Goal: Task Accomplishment & Management: Manage account settings

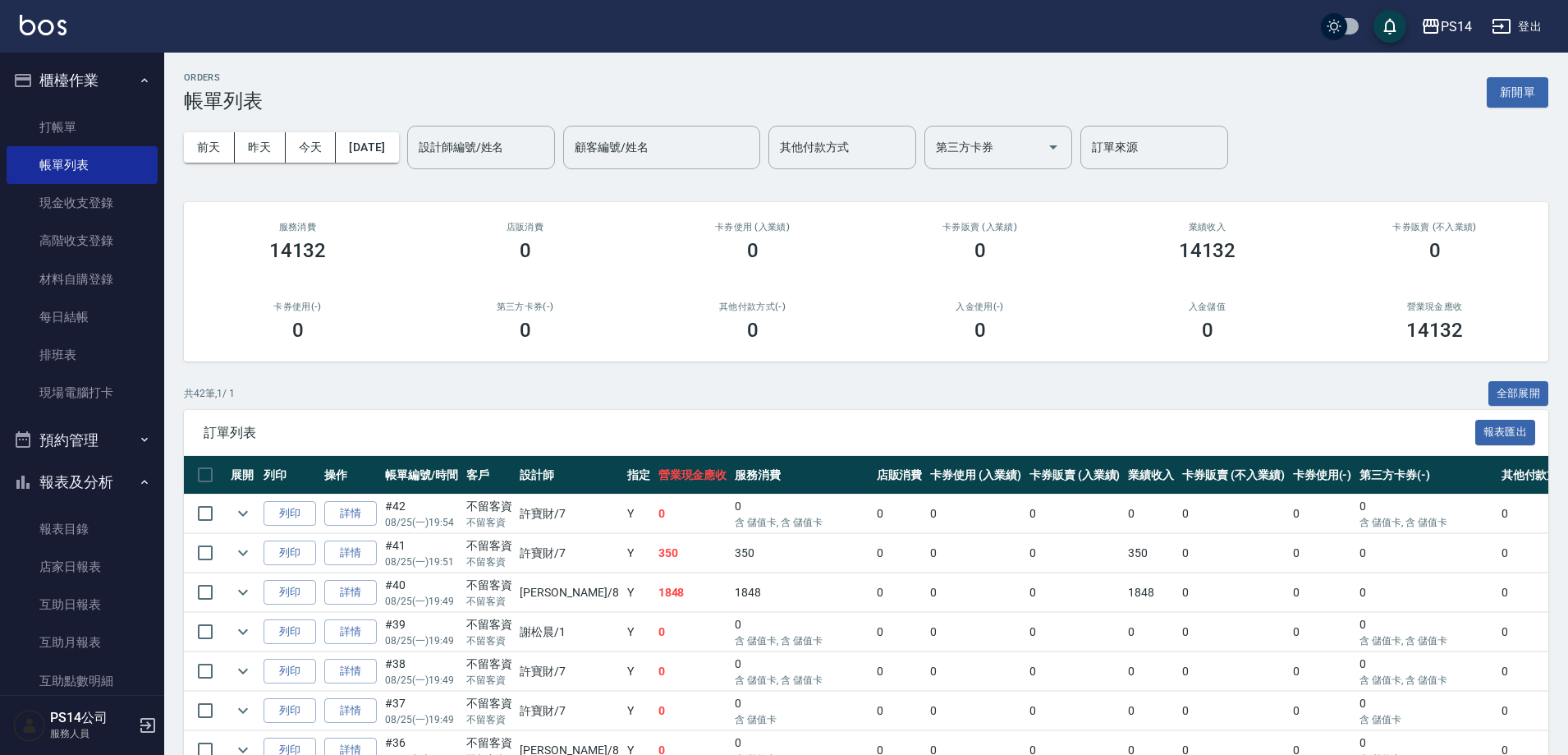
scroll to position [246, 0]
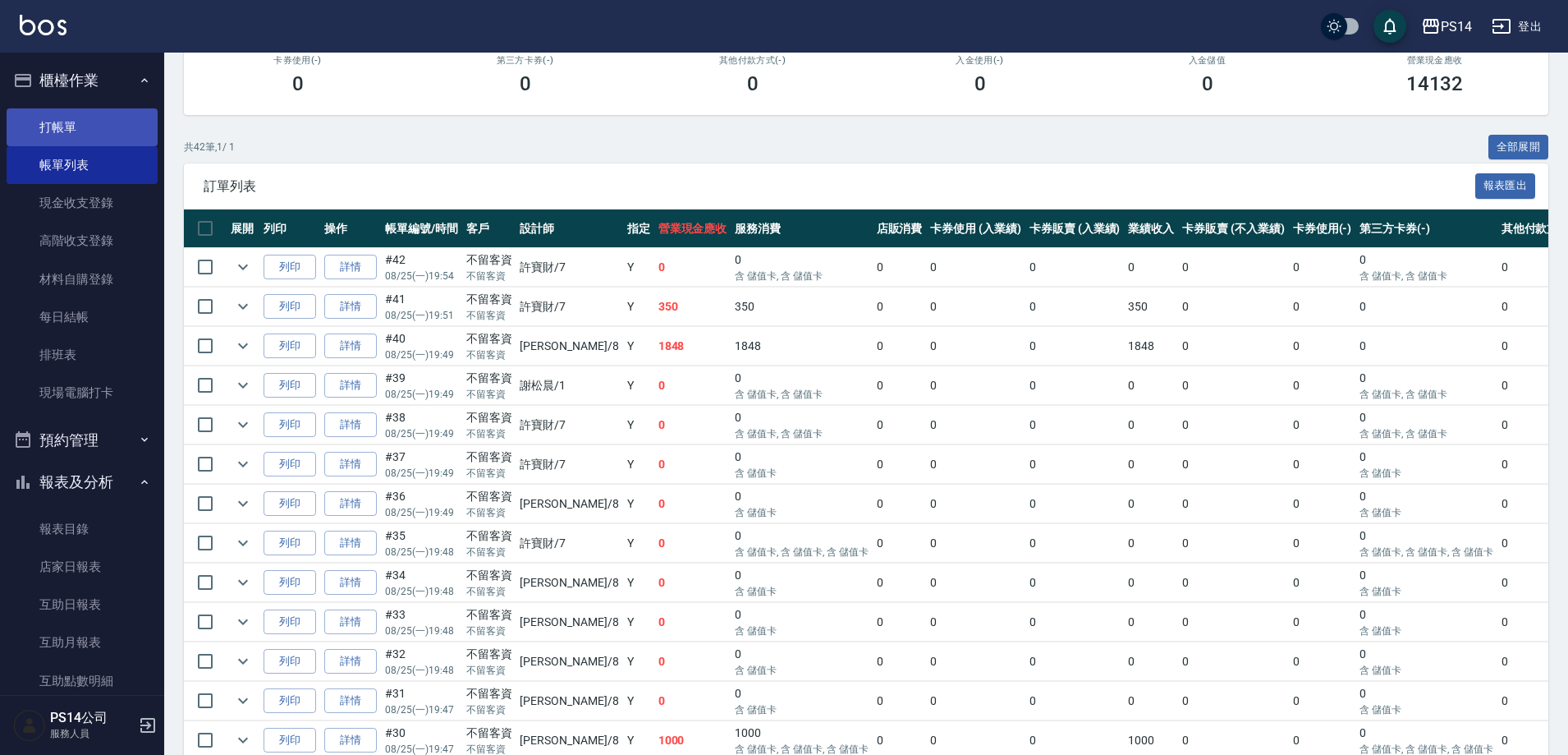
click at [53, 124] on link "打帳單" at bounding box center [82, 127] width 151 height 38
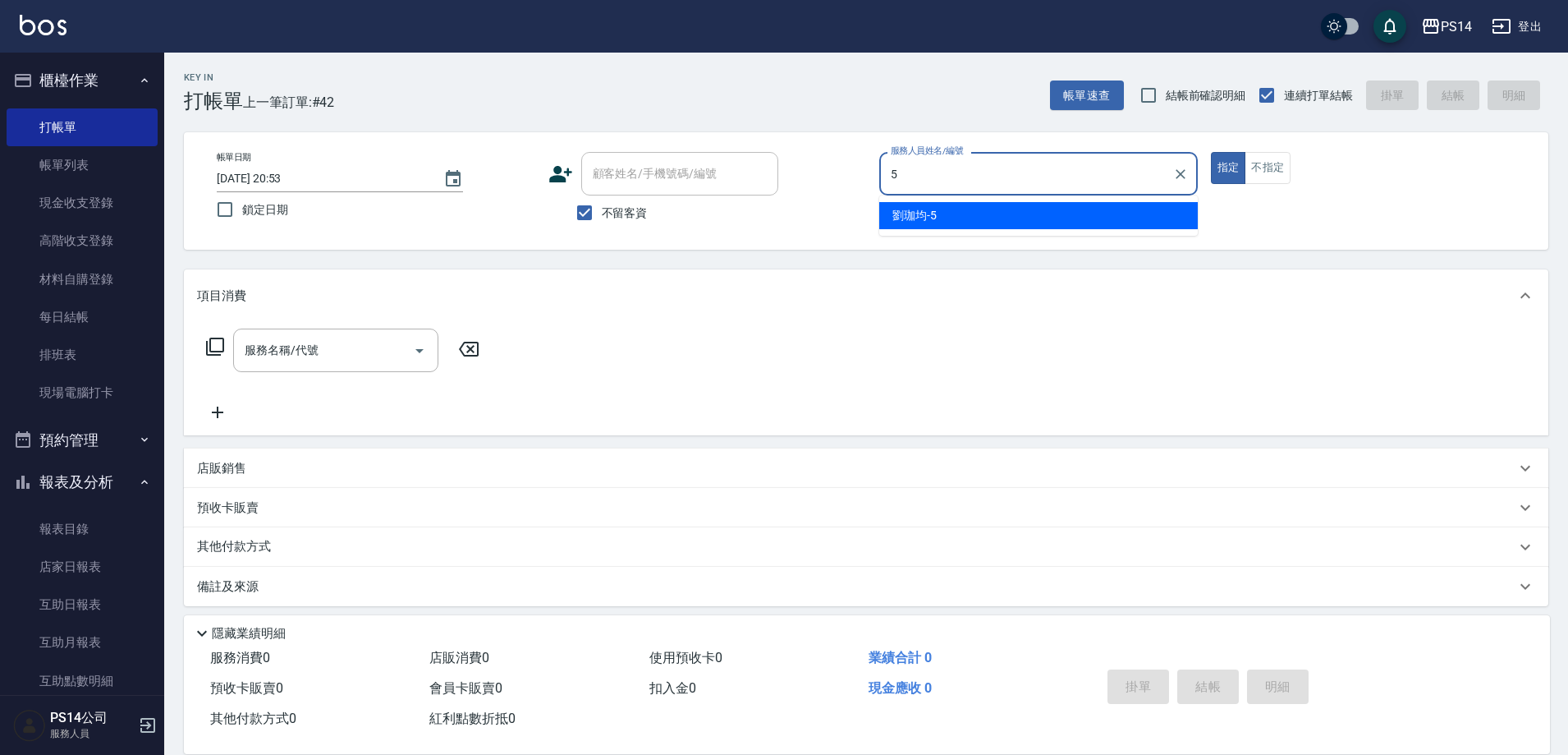
type input "劉珈均-5"
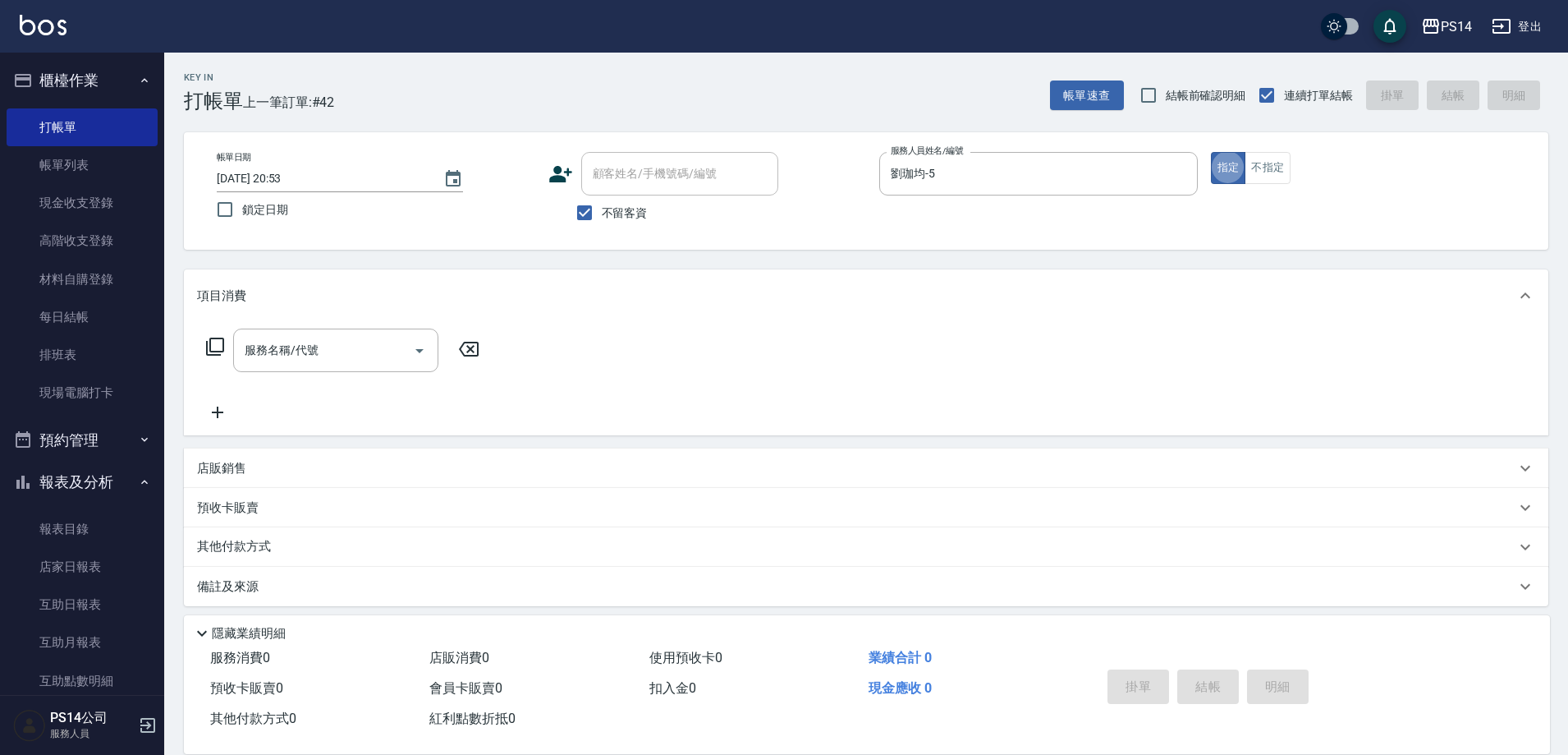
type button "true"
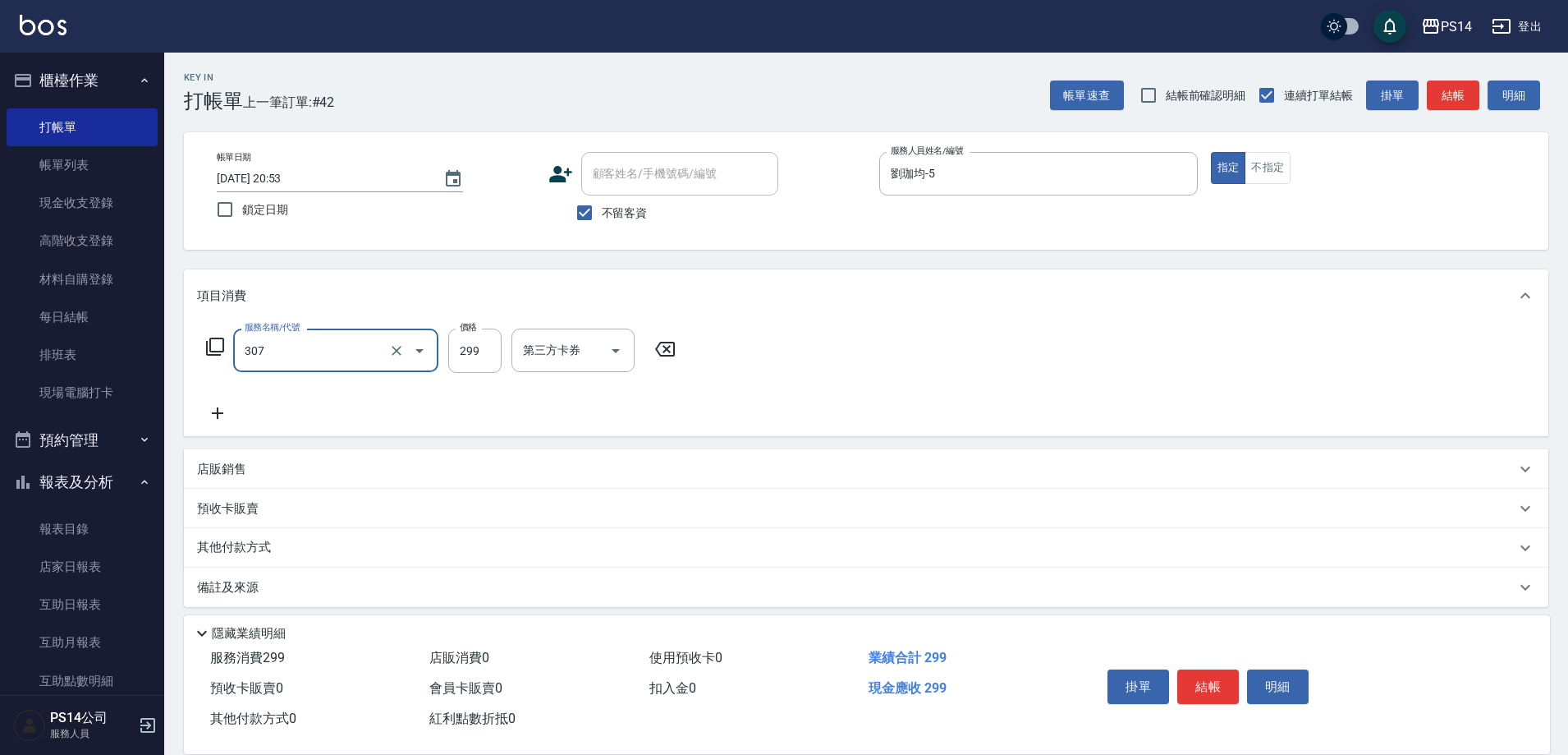
type input "剪髮(307)"
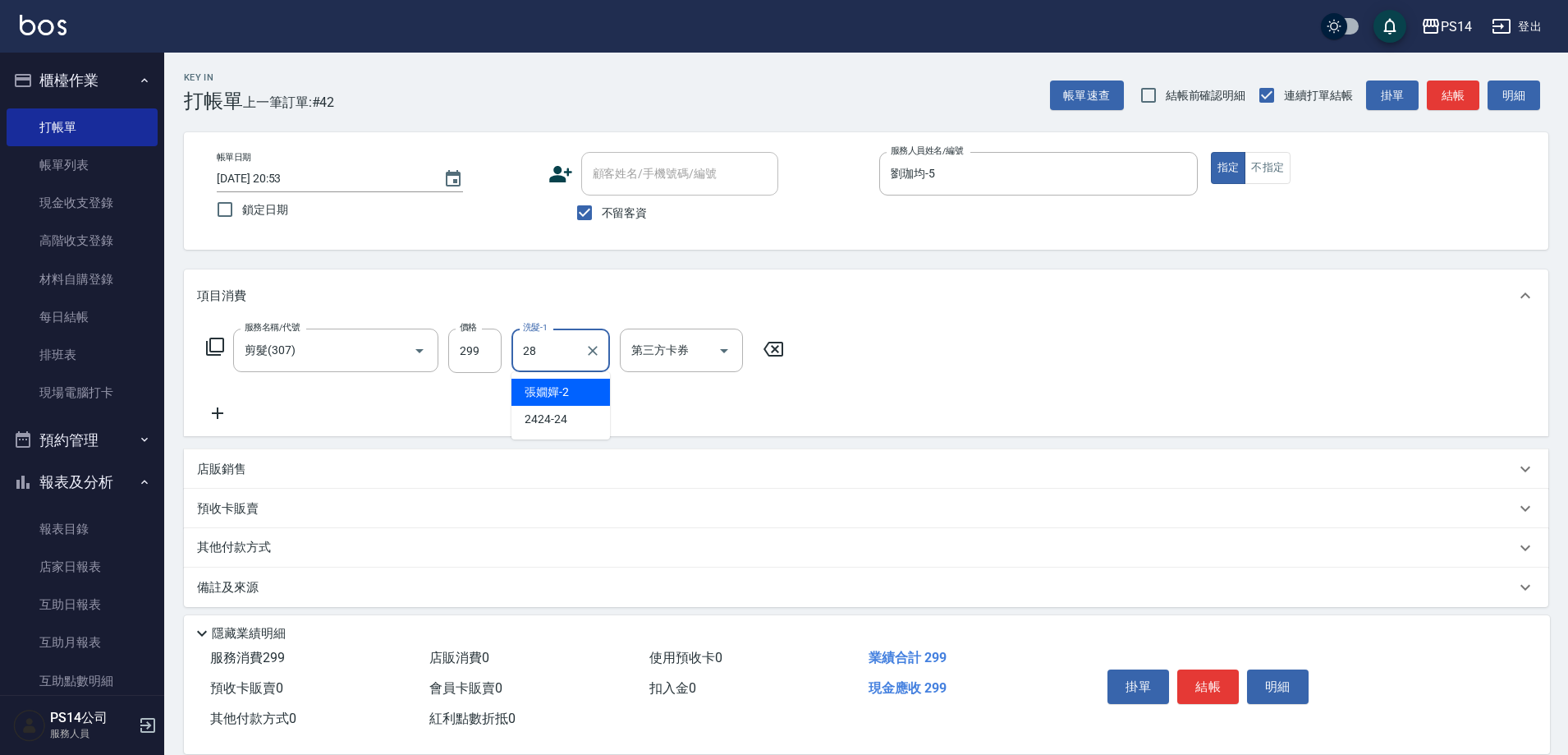
type input "謝欣紜-28"
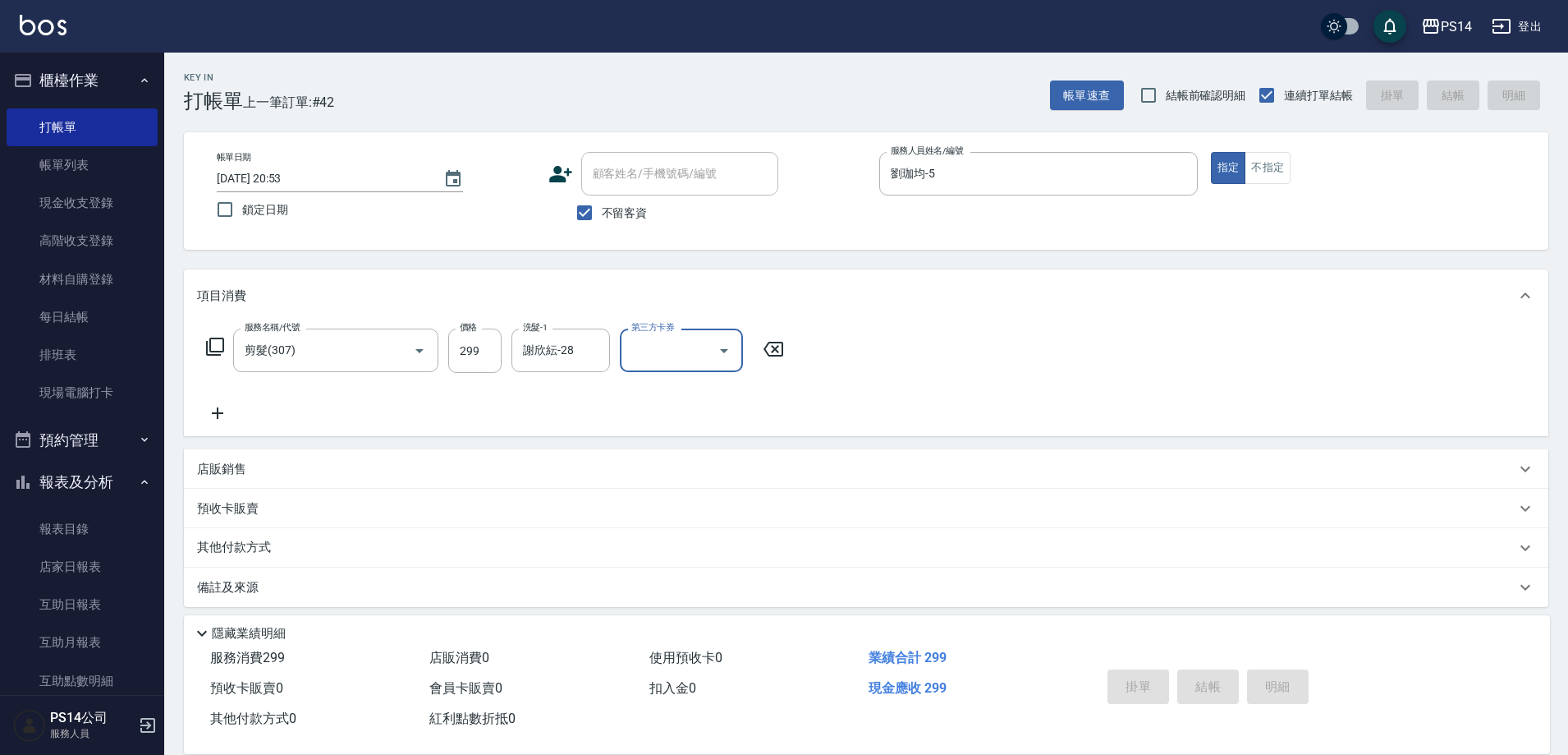
type input "Line酷券"
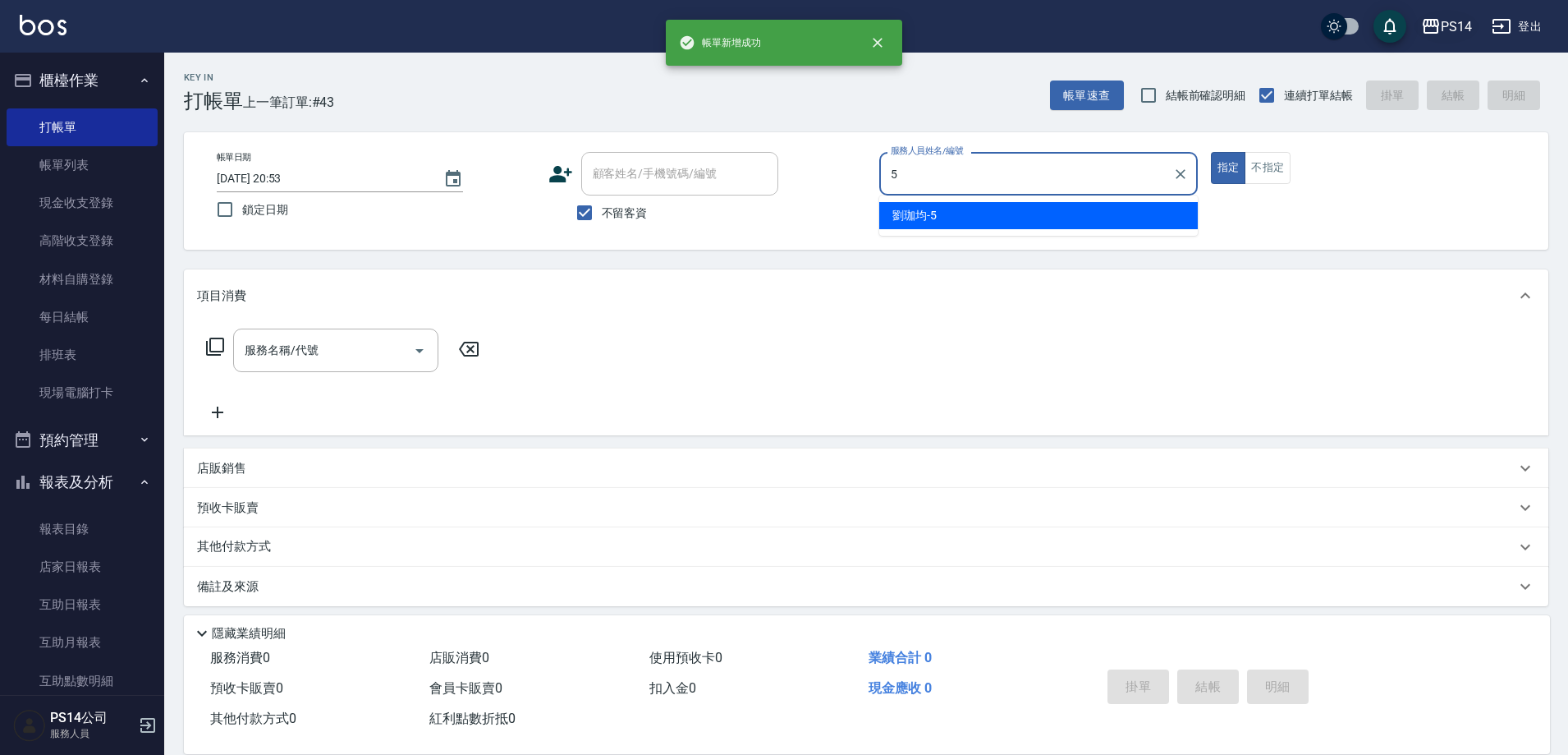
type input "劉珈均-5"
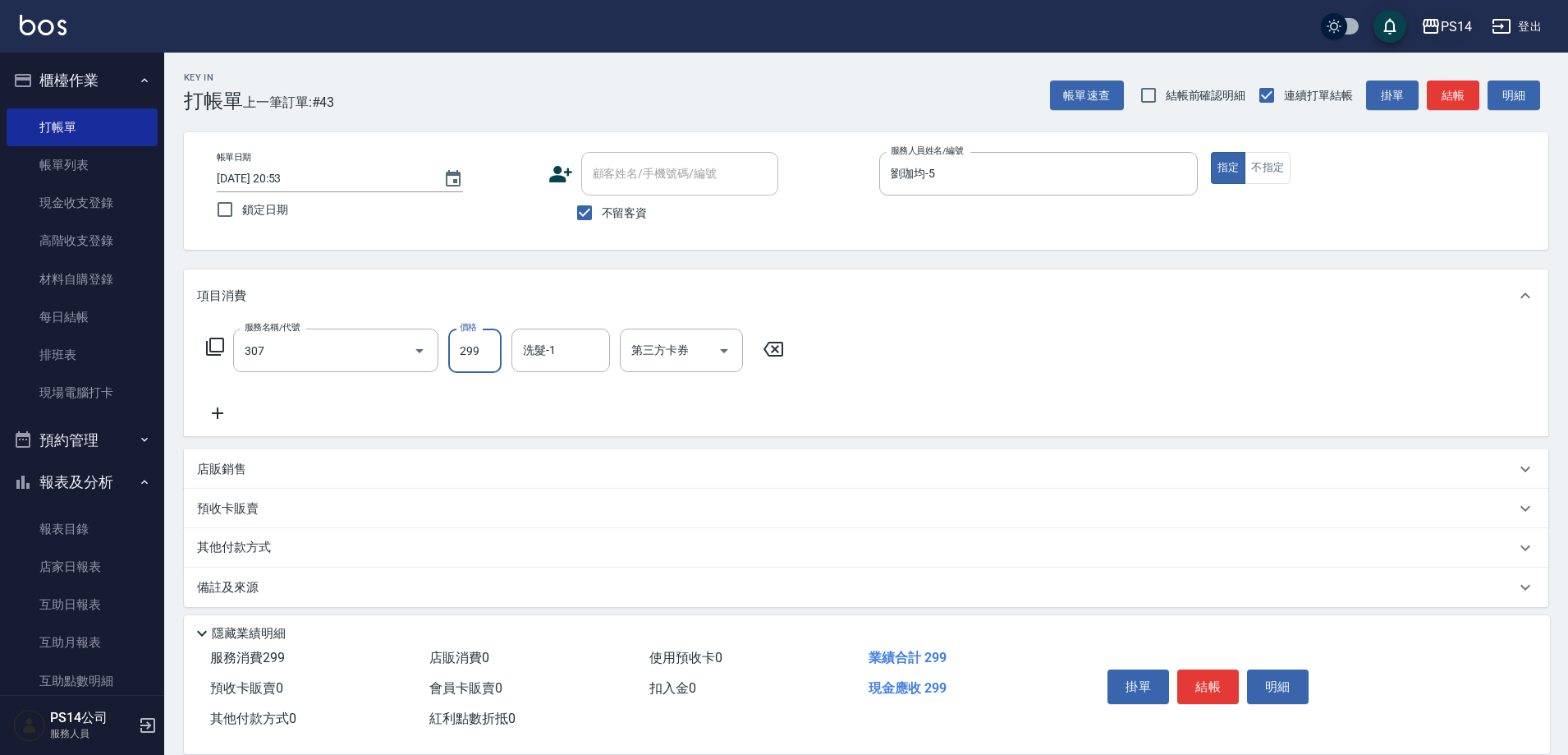
type input "剪髮(307)"
type input "[PERSON_NAME]-11"
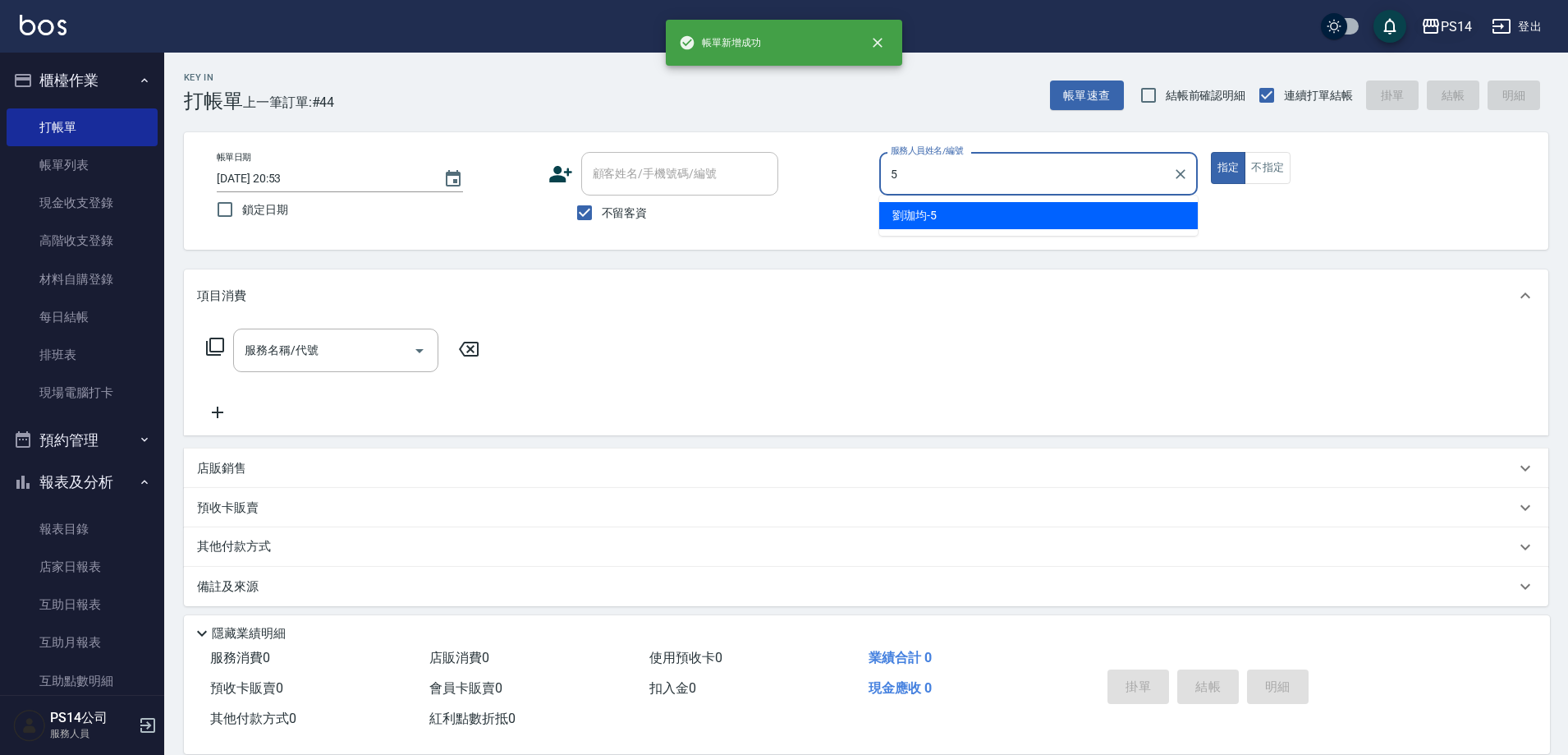
type input "劉珈均-5"
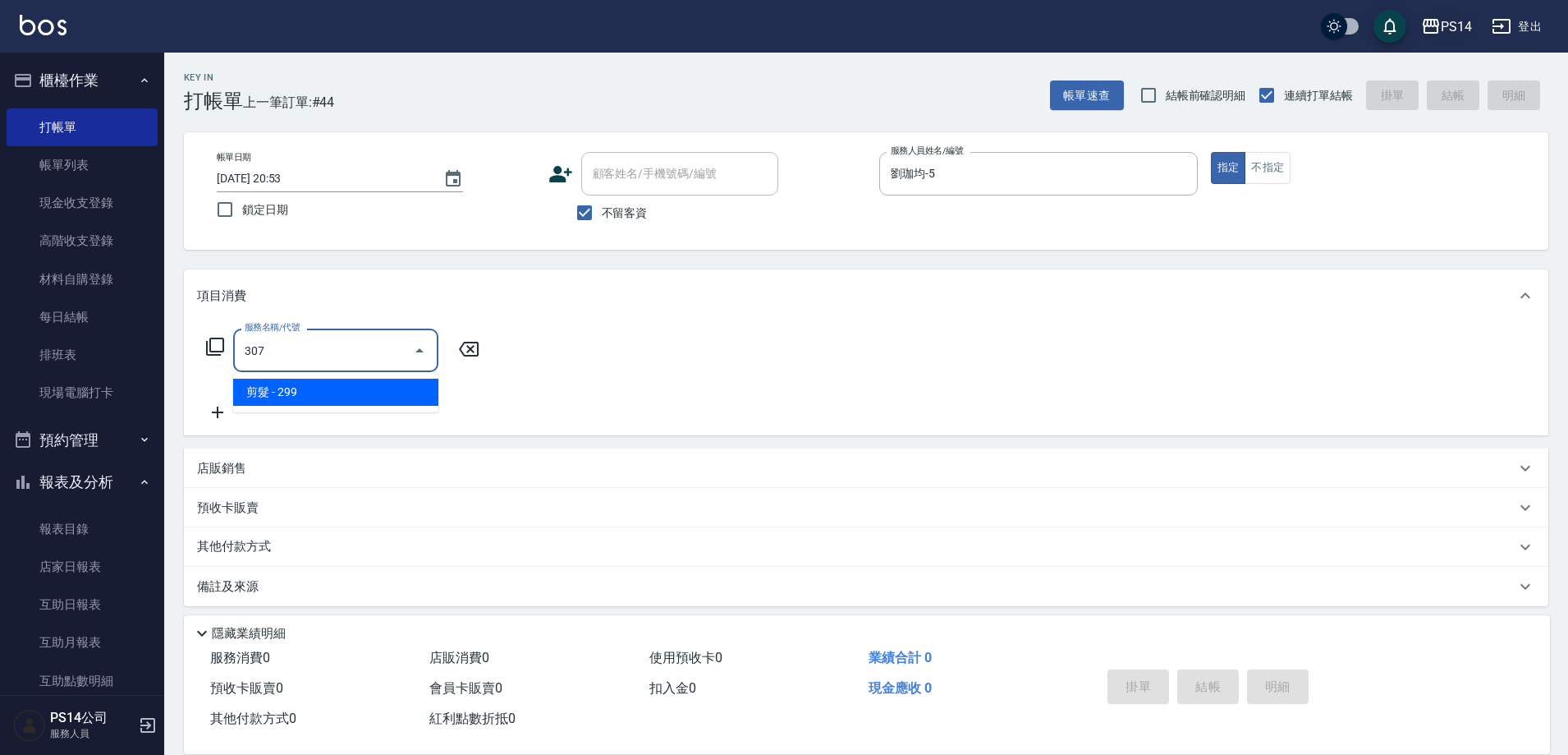
type input "剪髮(307)"
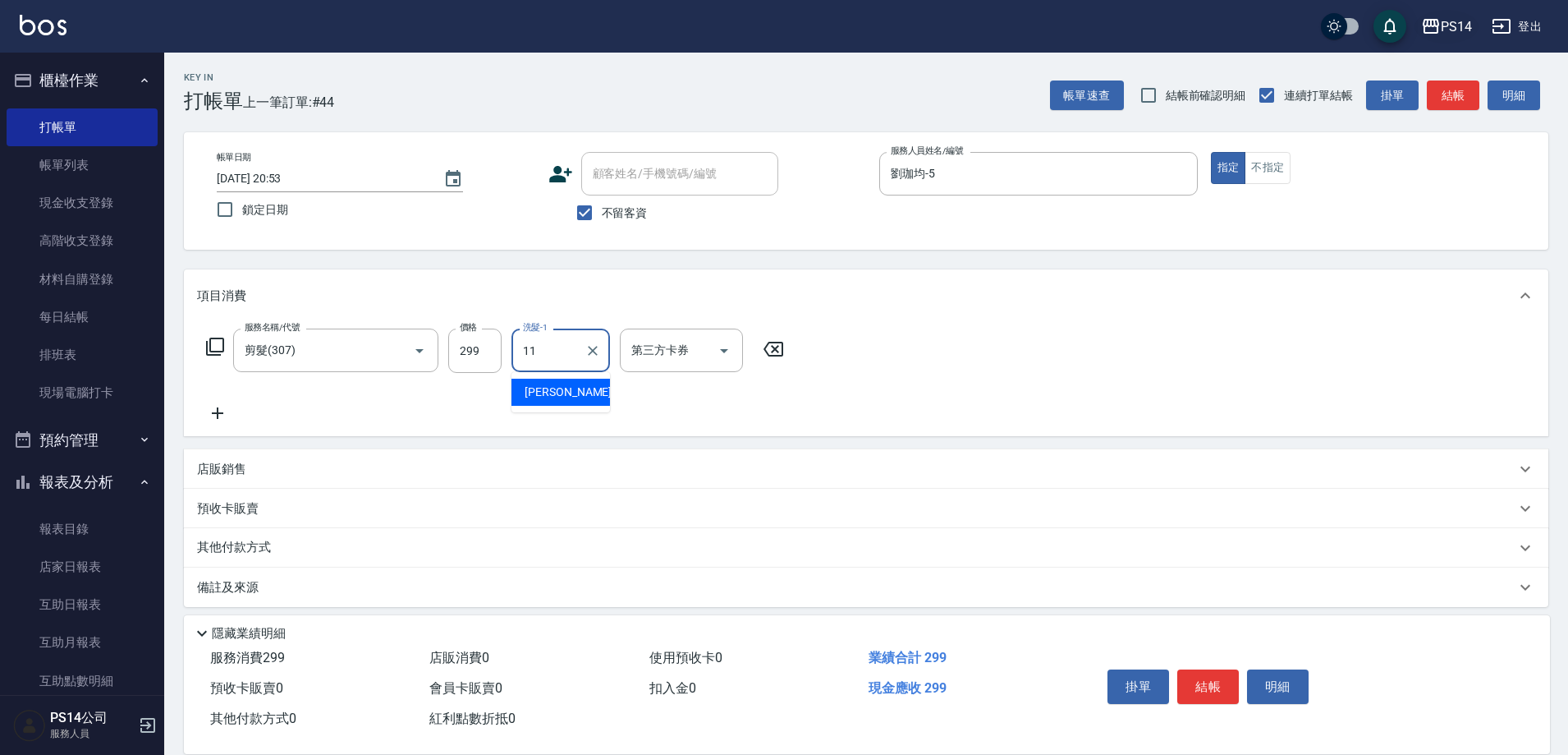
type input "[PERSON_NAME]-11"
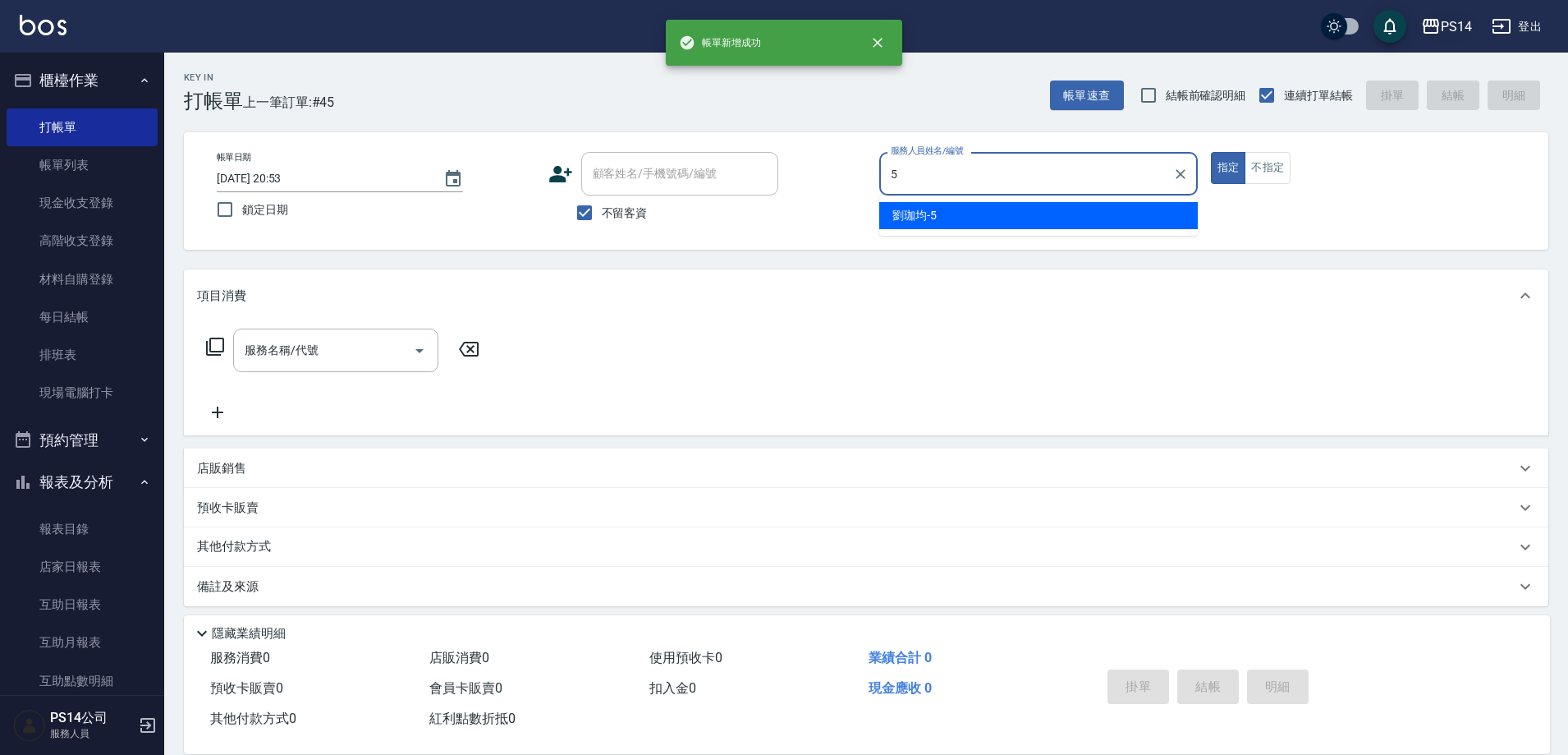
type input "劉珈均-5"
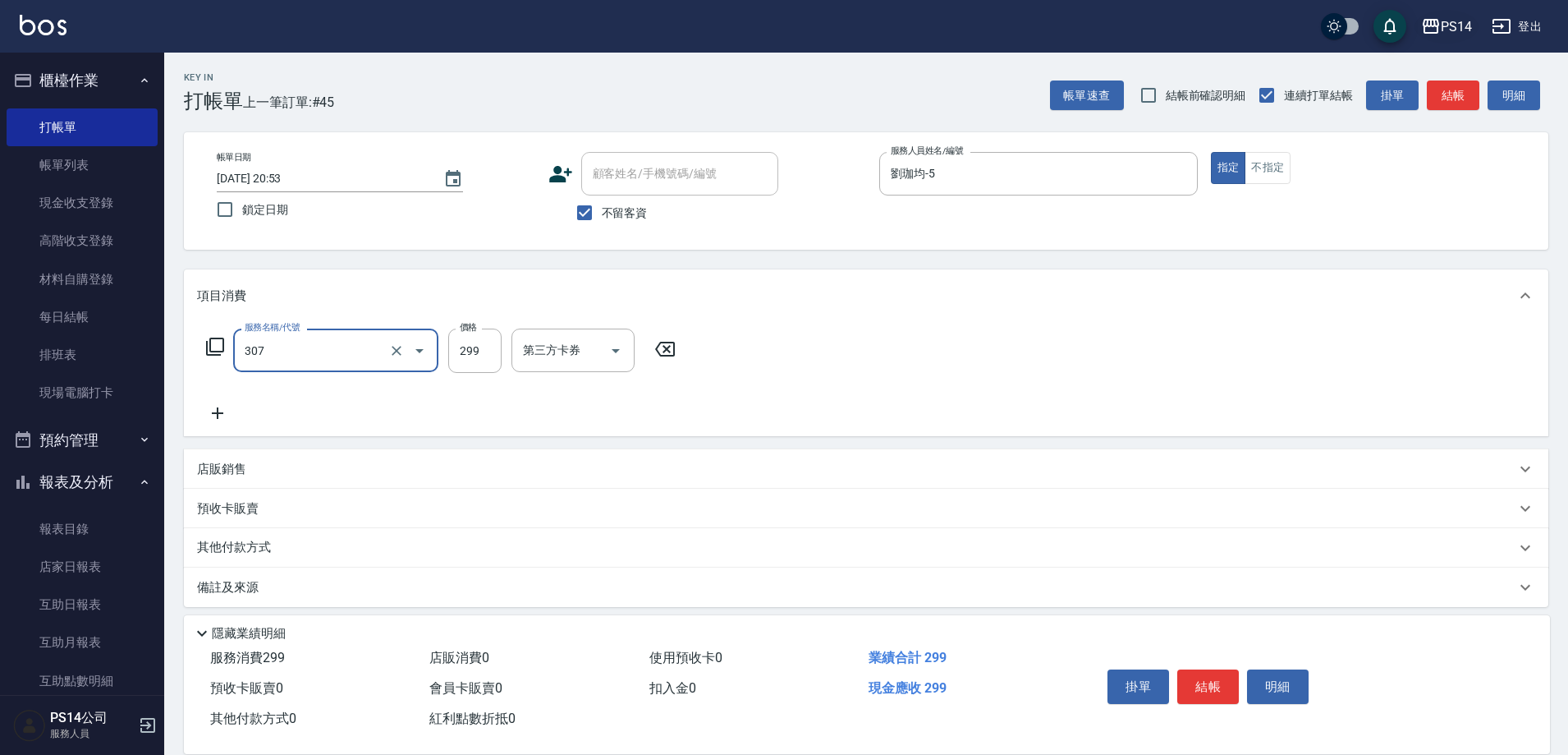
type input "剪髮(307)"
type input "謝欣紜-28"
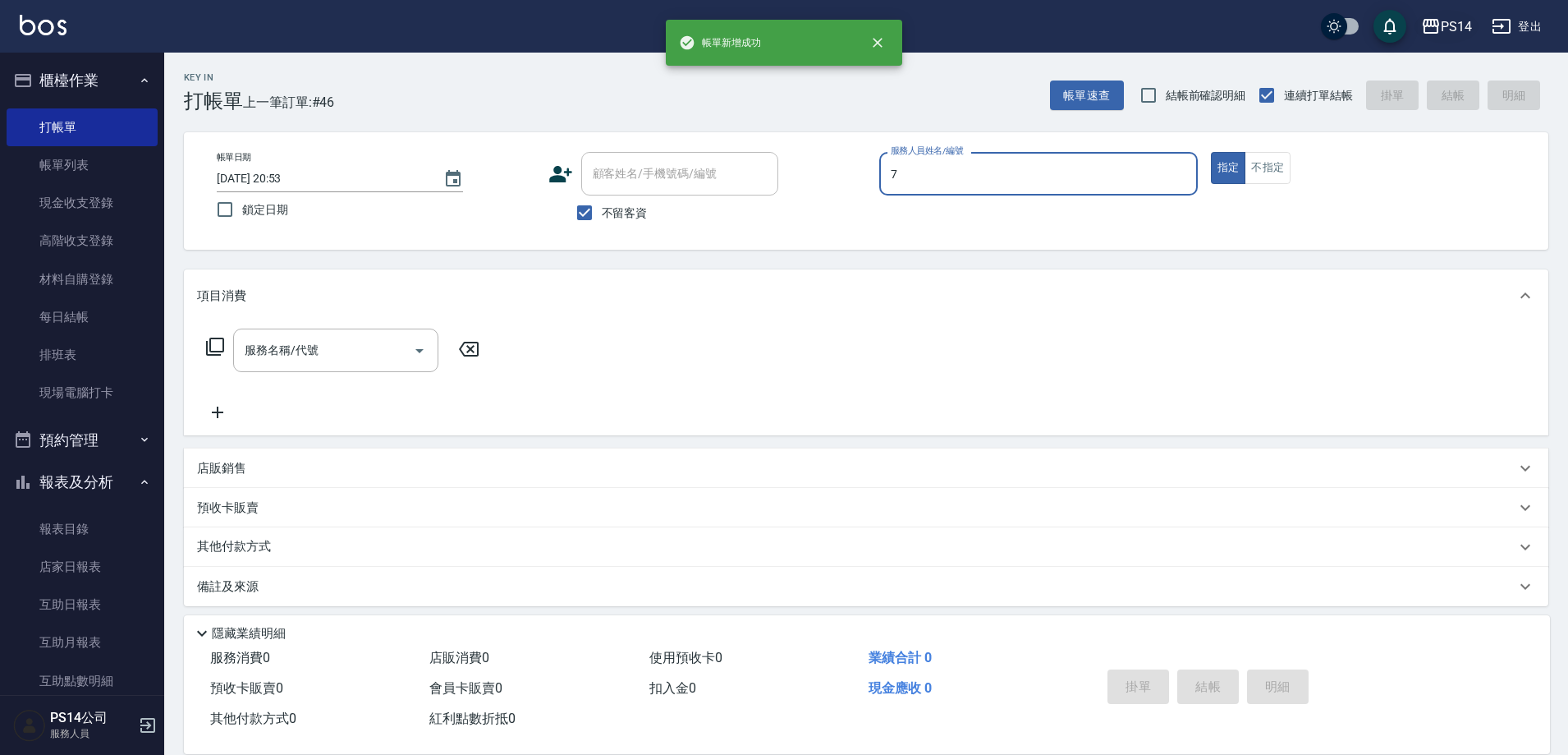
type input "[PERSON_NAME]-7"
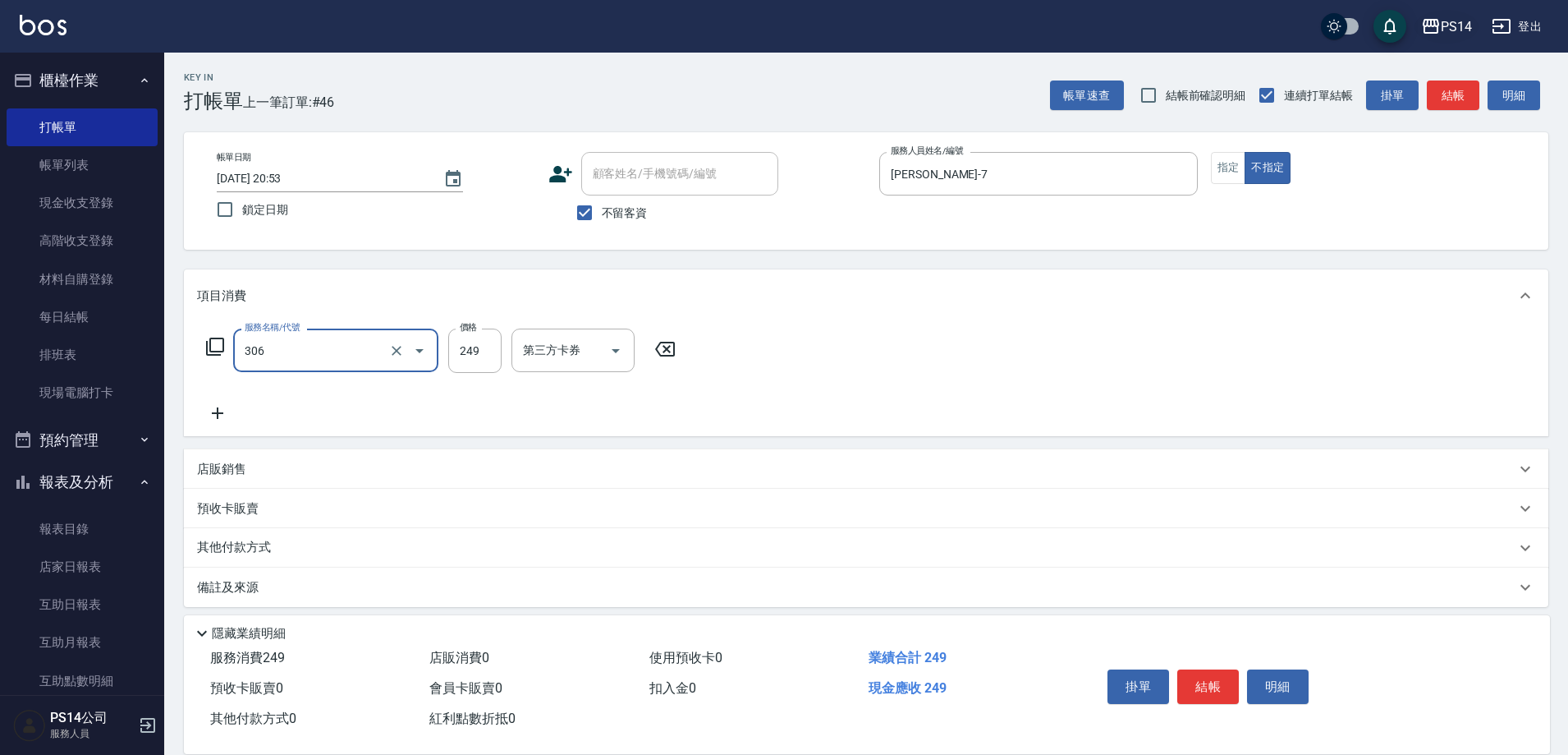
type input "剪髮(306)"
type input "顏誼婷-26"
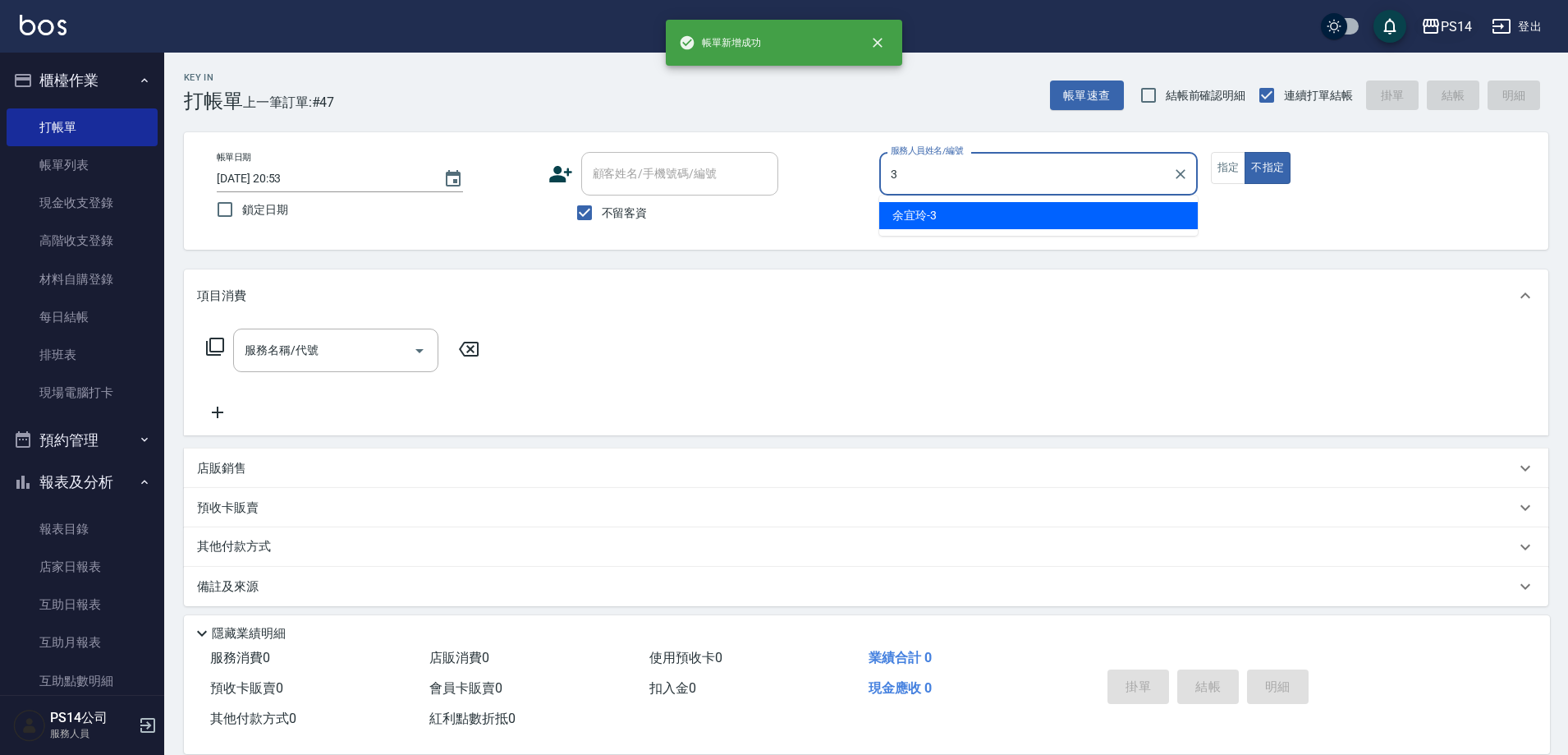
type input "[PERSON_NAME]-3"
type button "false"
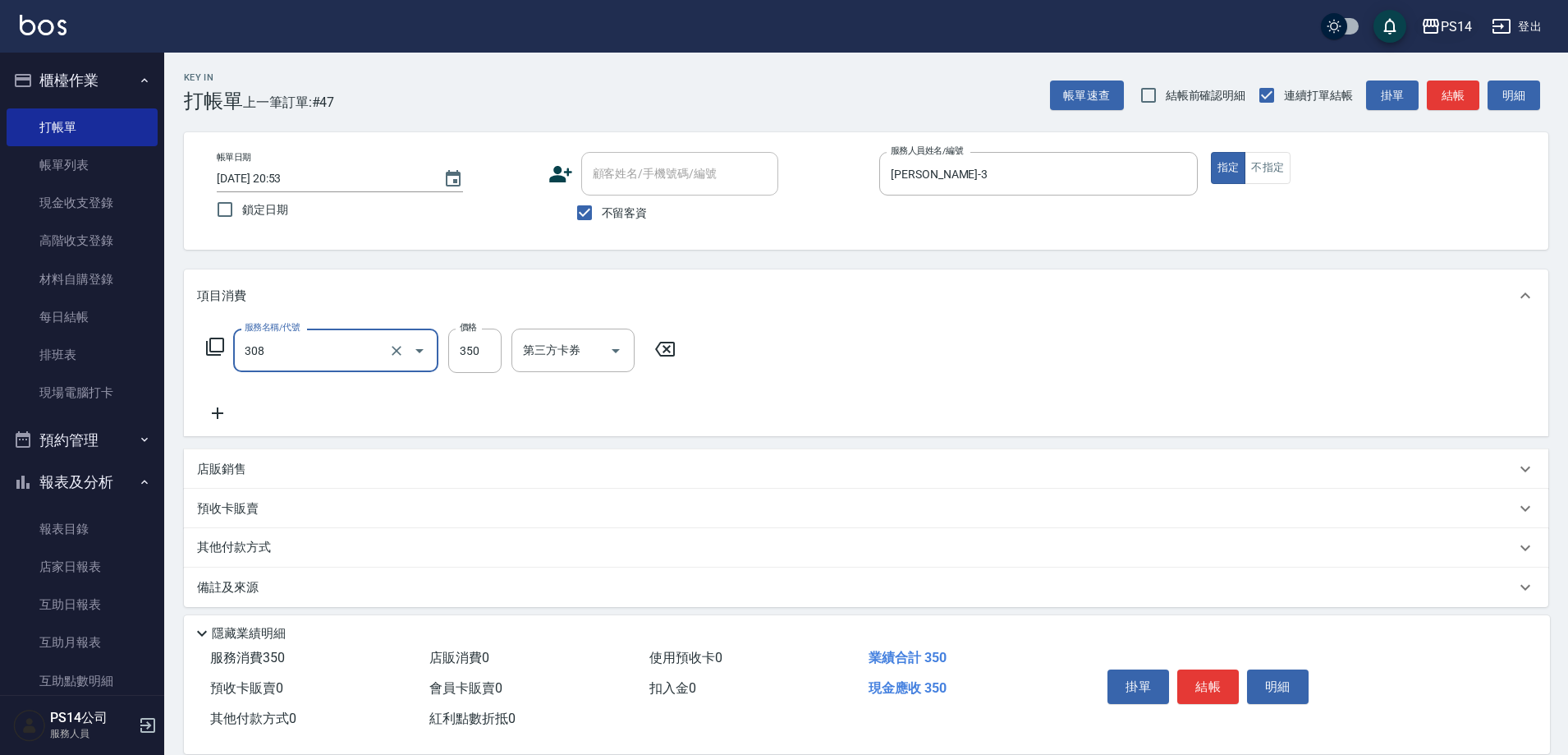
type input "洗+剪(308)"
type input "[PERSON_NAME]-3"
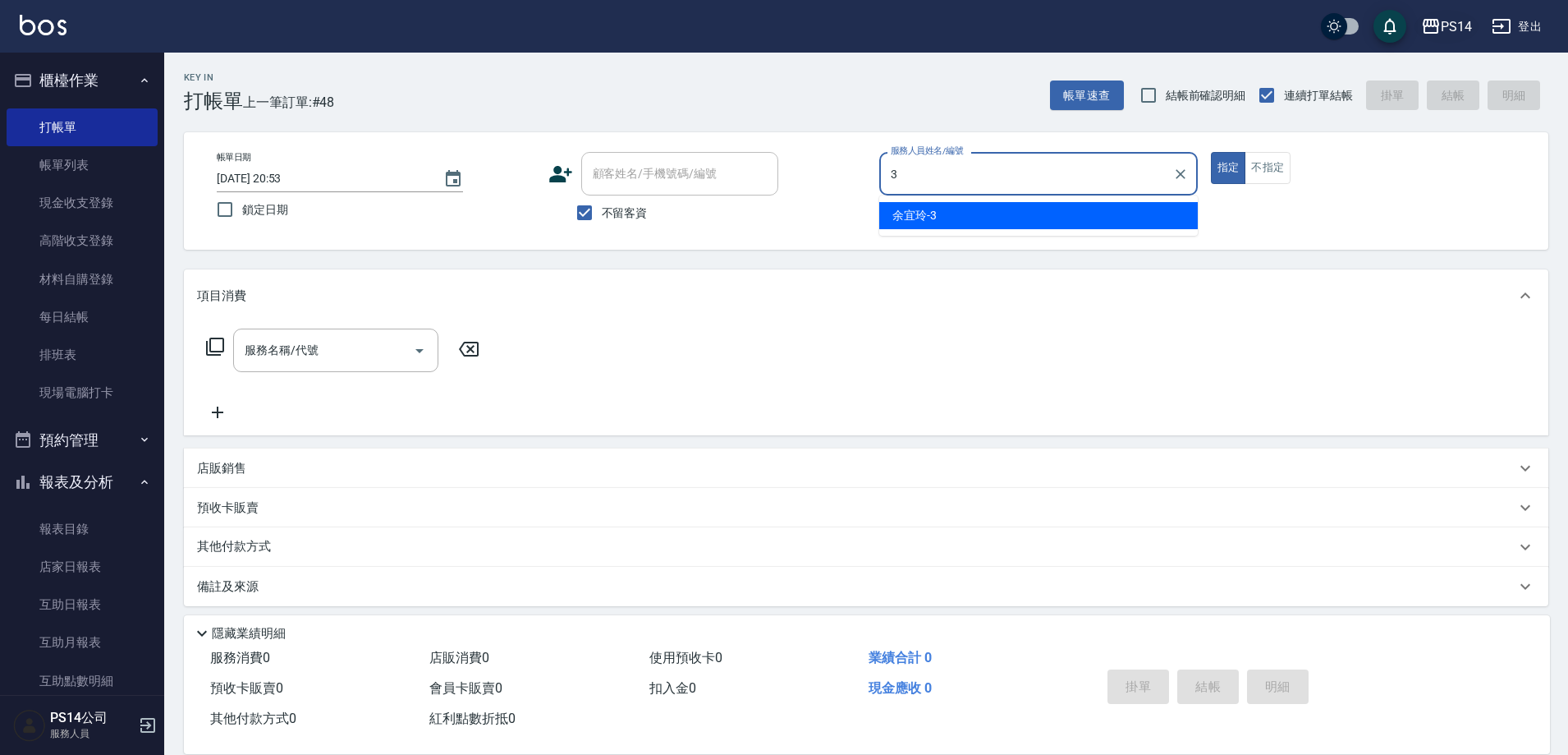
type input "[PERSON_NAME]-3"
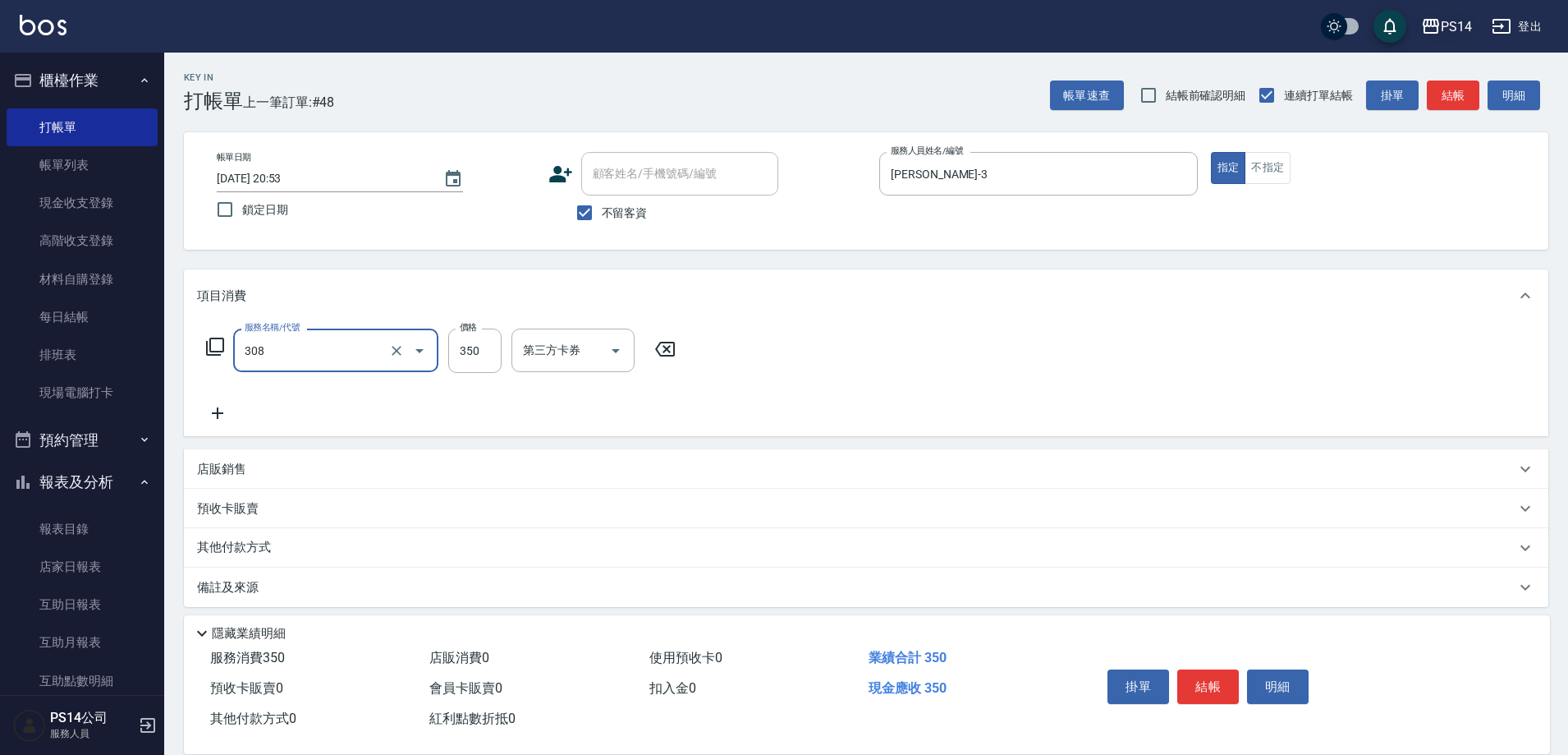
type input "洗+剪(308)"
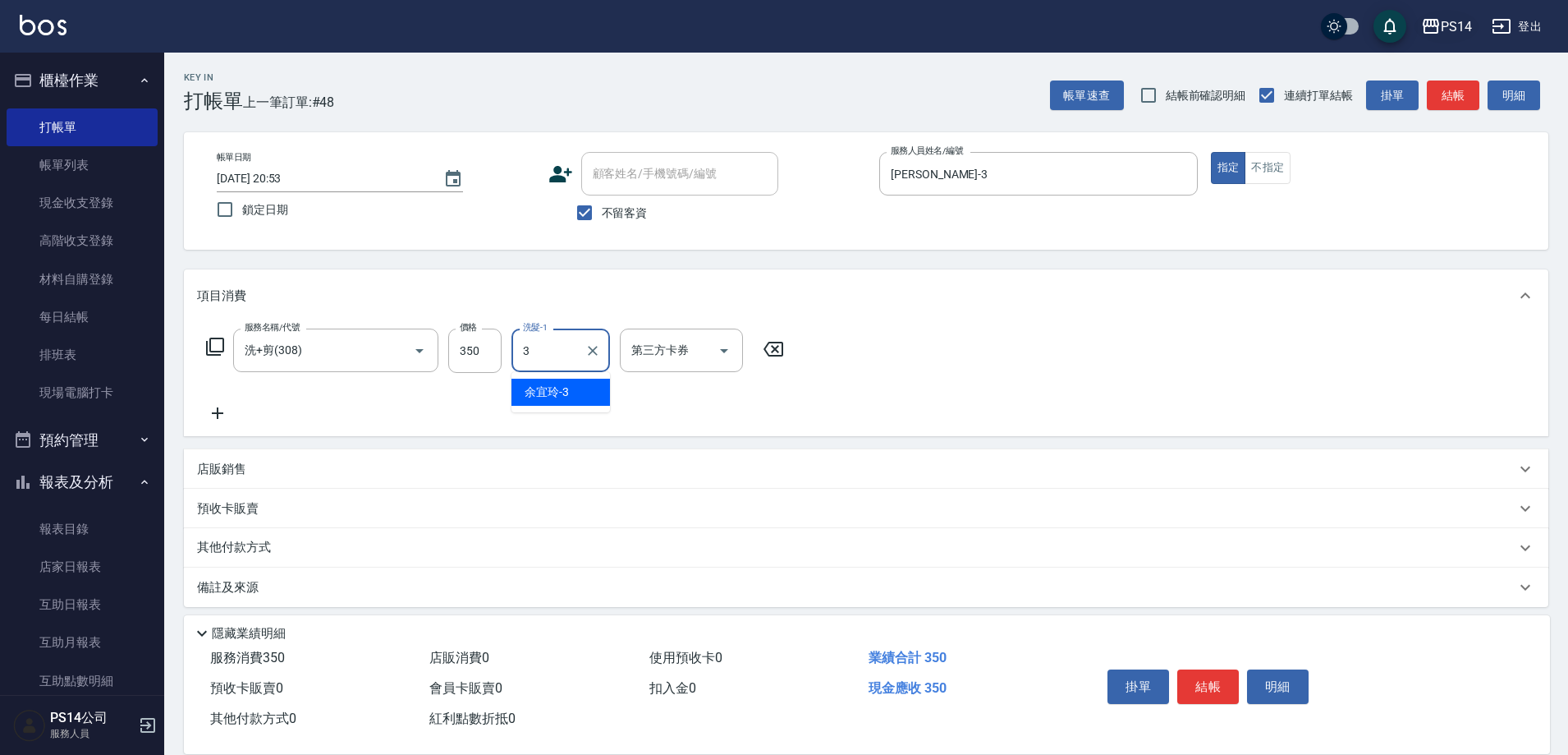
type input "[PERSON_NAME]-3"
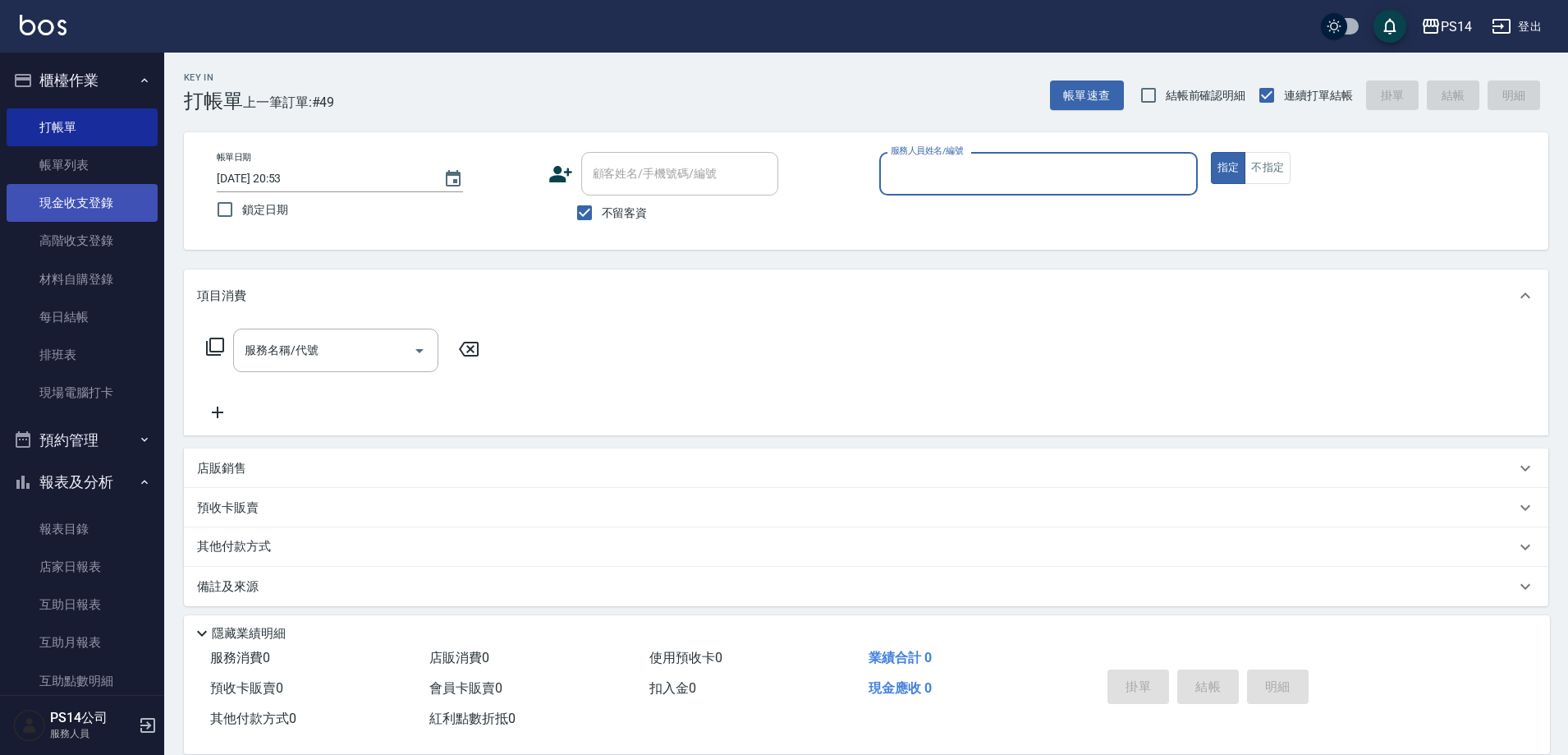
click at [70, 214] on link "現金收支登錄" at bounding box center [82, 202] width 151 height 38
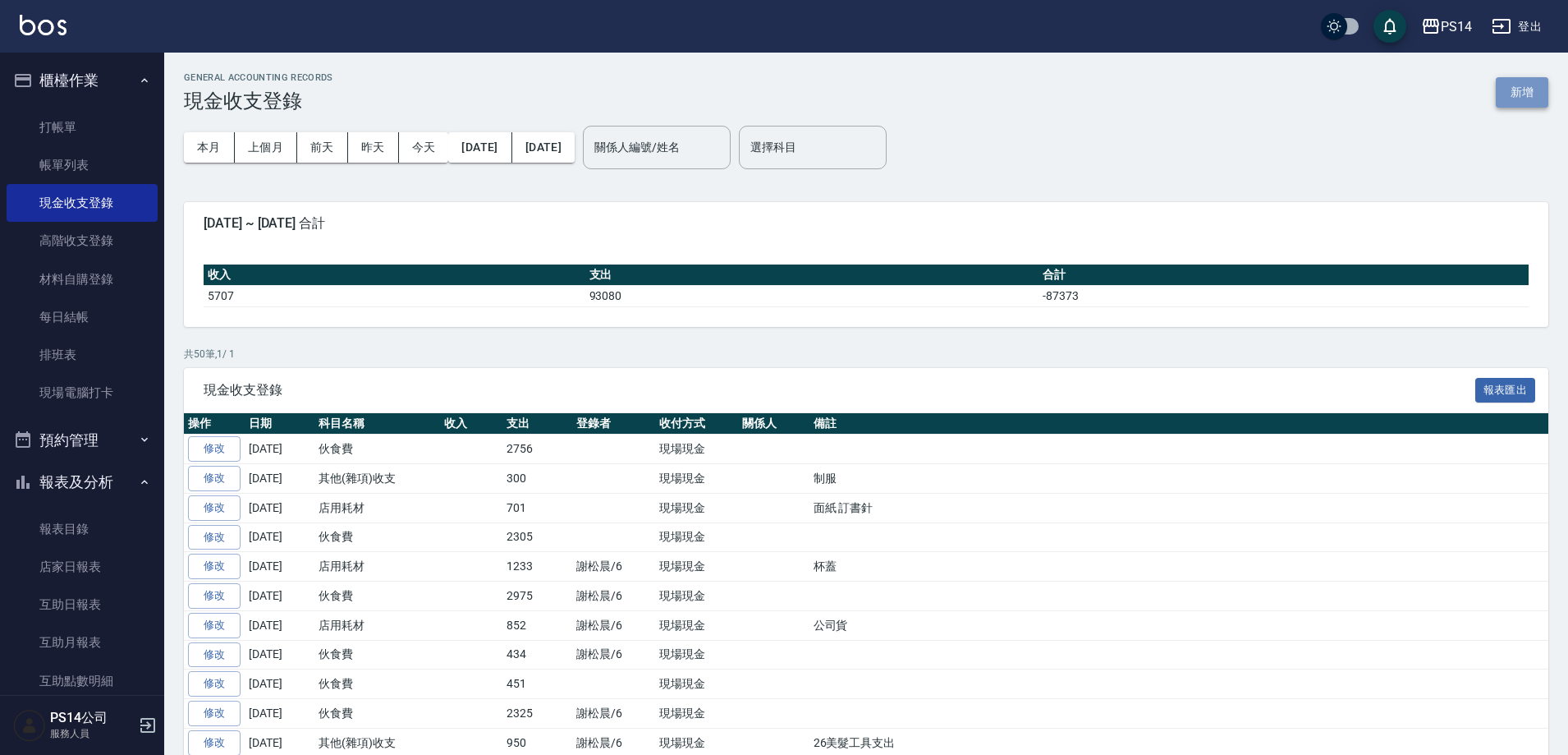
click at [1533, 97] on button "新增" at bounding box center [1522, 92] width 52 height 30
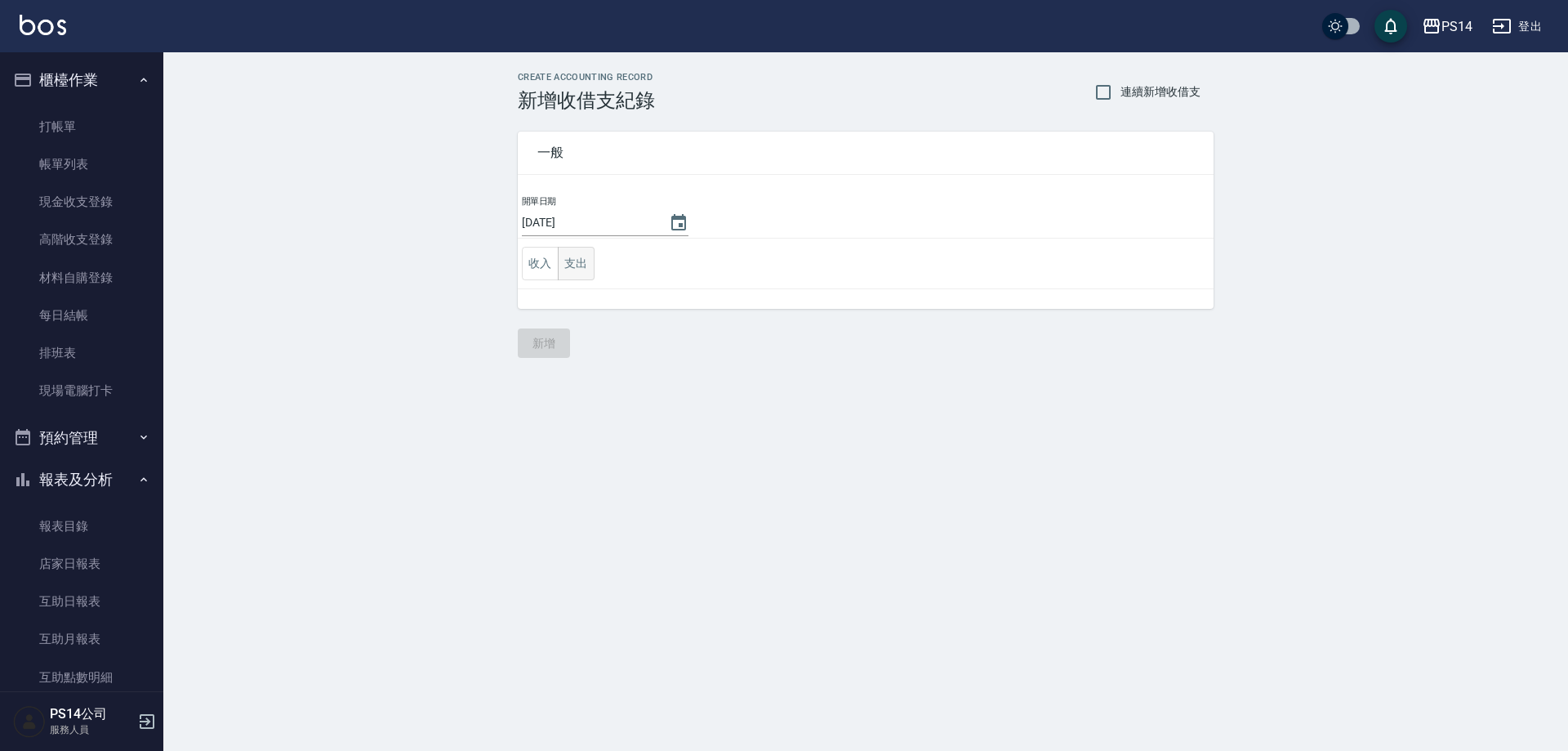
click at [591, 266] on button "支出" at bounding box center [577, 264] width 37 height 34
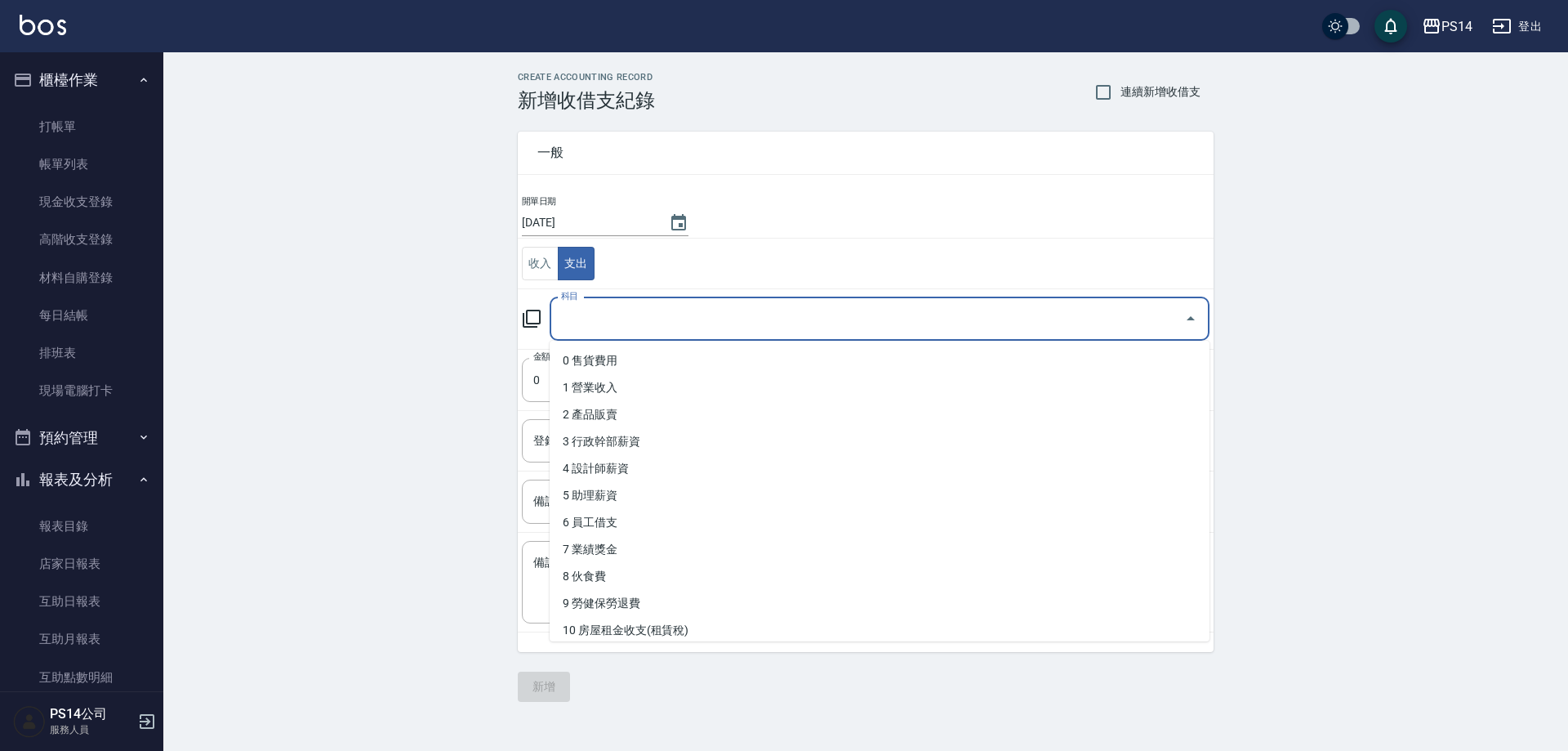
click at [617, 325] on input "科目" at bounding box center [867, 319] width 620 height 29
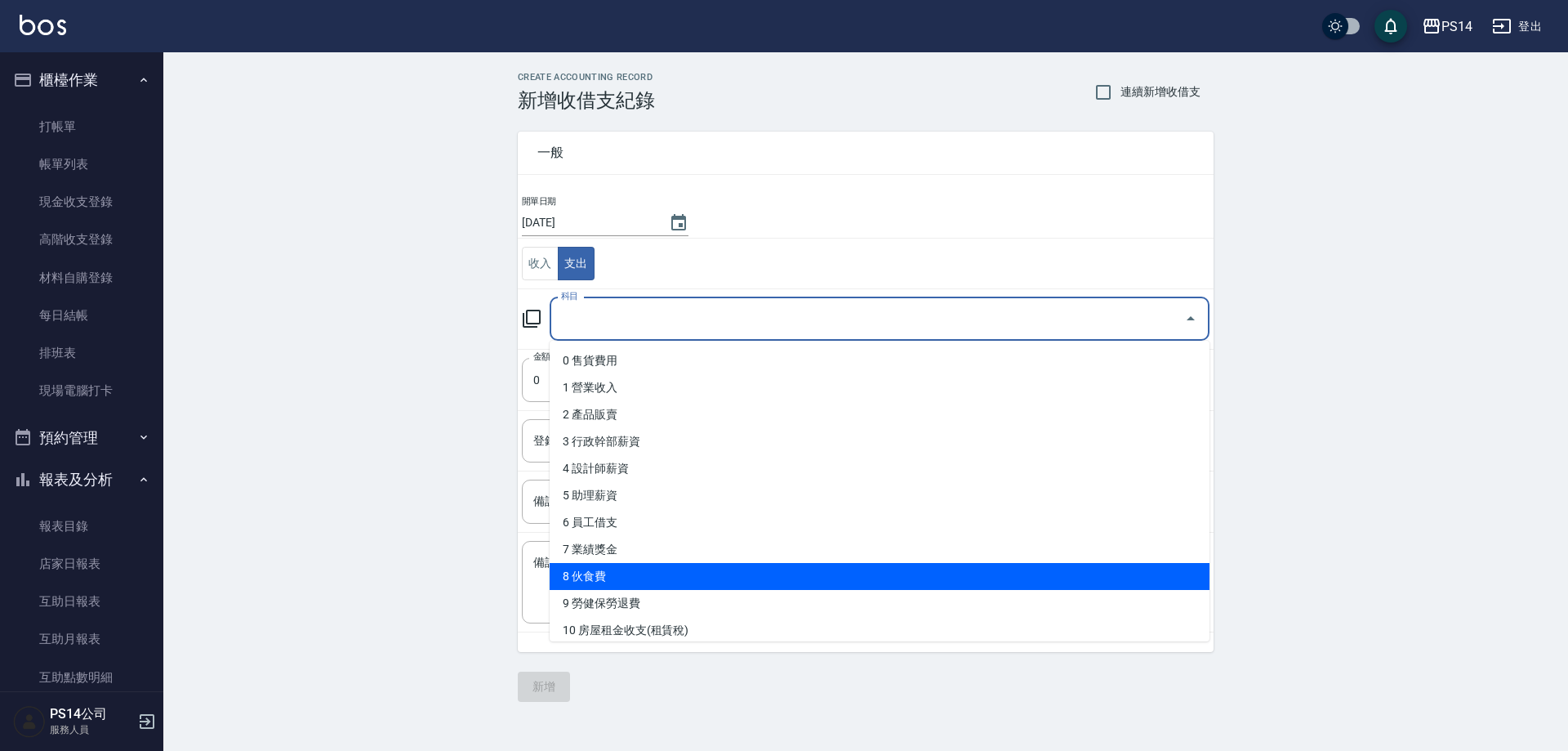
click at [661, 584] on li "8 伙食費" at bounding box center [880, 577] width 660 height 27
type input "8 伙食費"
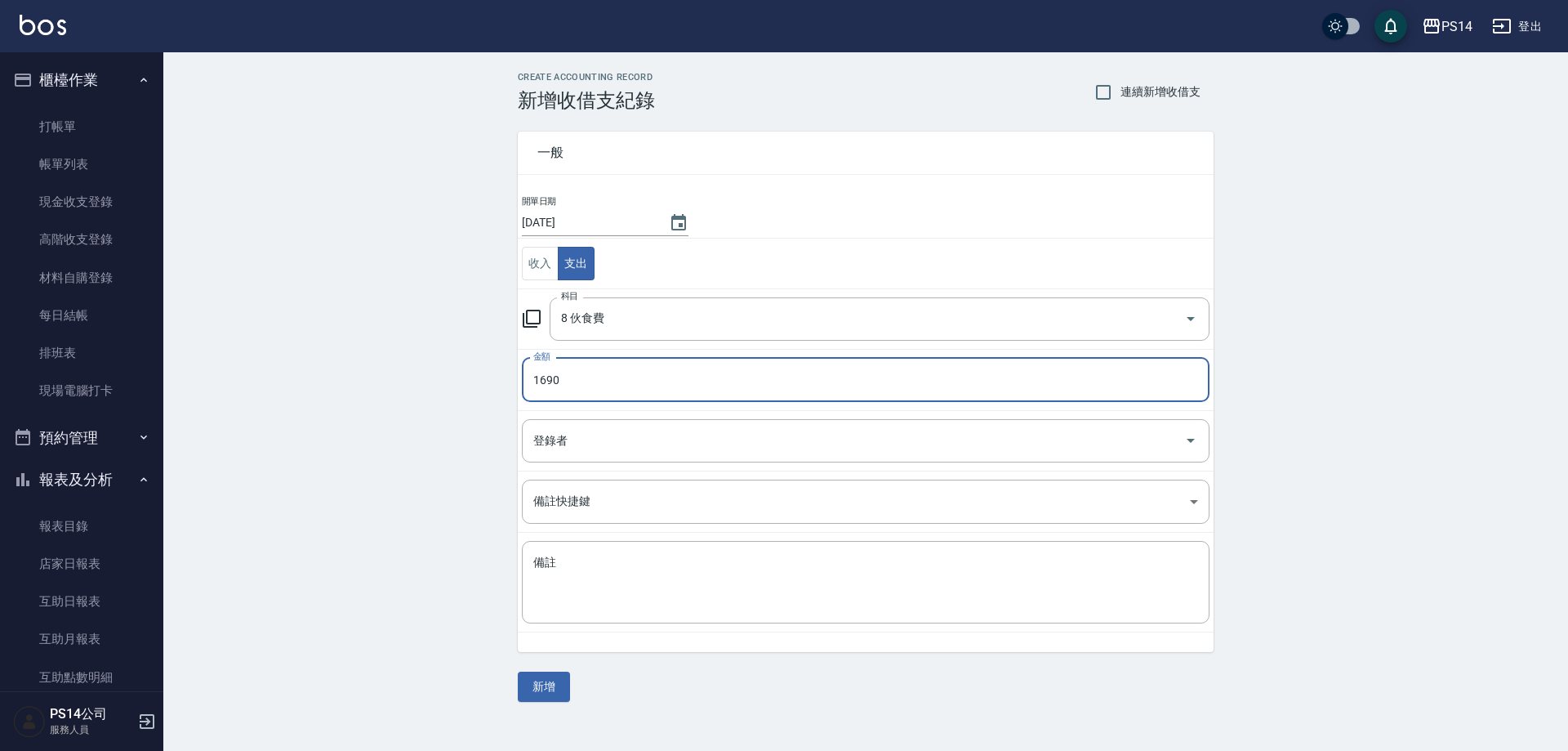
type input "1690"
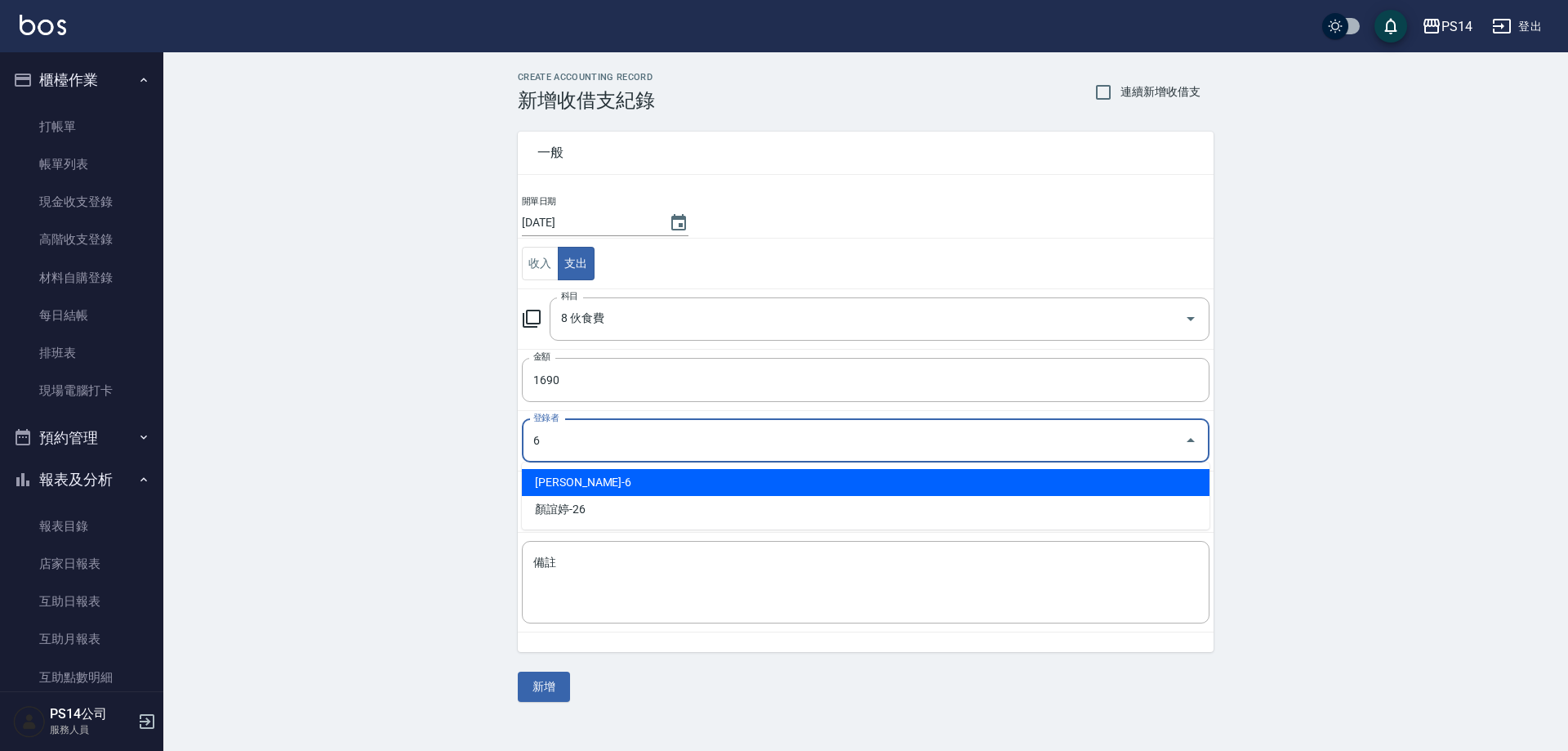
type input "[PERSON_NAME]-6"
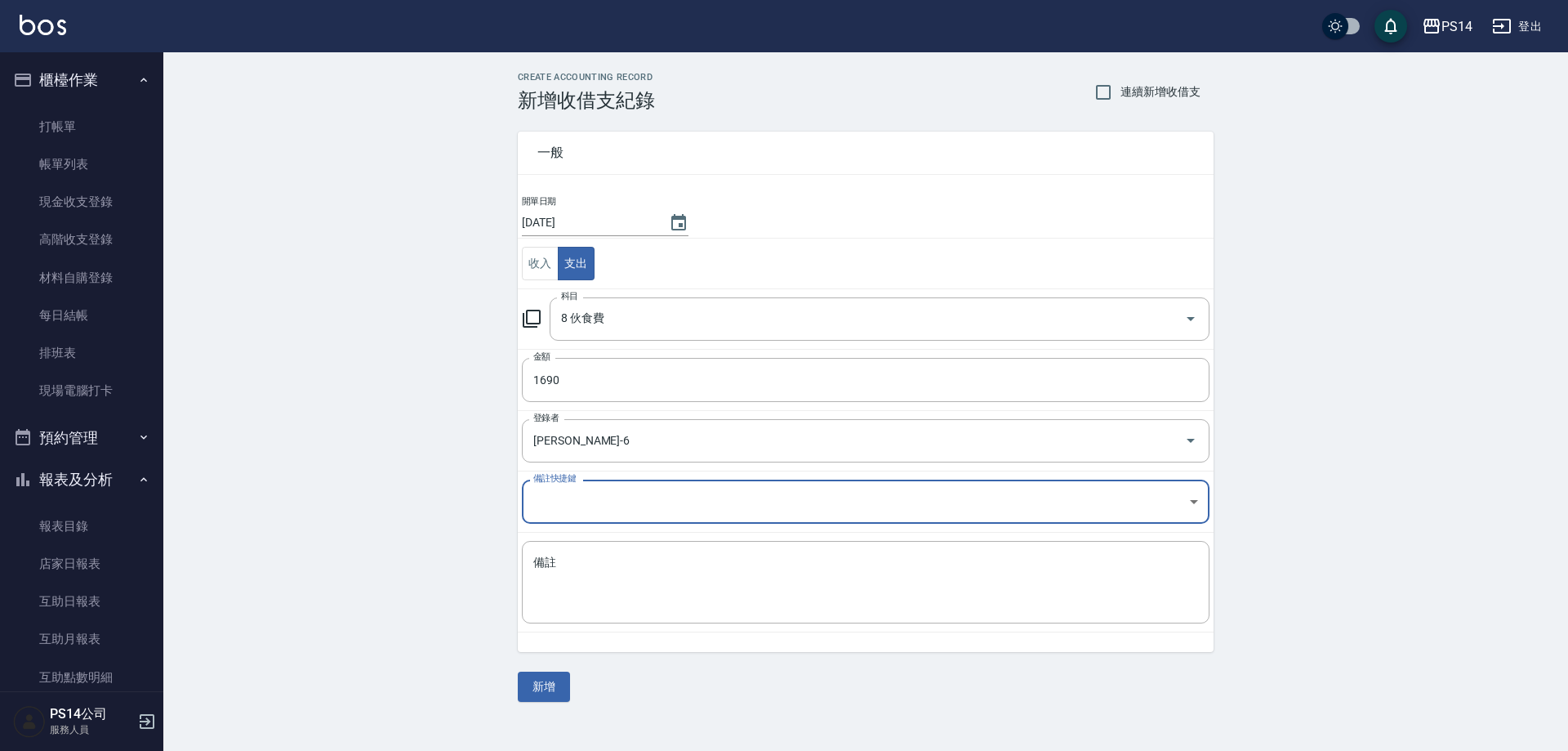
drag, startPoint x: 537, startPoint y: 695, endPoint x: 509, endPoint y: 690, distance: 28.4
click at [537, 697] on button "新增" at bounding box center [544, 687] width 52 height 30
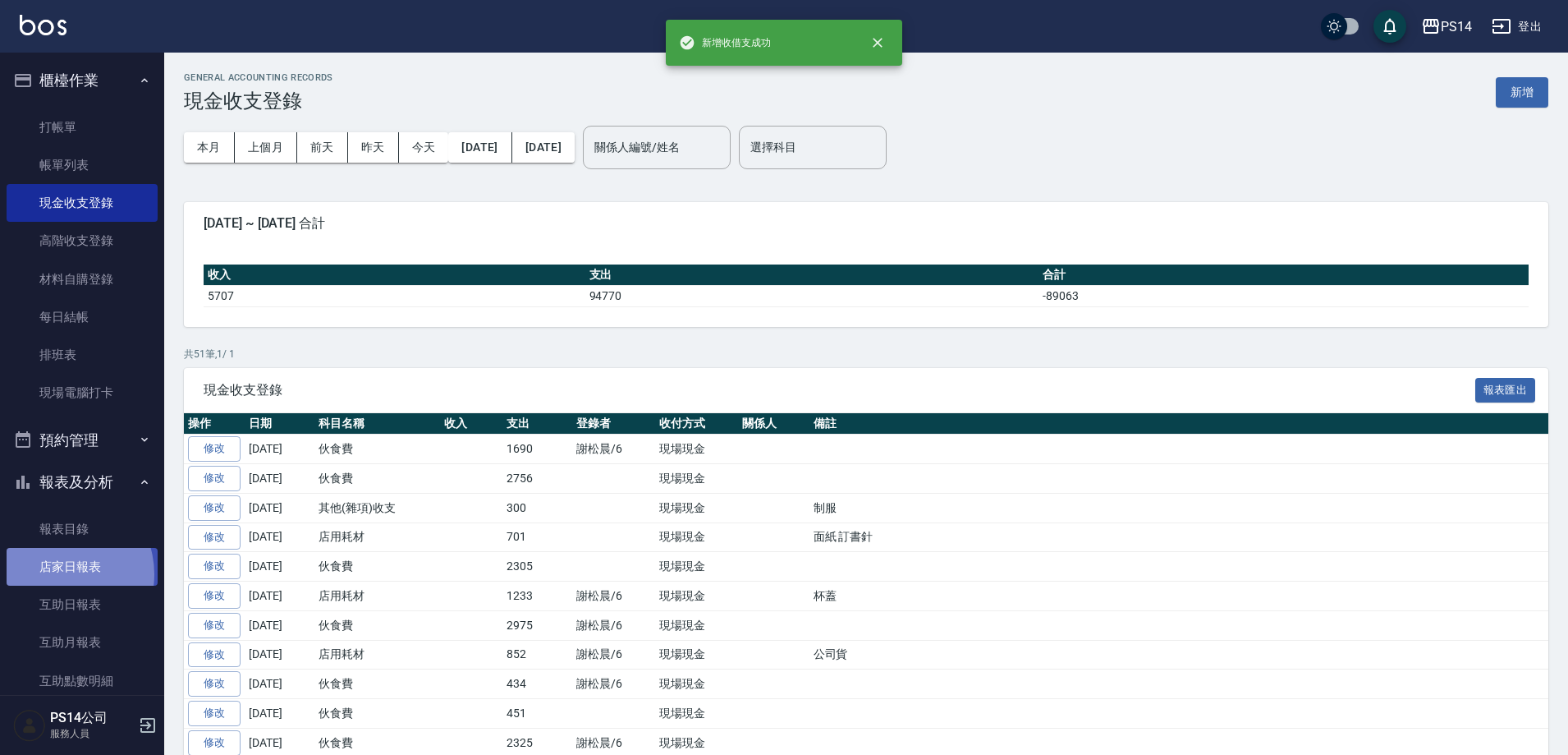
click at [58, 574] on link "店家日報表" at bounding box center [82, 566] width 151 height 38
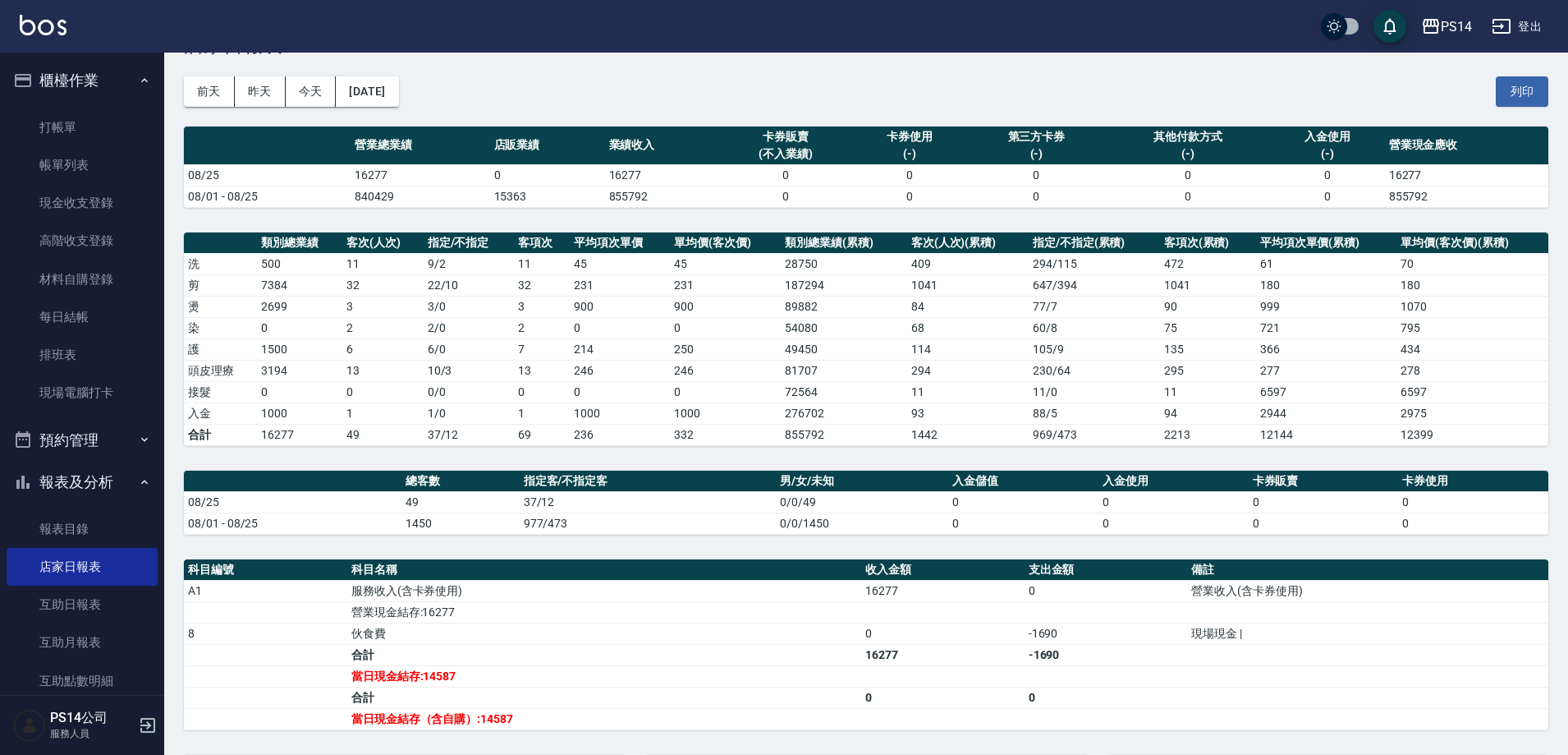
scroll to position [82, 0]
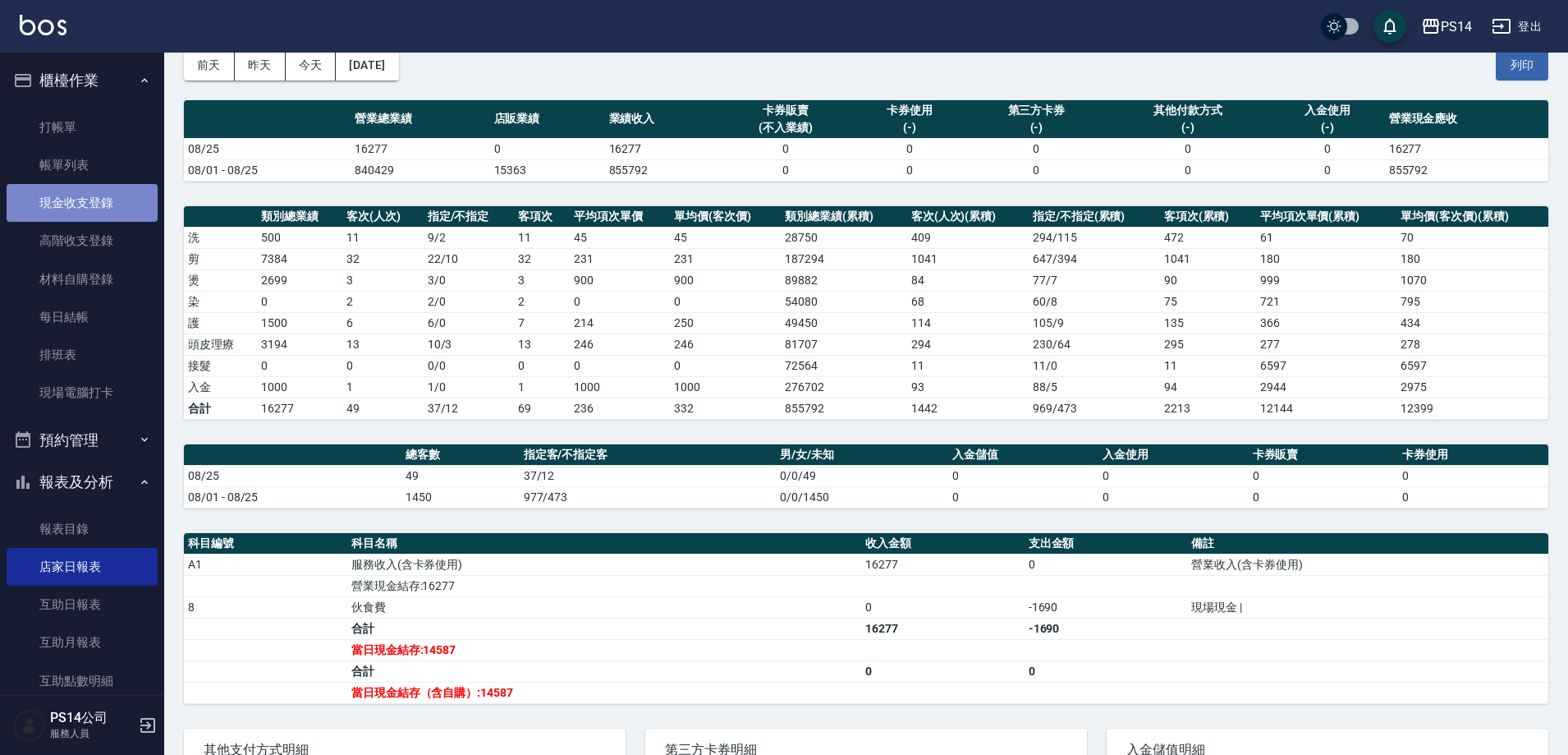
click at [109, 206] on link "現金收支登錄" at bounding box center [82, 202] width 151 height 38
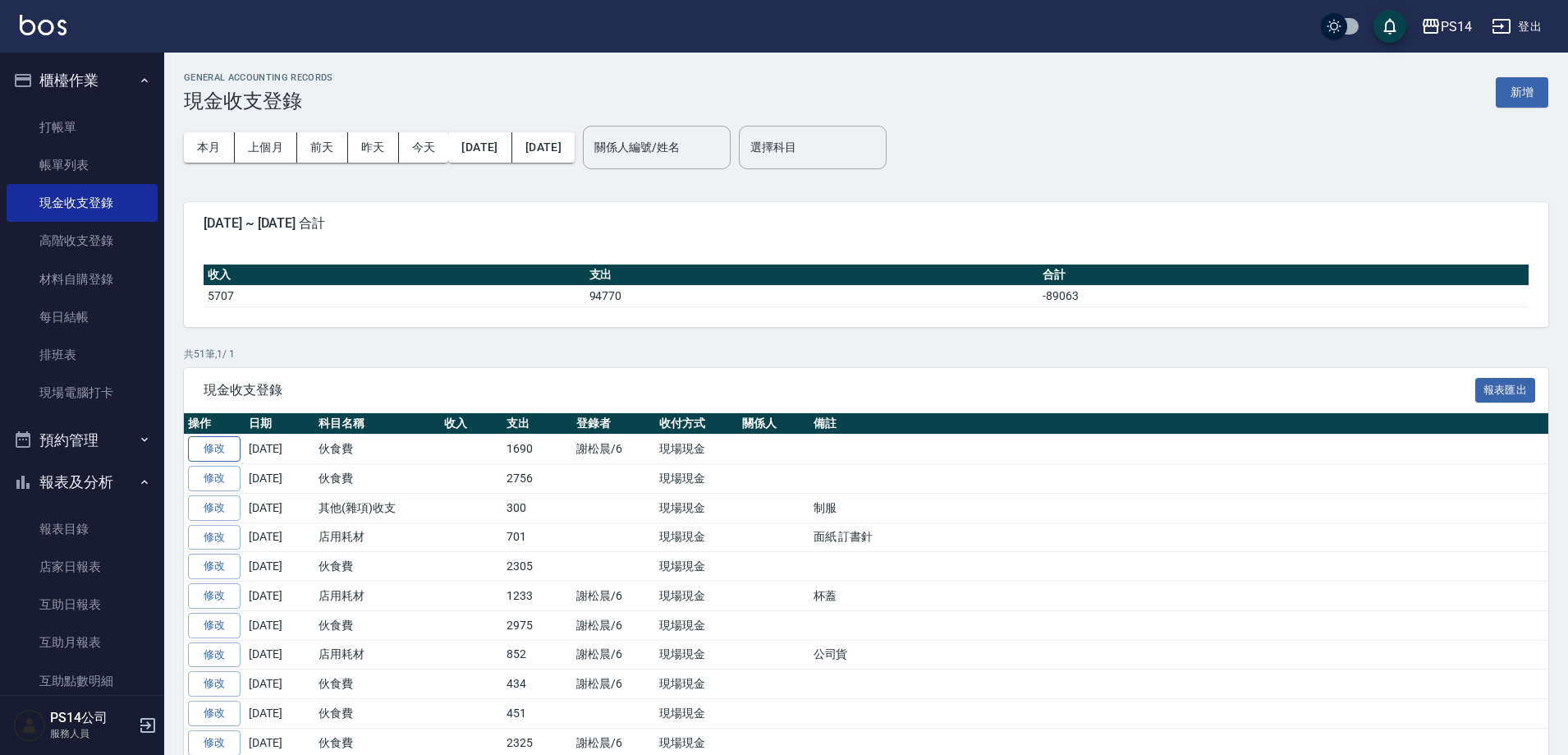
click at [208, 451] on link "修改" at bounding box center [214, 449] width 52 height 25
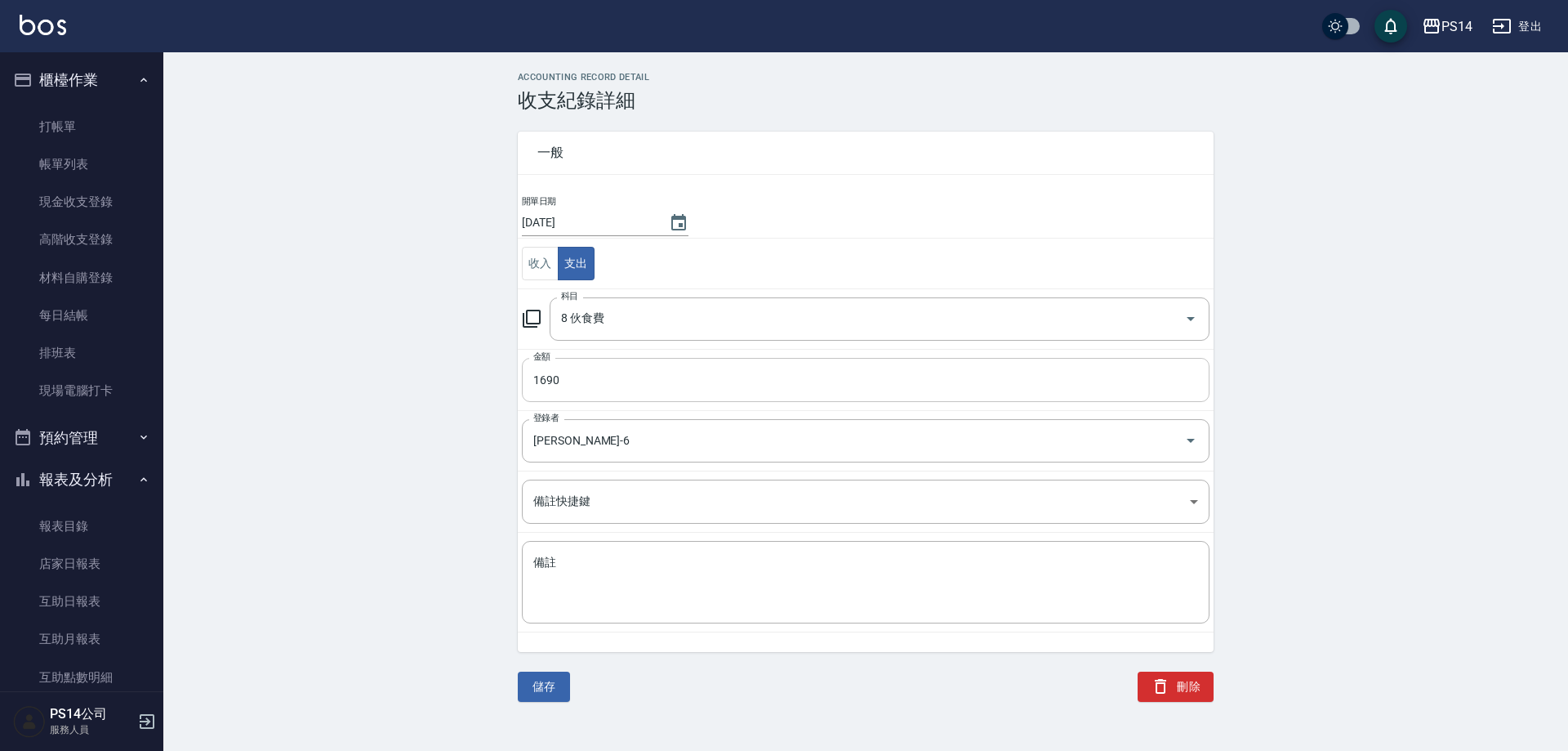
click at [593, 386] on input "1690" at bounding box center [865, 380] width 688 height 44
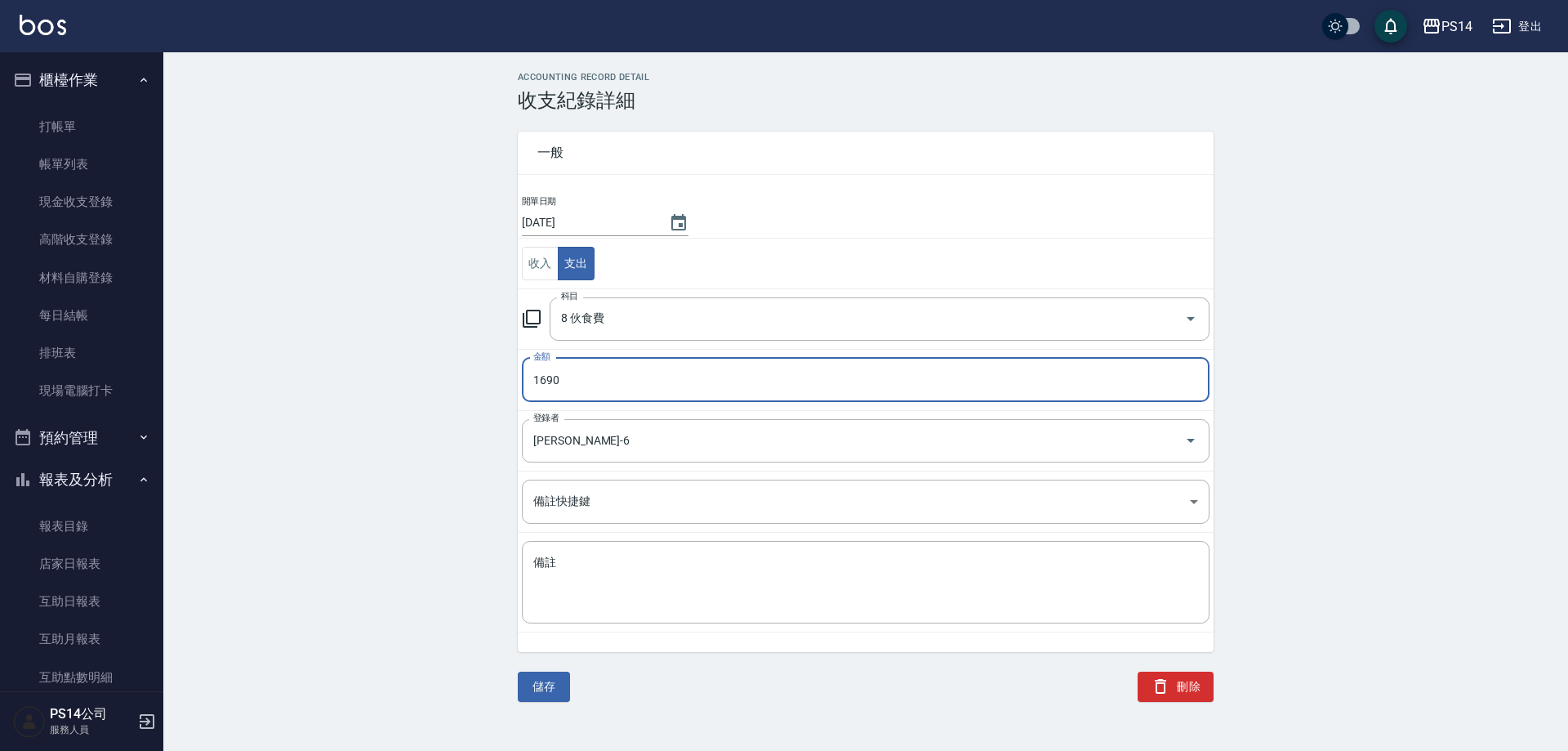
click at [593, 386] on input "1690" at bounding box center [865, 380] width 688 height 44
type input "1992"
click at [556, 690] on button "儲存" at bounding box center [544, 687] width 52 height 30
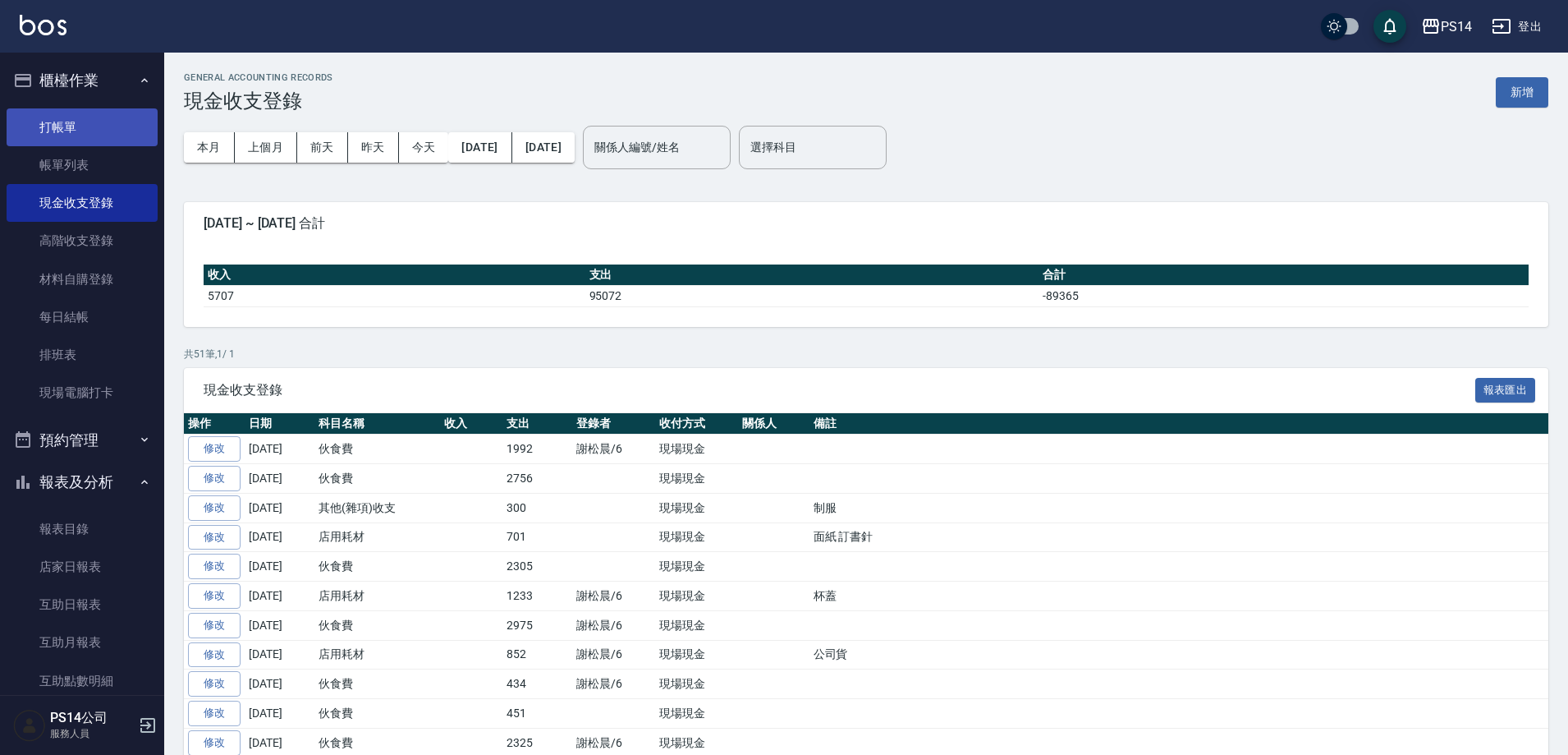
drag, startPoint x: 88, startPoint y: 163, endPoint x: 96, endPoint y: 123, distance: 40.8
click at [88, 163] on link "帳單列表" at bounding box center [82, 165] width 151 height 38
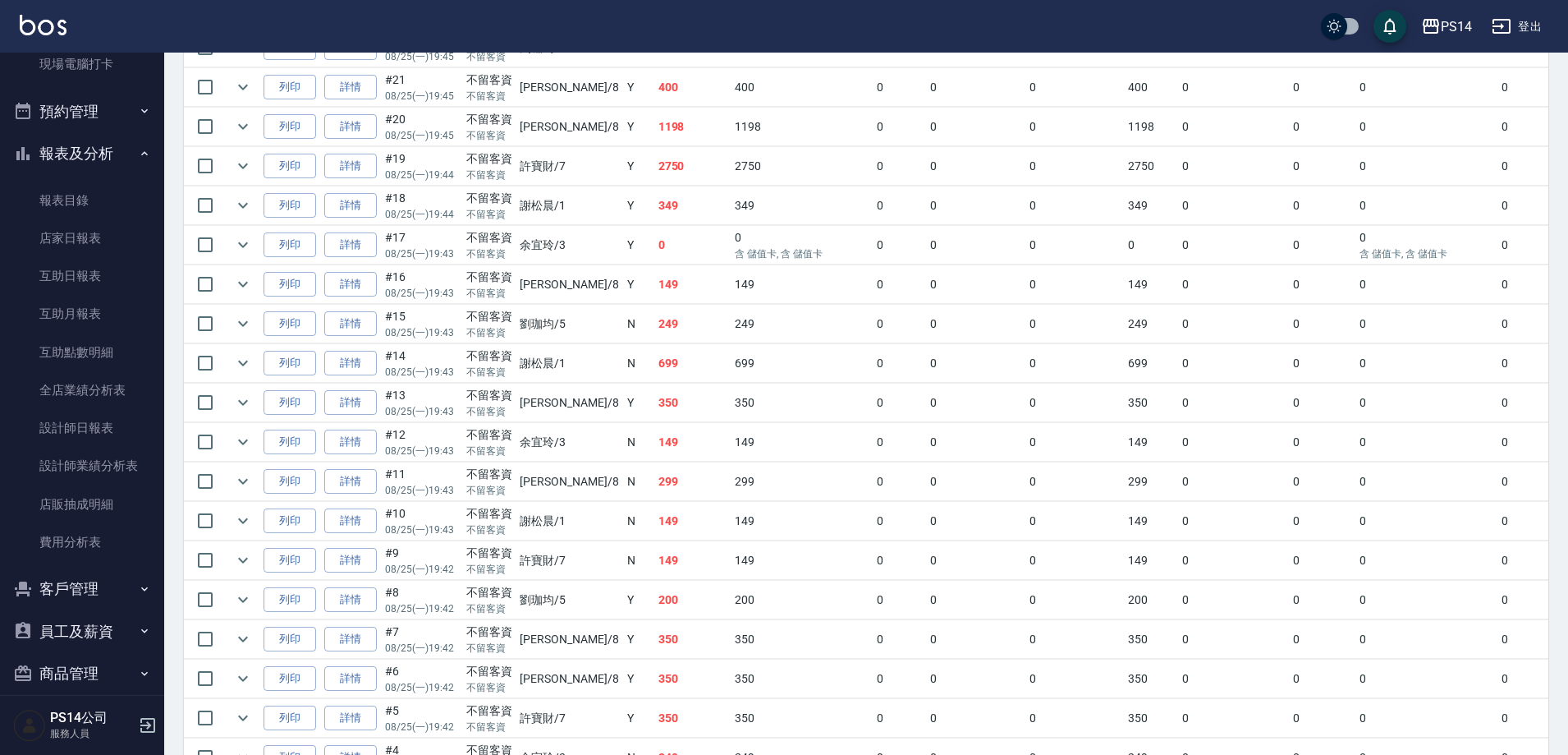
scroll to position [1502, 0]
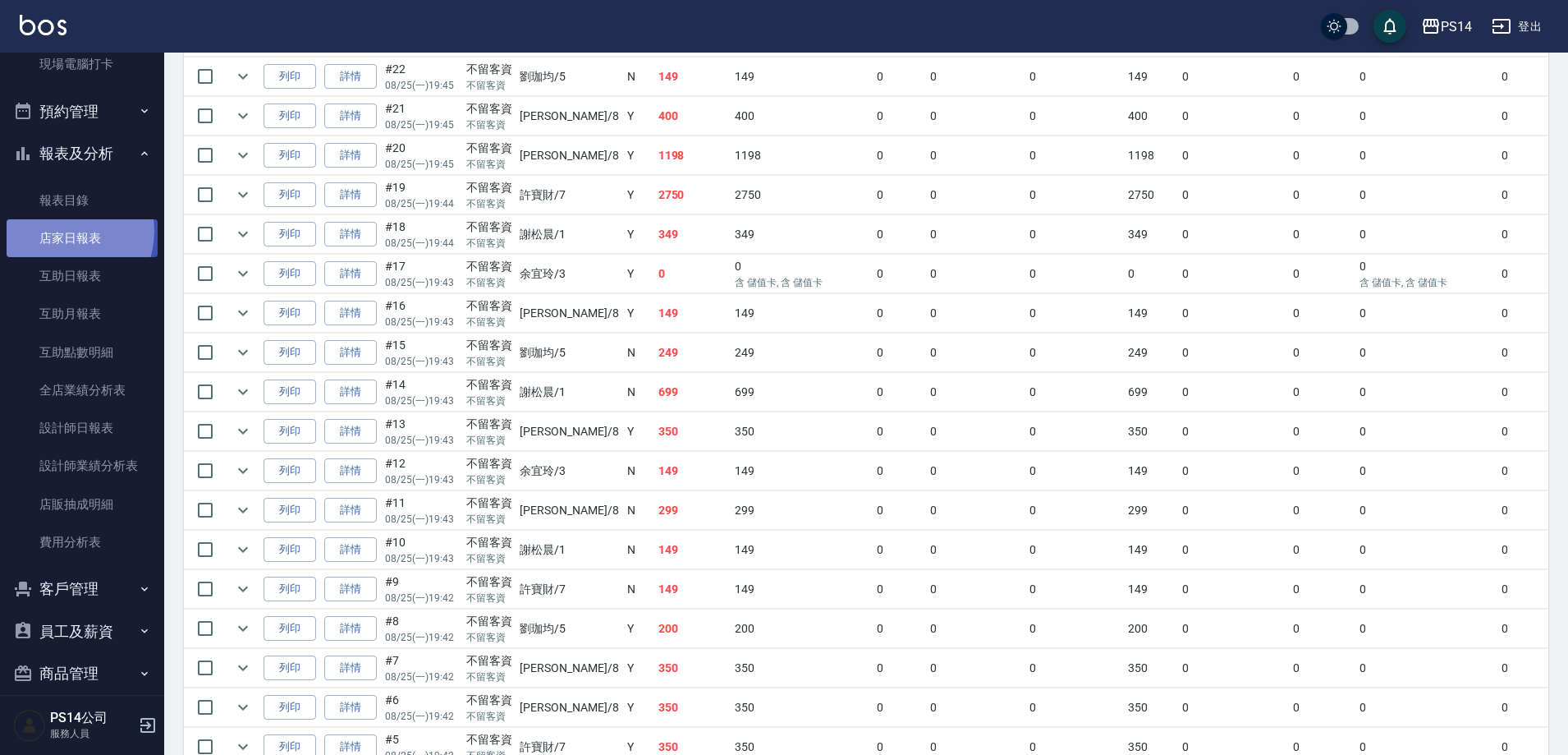
click at [63, 232] on link "店家日報表" at bounding box center [82, 238] width 151 height 38
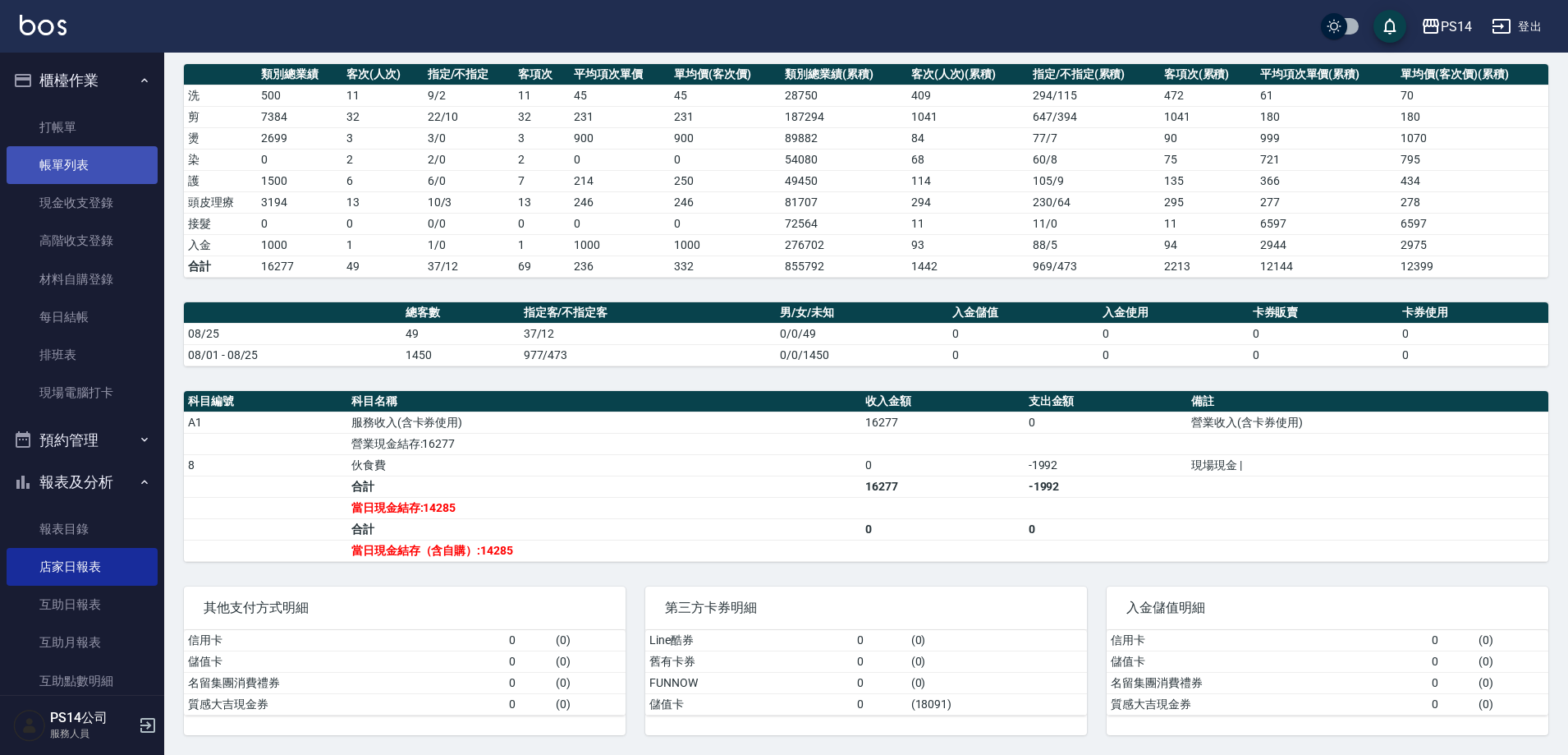
click at [69, 157] on link "帳單列表" at bounding box center [82, 165] width 151 height 38
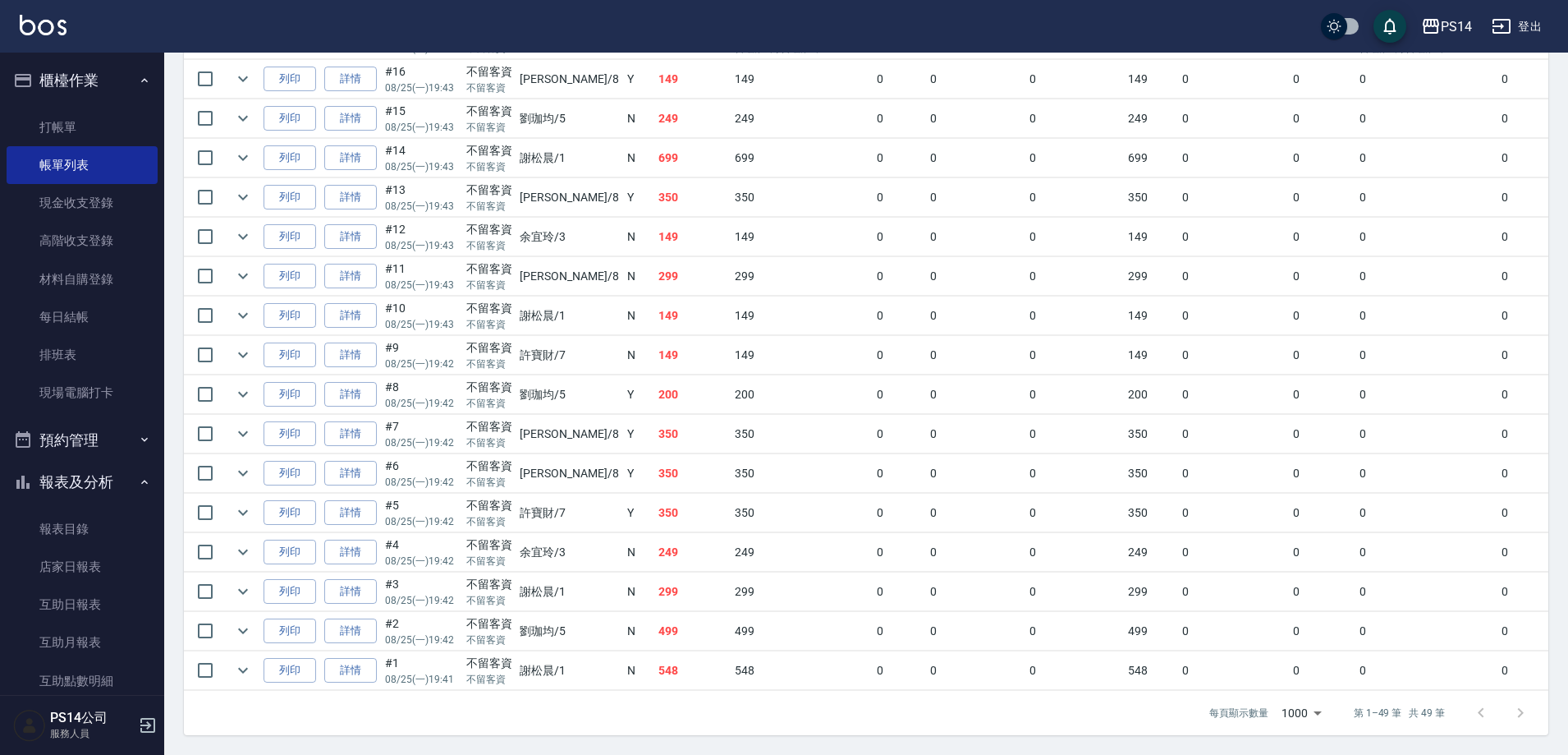
scroll to position [1748, 0]
click at [363, 146] on link "詳情" at bounding box center [350, 158] width 52 height 25
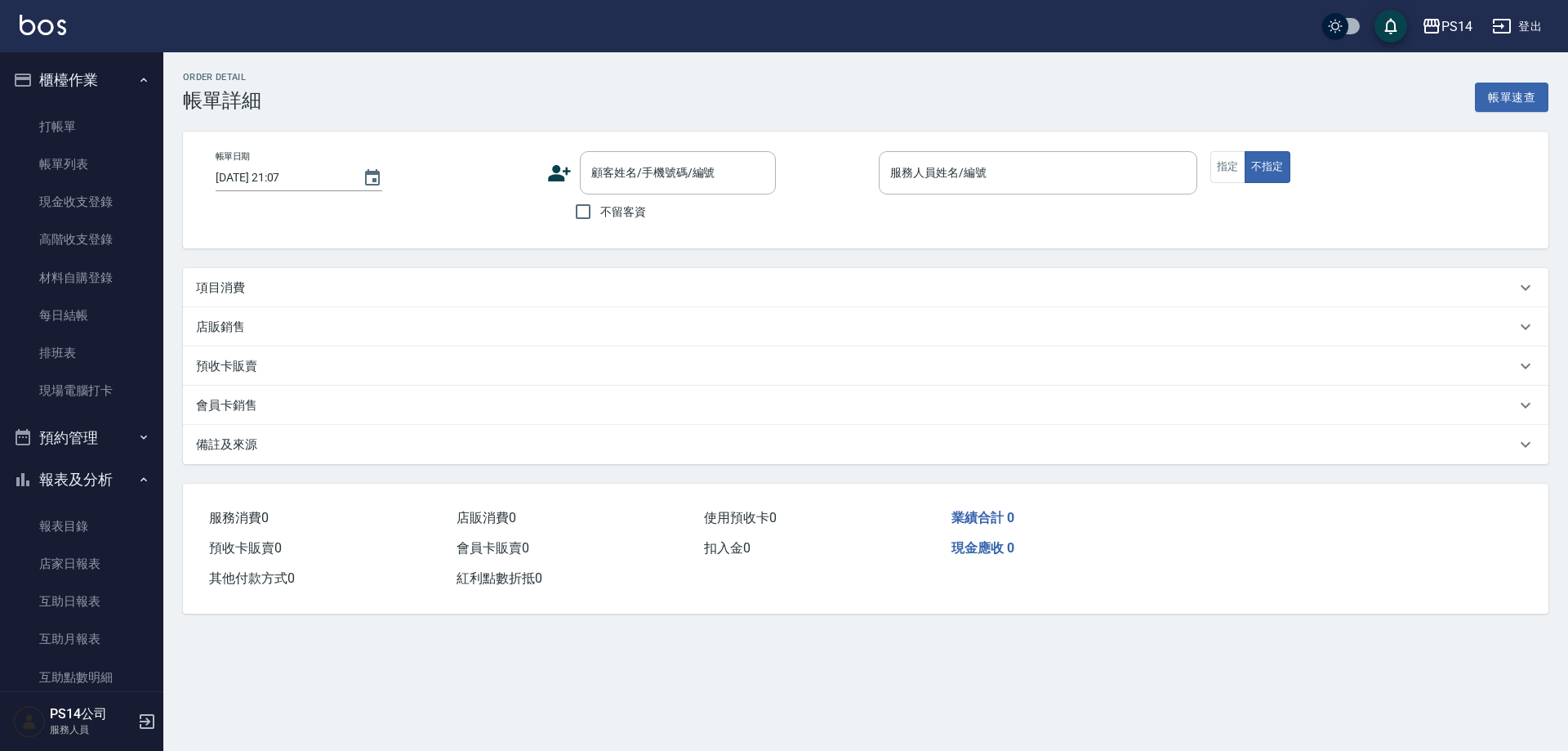
type input "[DATE] 19:43"
checkbox input "true"
type input "謝松晨-1"
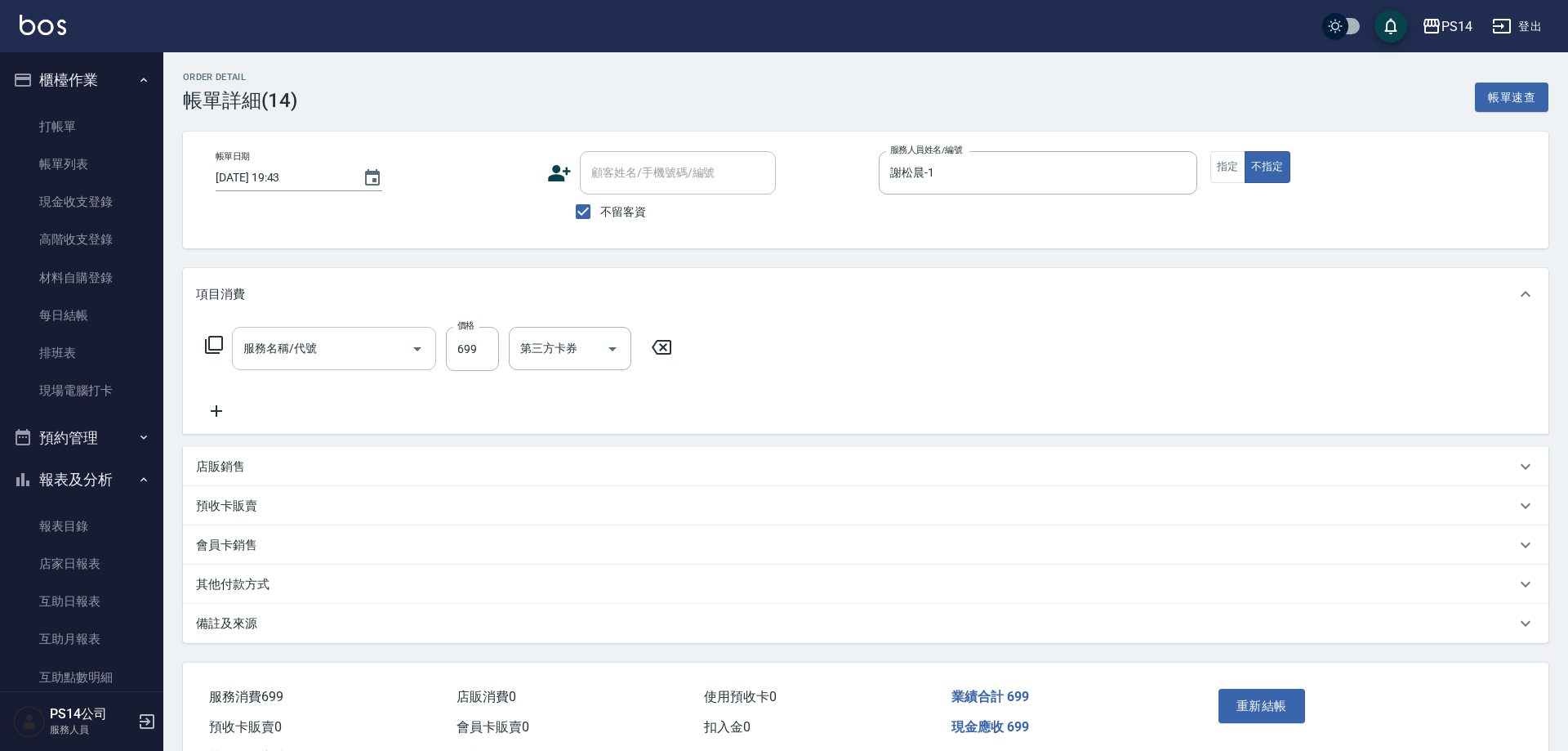
type input "精油SPA(0699)"
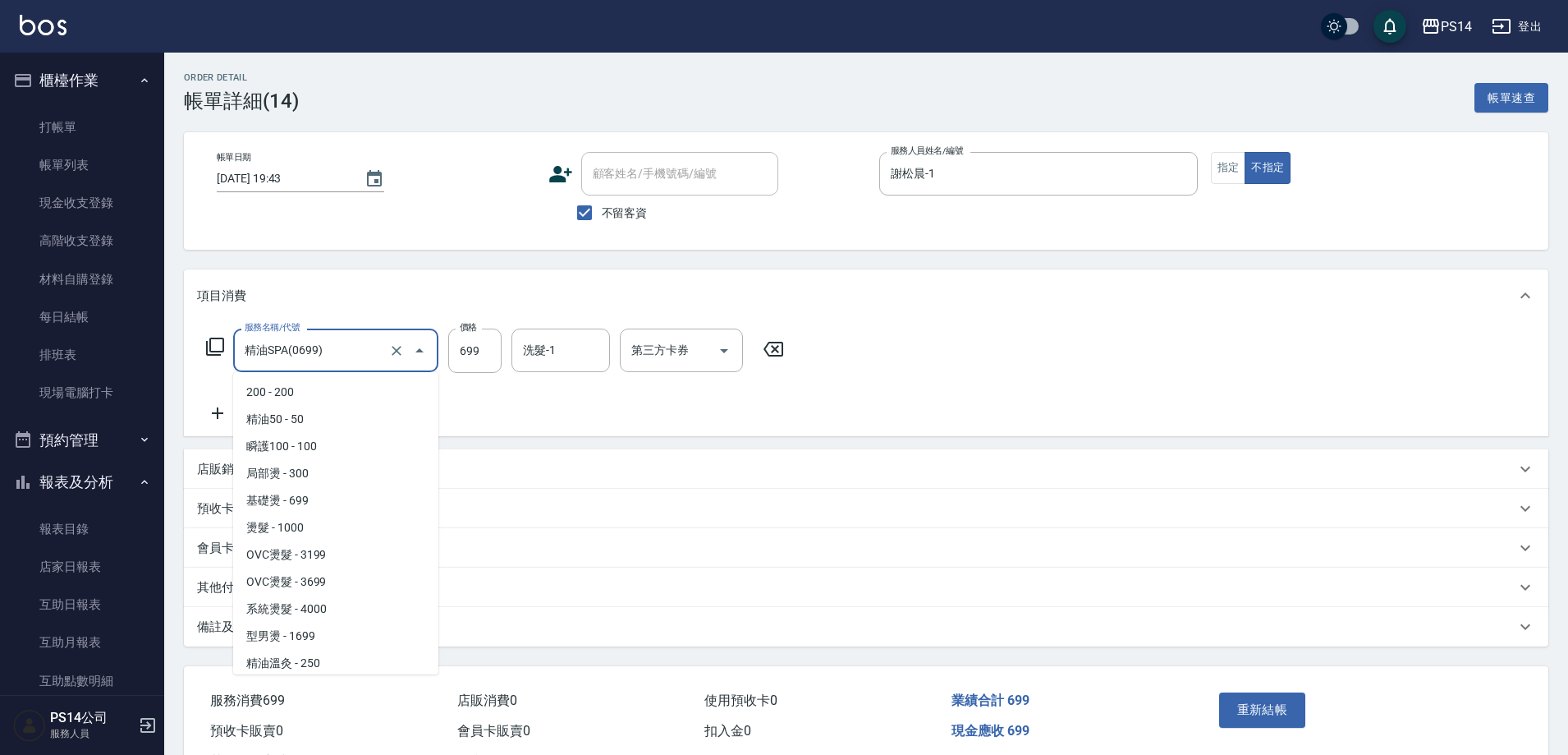
click at [347, 352] on input "精油SPA(0699)" at bounding box center [312, 350] width 145 height 29
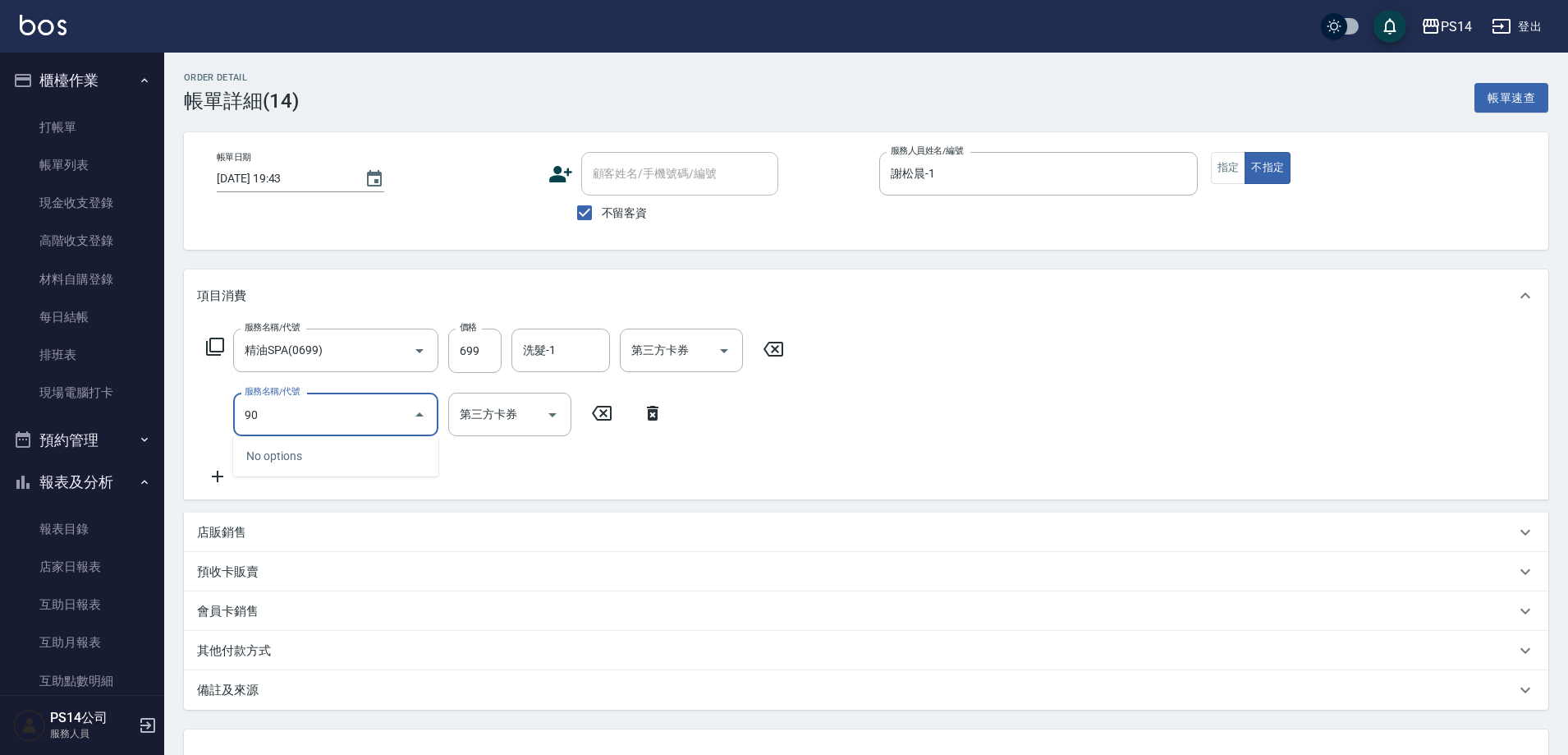
type input "9"
type input "剪髮(304)"
click at [554, 345] on input "洗髮-1" at bounding box center [560, 350] width 84 height 29
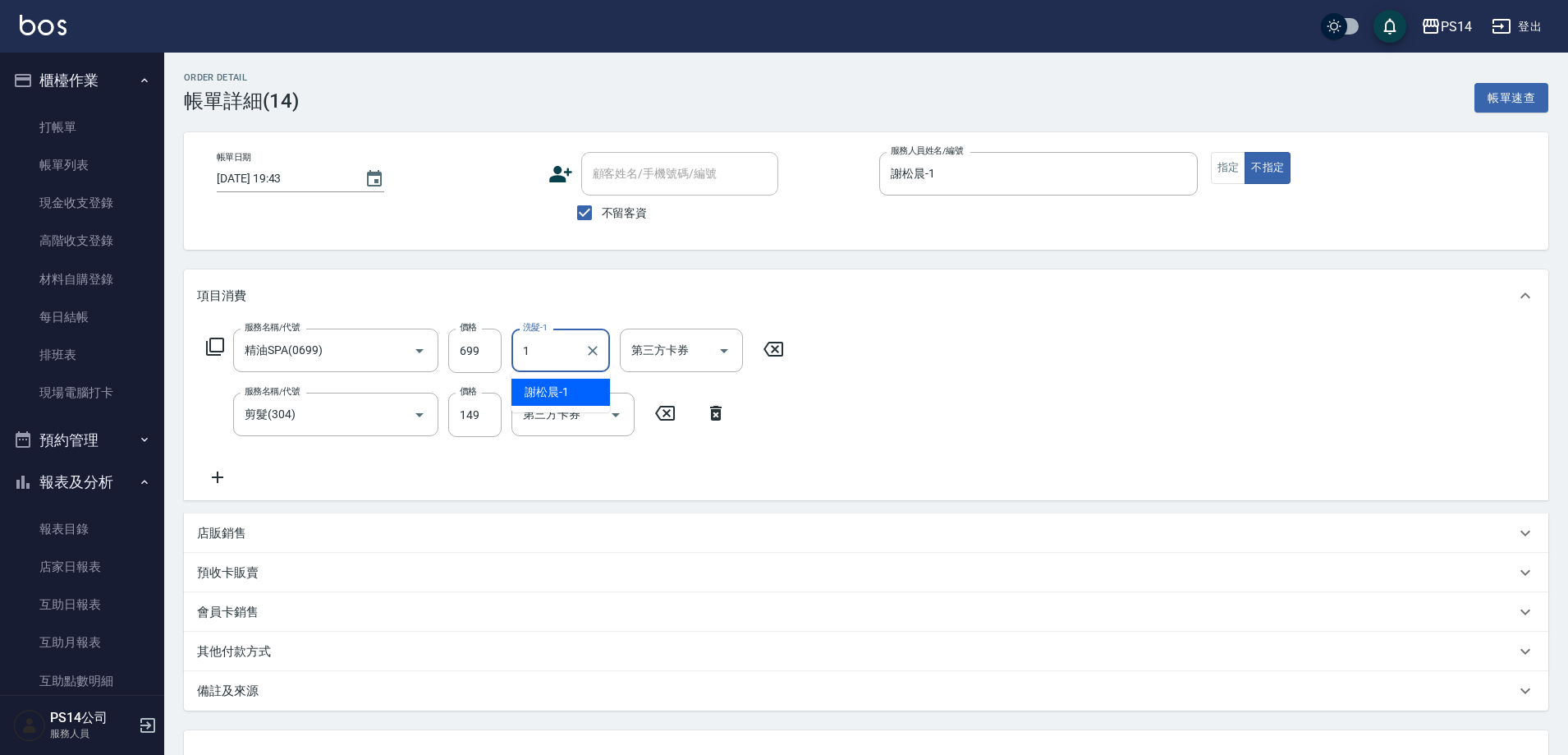
type input "謝松晨-1"
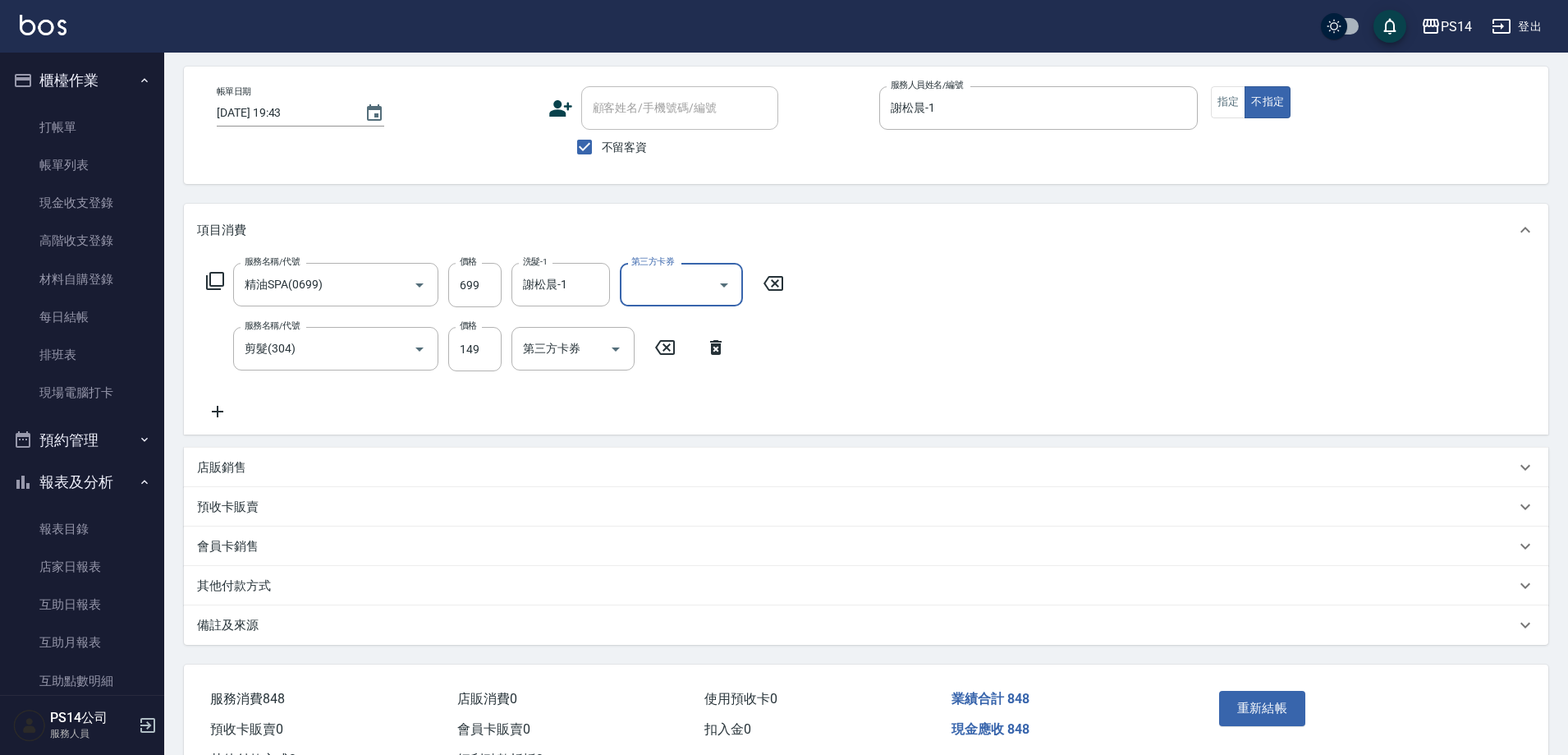
scroll to position [133, 0]
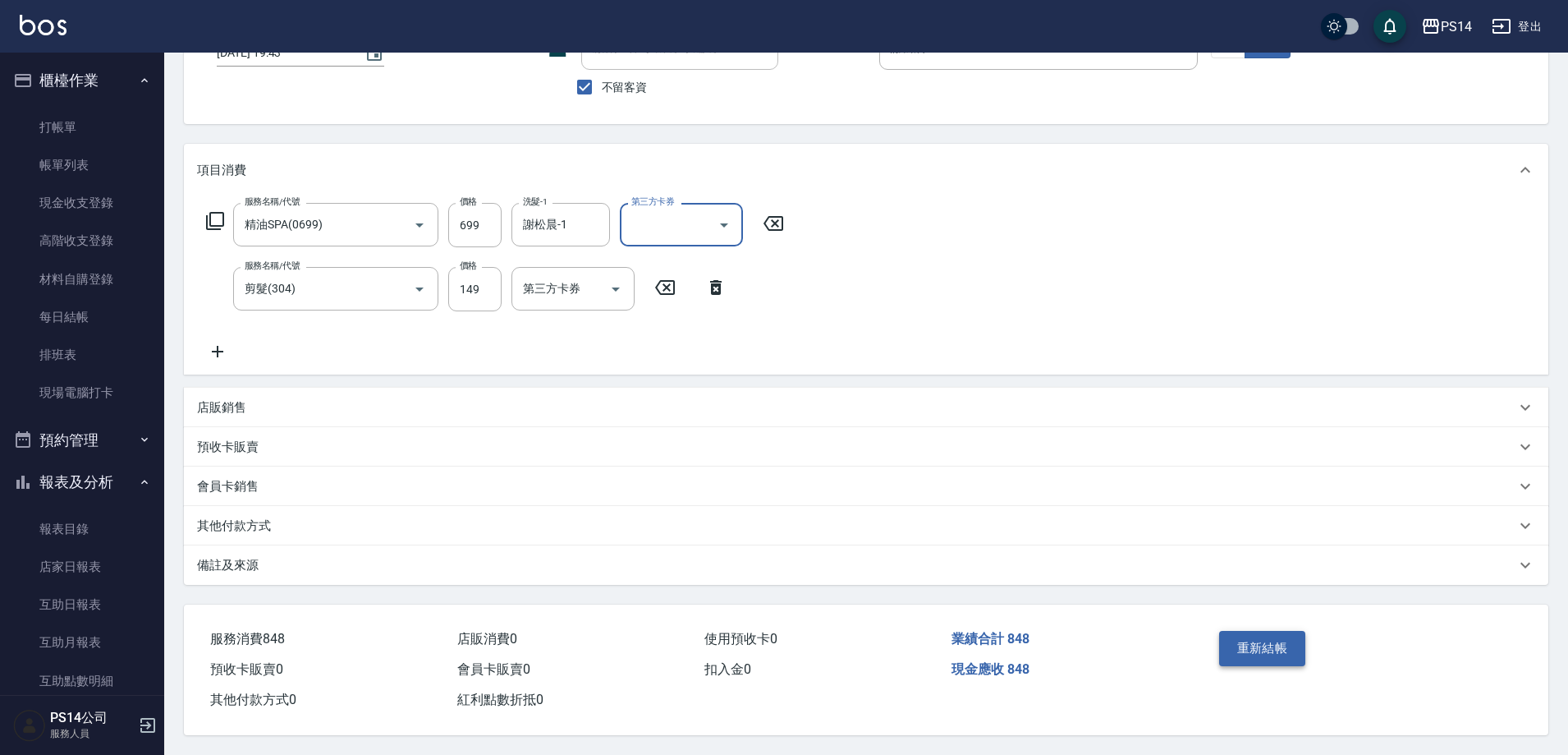
click at [1263, 640] on button "重新結帳" at bounding box center [1263, 648] width 87 height 35
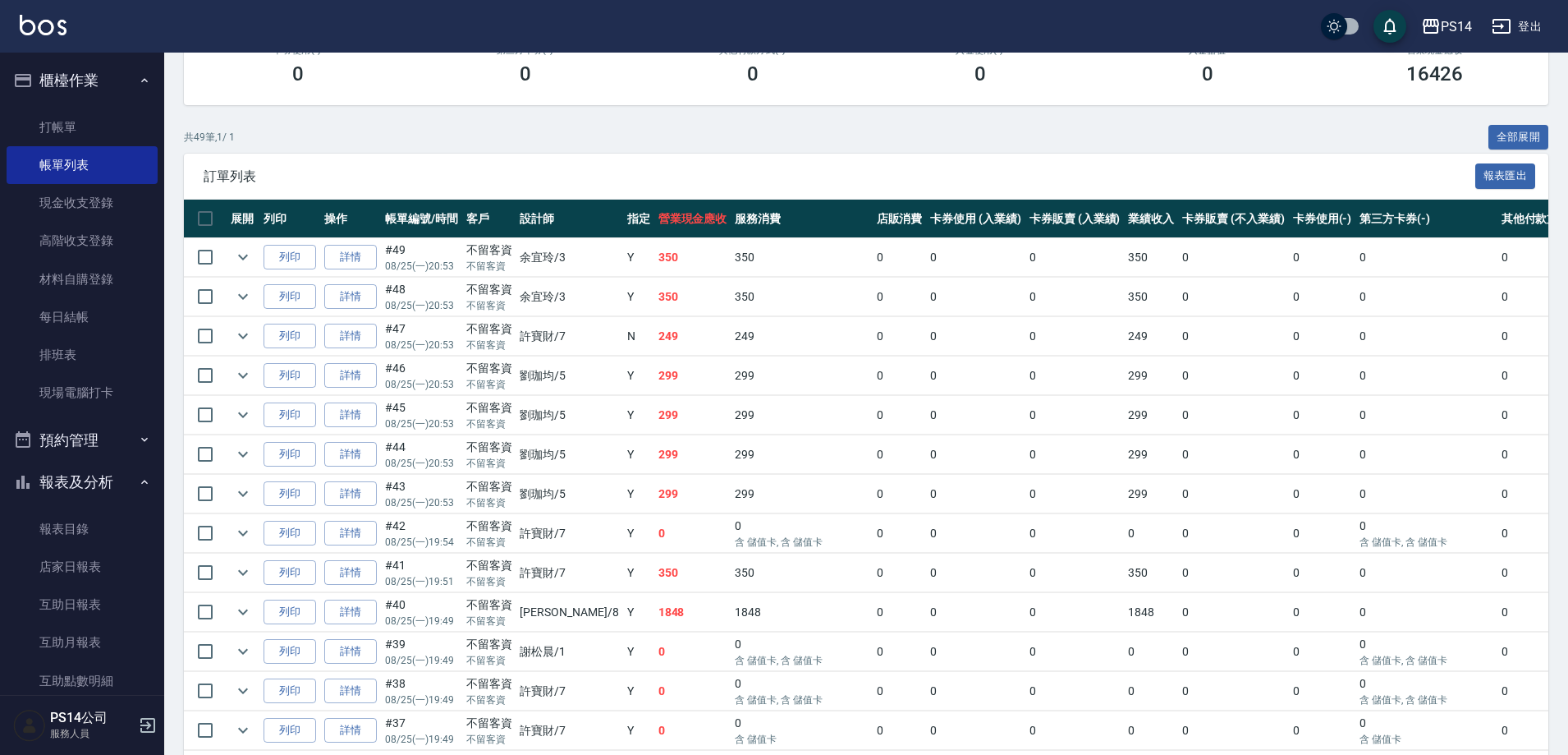
scroll to position [246, 0]
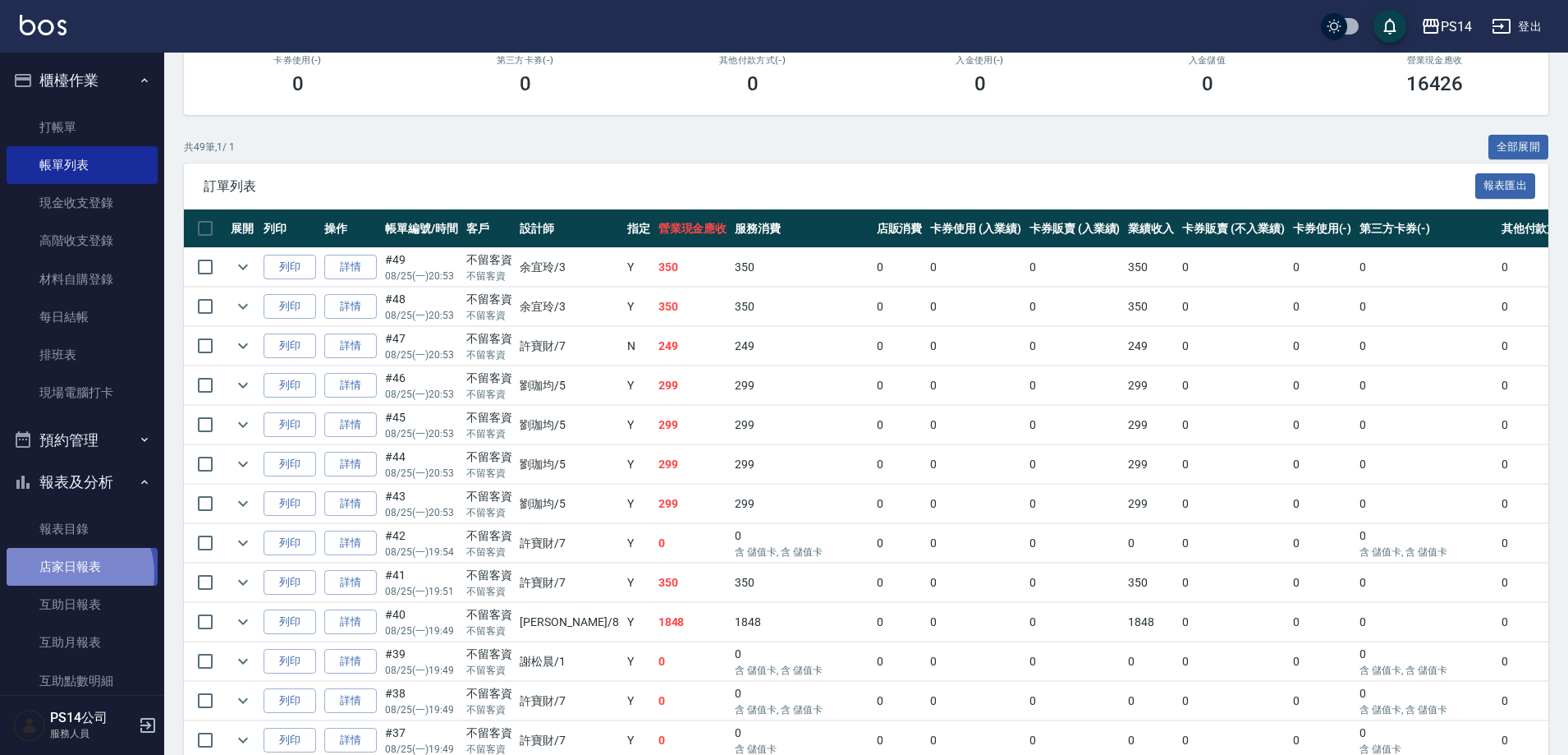
click at [74, 573] on link "店家日報表" at bounding box center [82, 566] width 151 height 38
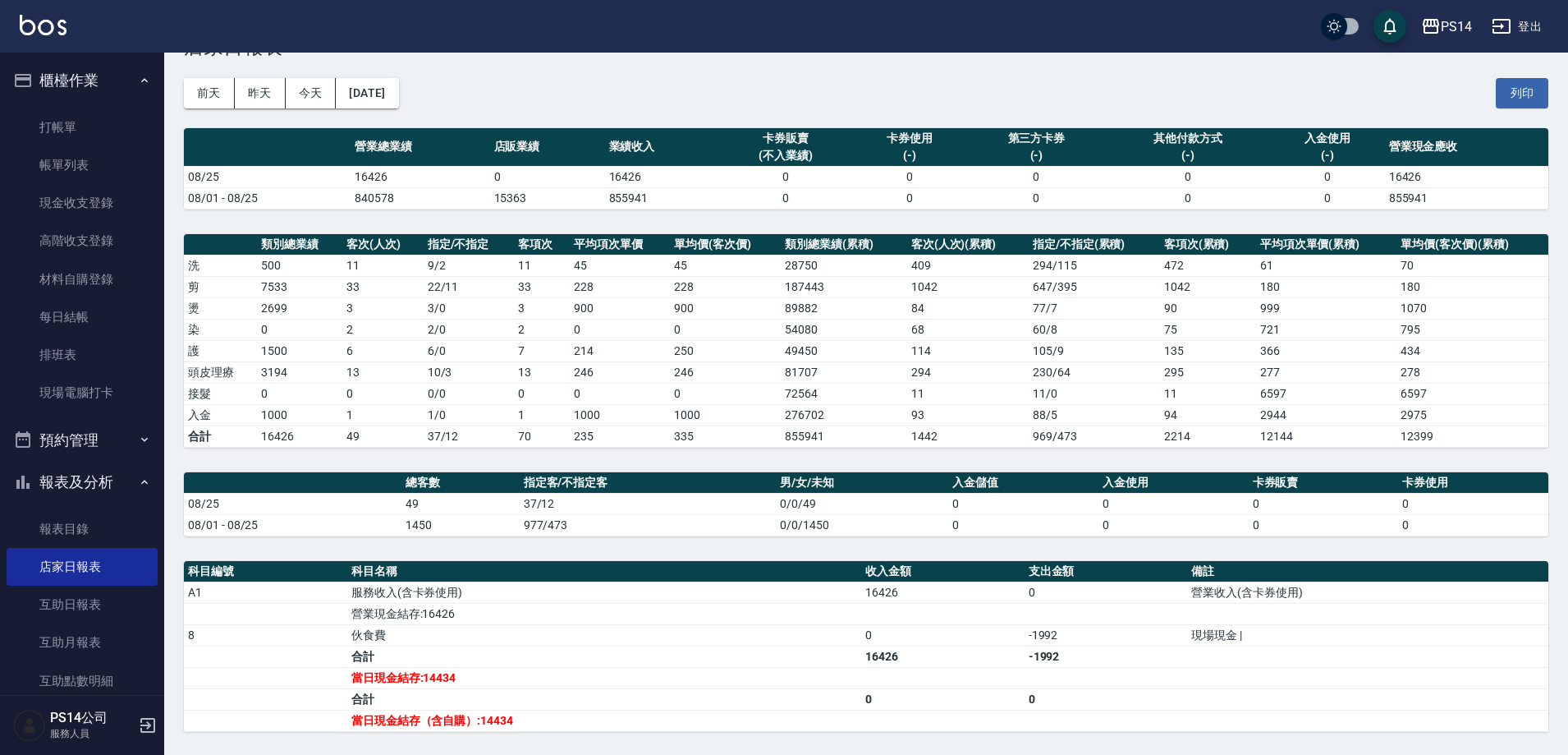
scroll to position [82, 0]
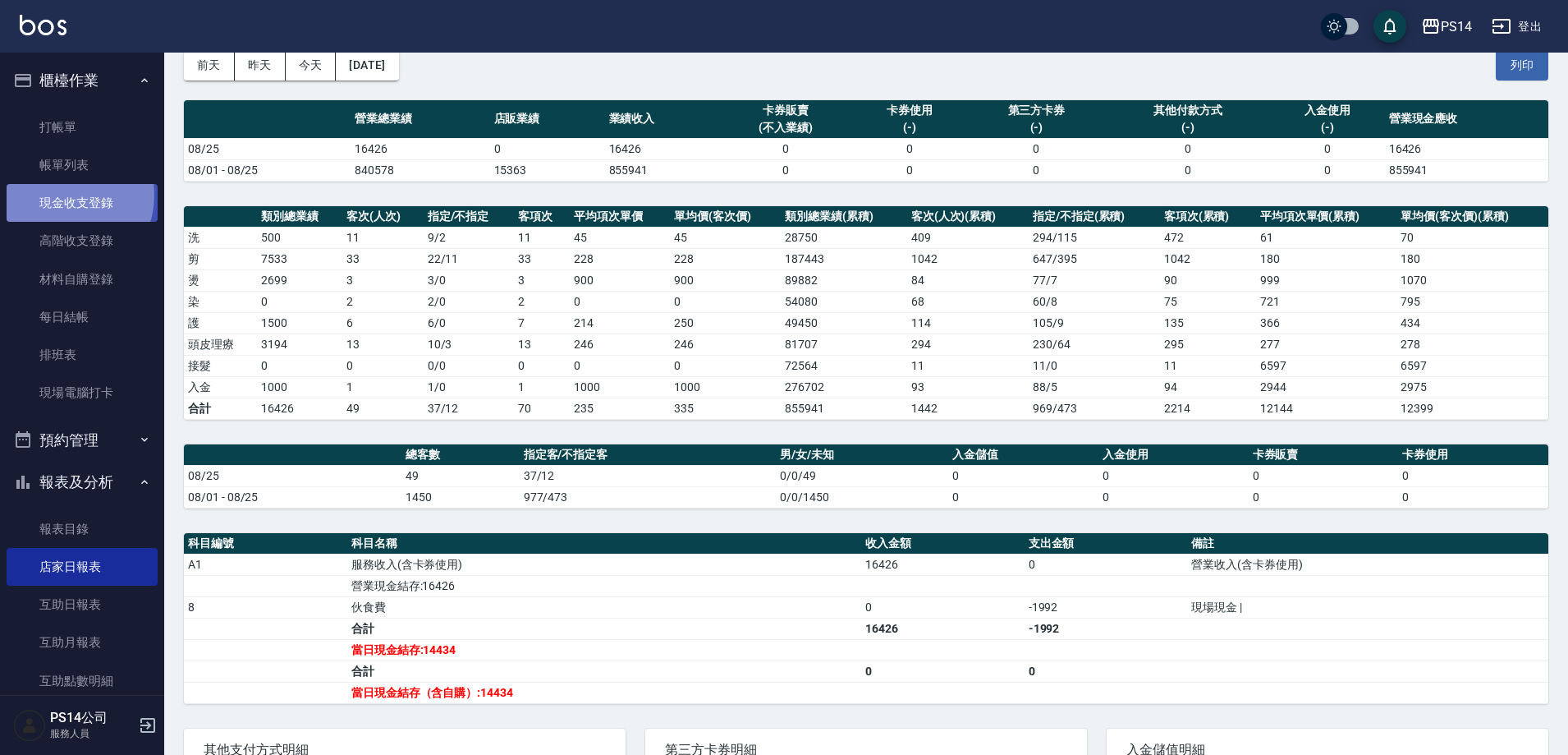
click at [65, 196] on link "現金收支登錄" at bounding box center [82, 202] width 151 height 38
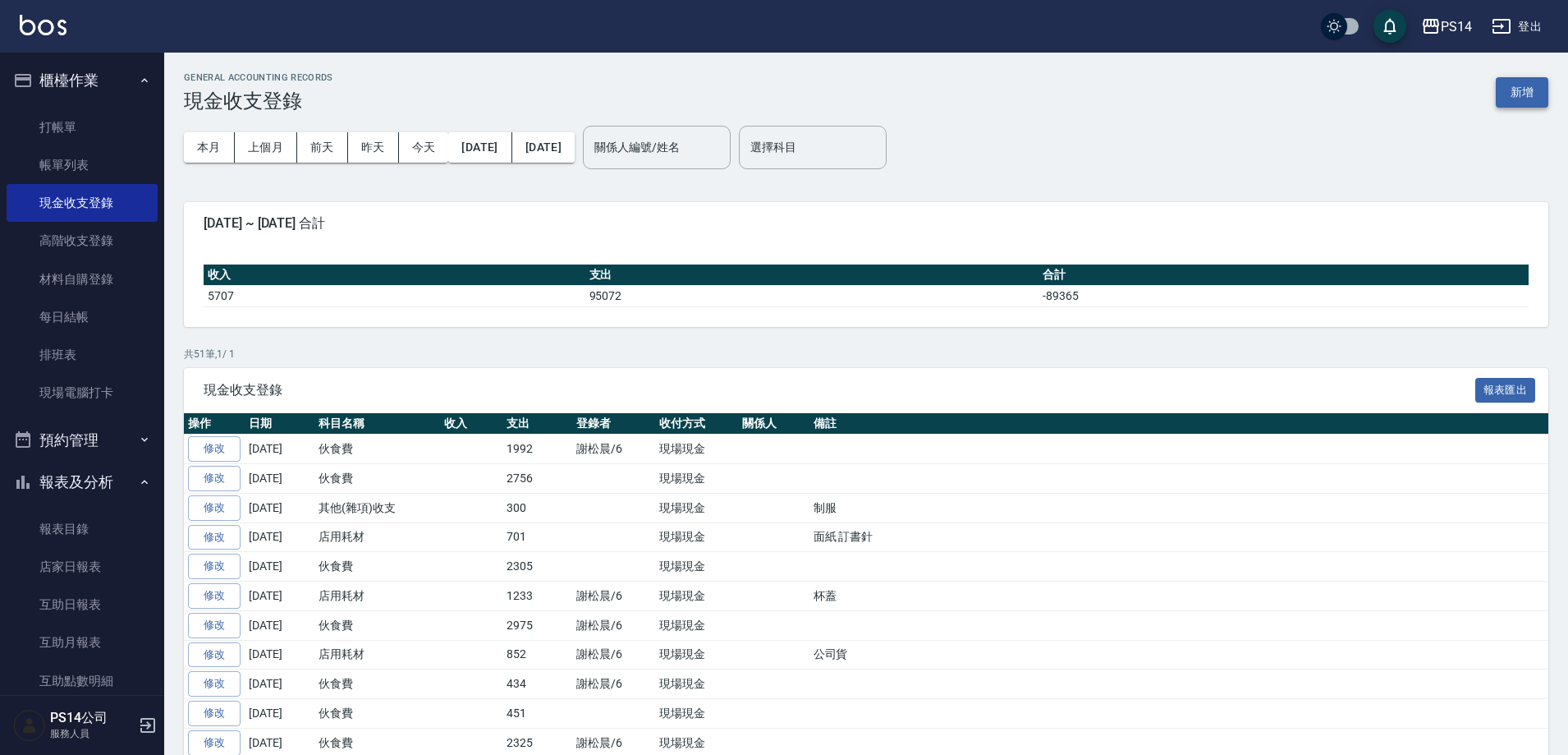
click at [1523, 85] on button "新增" at bounding box center [1522, 92] width 52 height 30
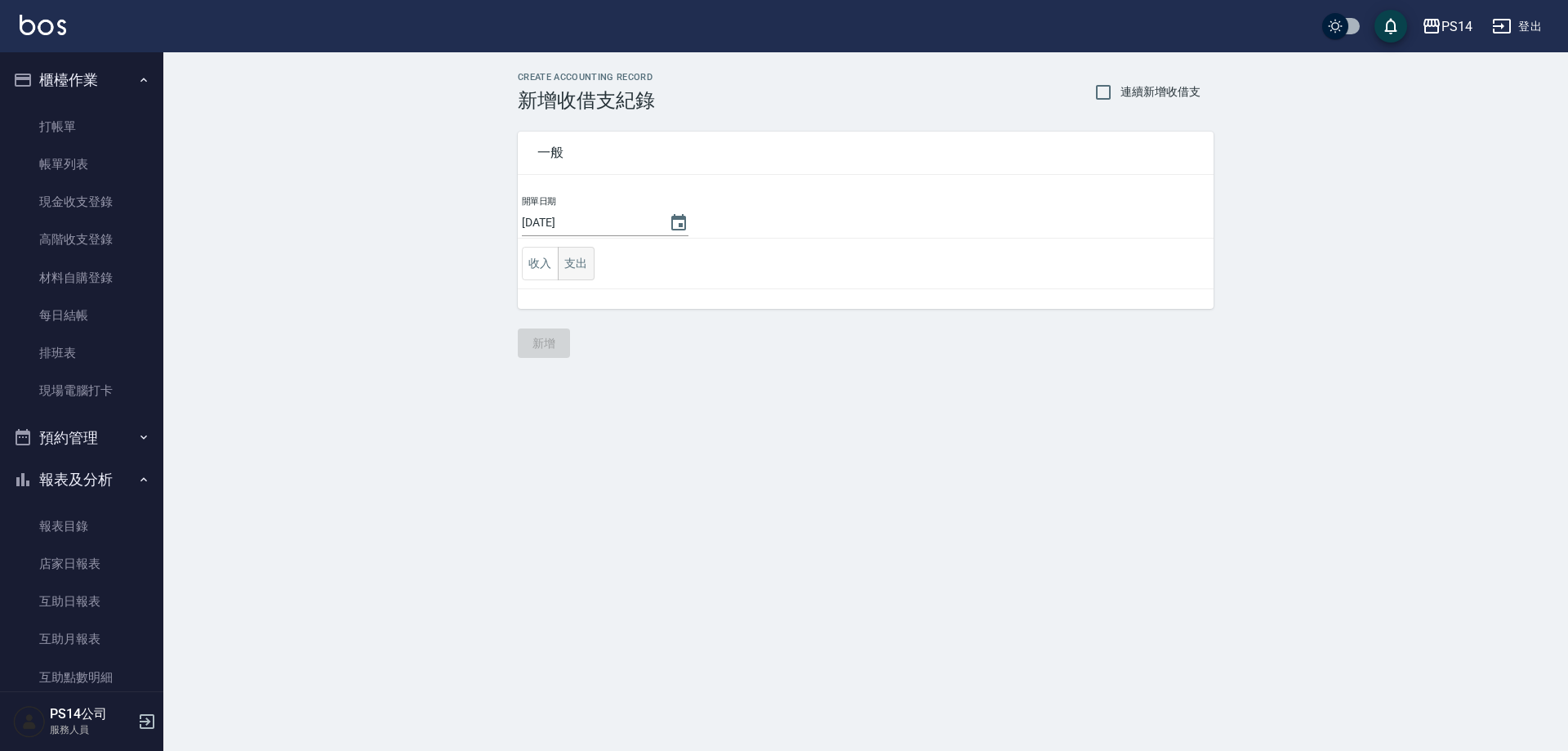
click at [580, 268] on button "支出" at bounding box center [577, 264] width 37 height 34
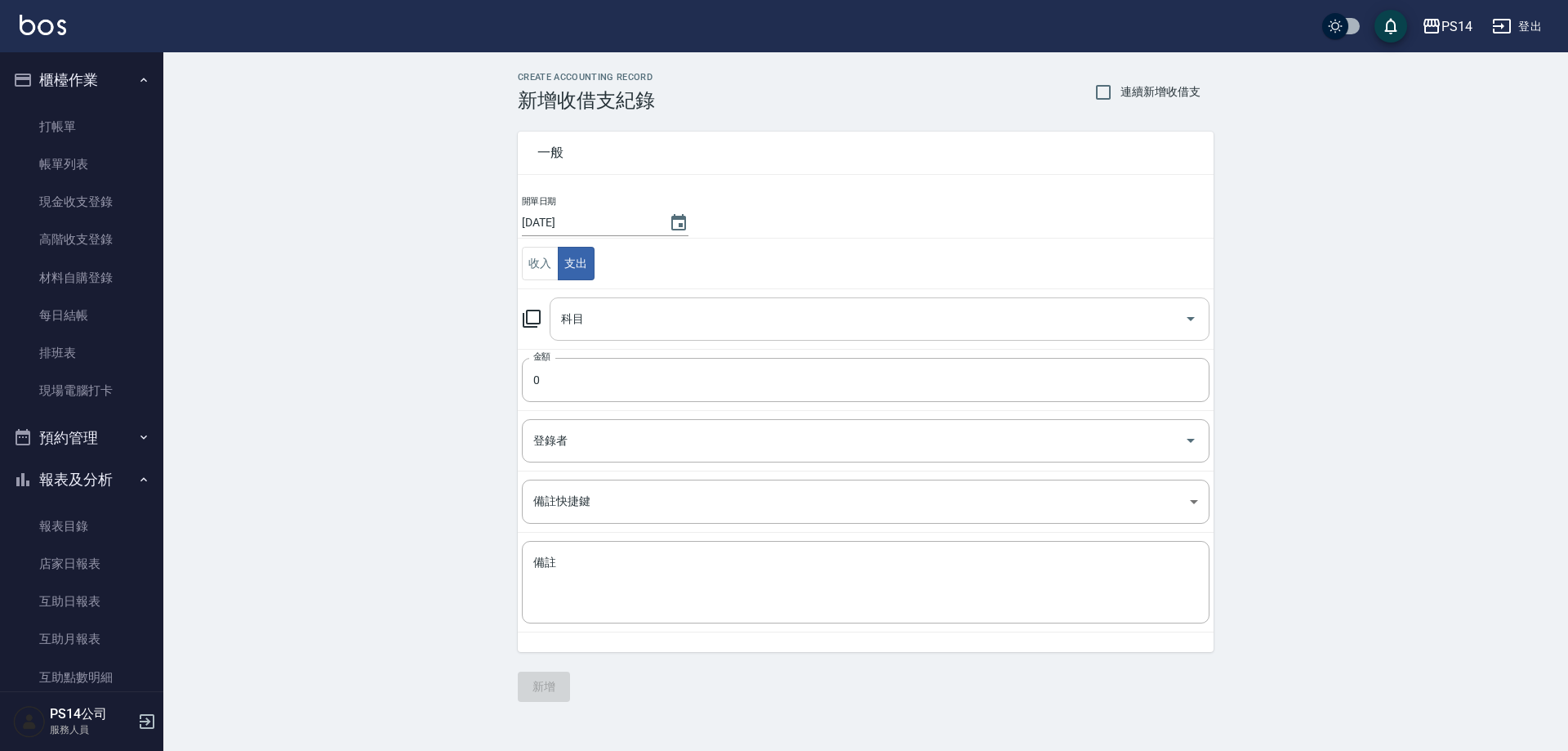
click at [604, 317] on input "科目" at bounding box center [867, 319] width 620 height 29
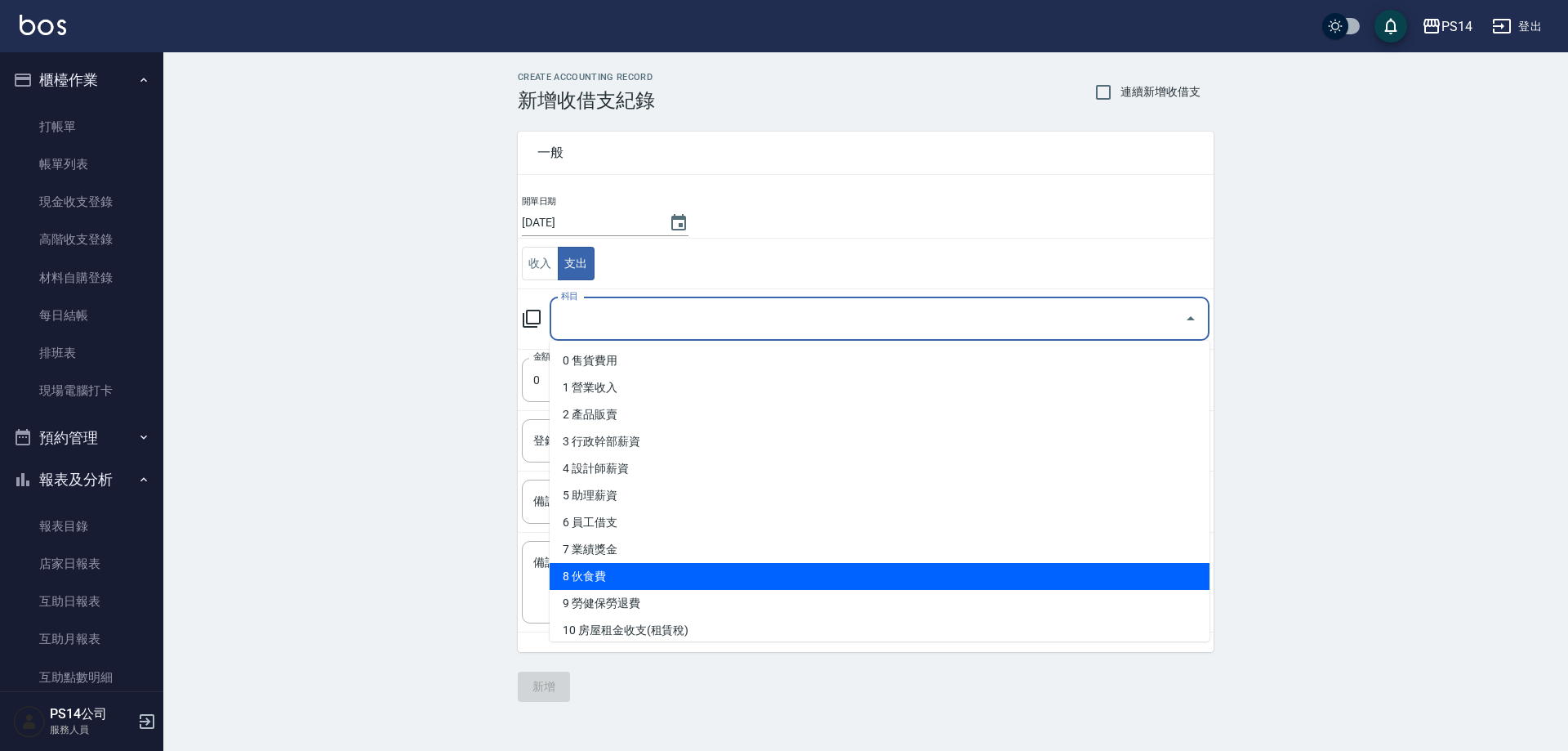
scroll to position [82, 0]
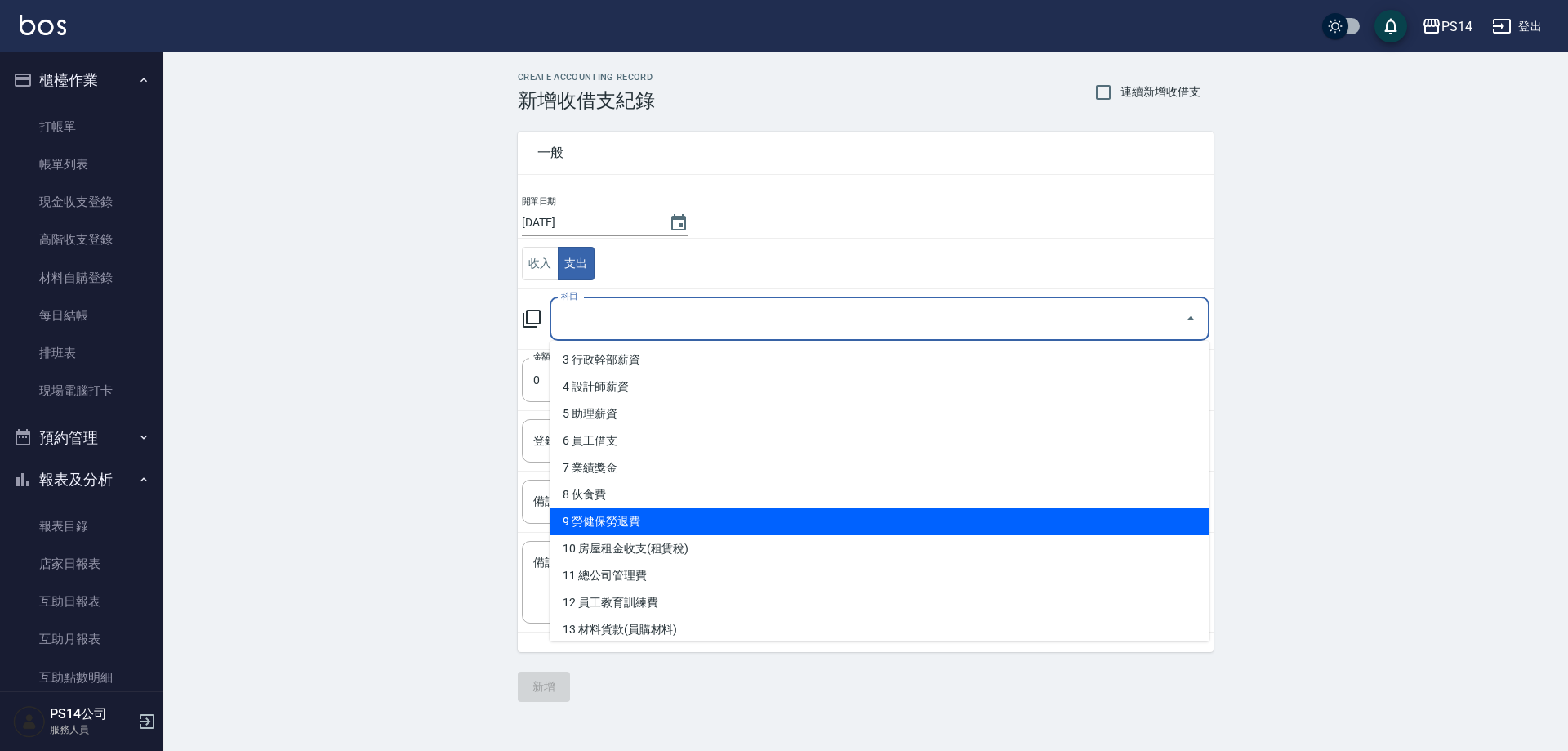
click at [822, 510] on li "9 勞健保勞退費" at bounding box center [880, 522] width 660 height 27
type input "9 勞健保勞退費"
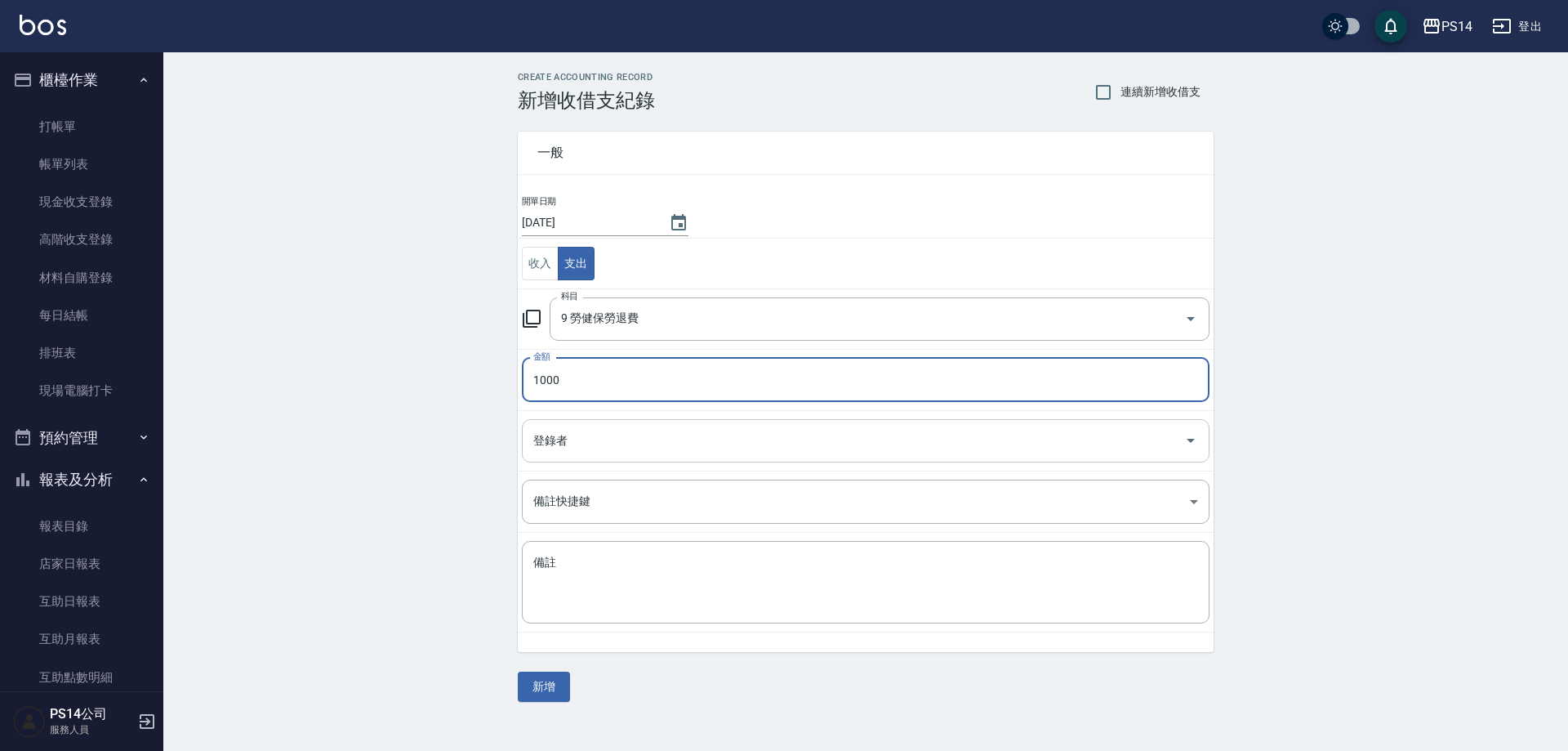
type input "1000"
click at [624, 426] on input "登錄者" at bounding box center [853, 440] width 648 height 29
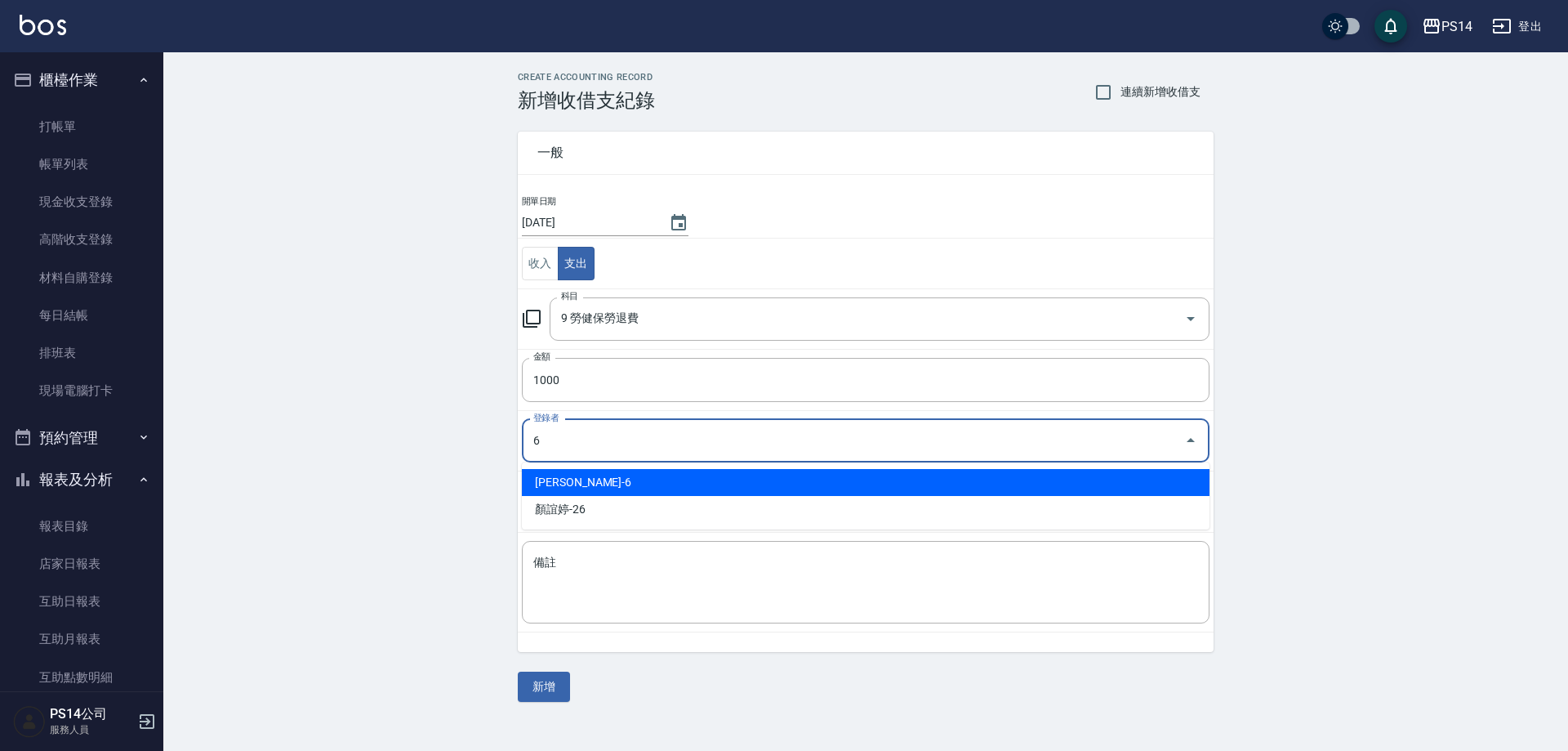
click at [654, 488] on li "[PERSON_NAME]-6" at bounding box center [865, 482] width 688 height 27
type input "[PERSON_NAME]-6"
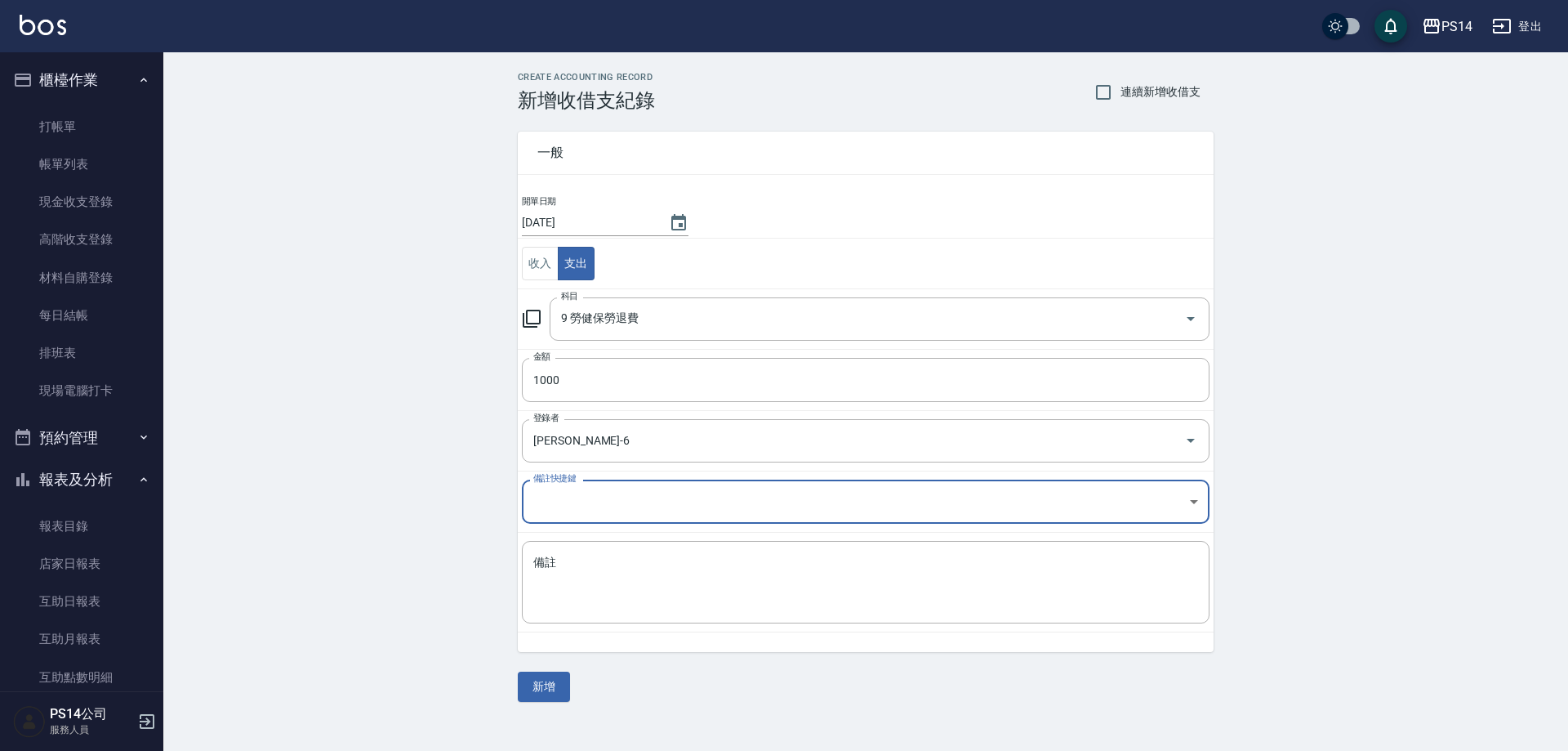
drag, startPoint x: 603, startPoint y: 632, endPoint x: 617, endPoint y: 678, distance: 48.1
click at [607, 653] on div "一般 開單日期 [DATE] 收入 支出 科目 9 勞健保勞退費 科目 金額 1000 金額 登錄者 [PERSON_NAME]-6 登錄者 備註快捷鍵 ​ …" at bounding box center [865, 407] width 696 height 590
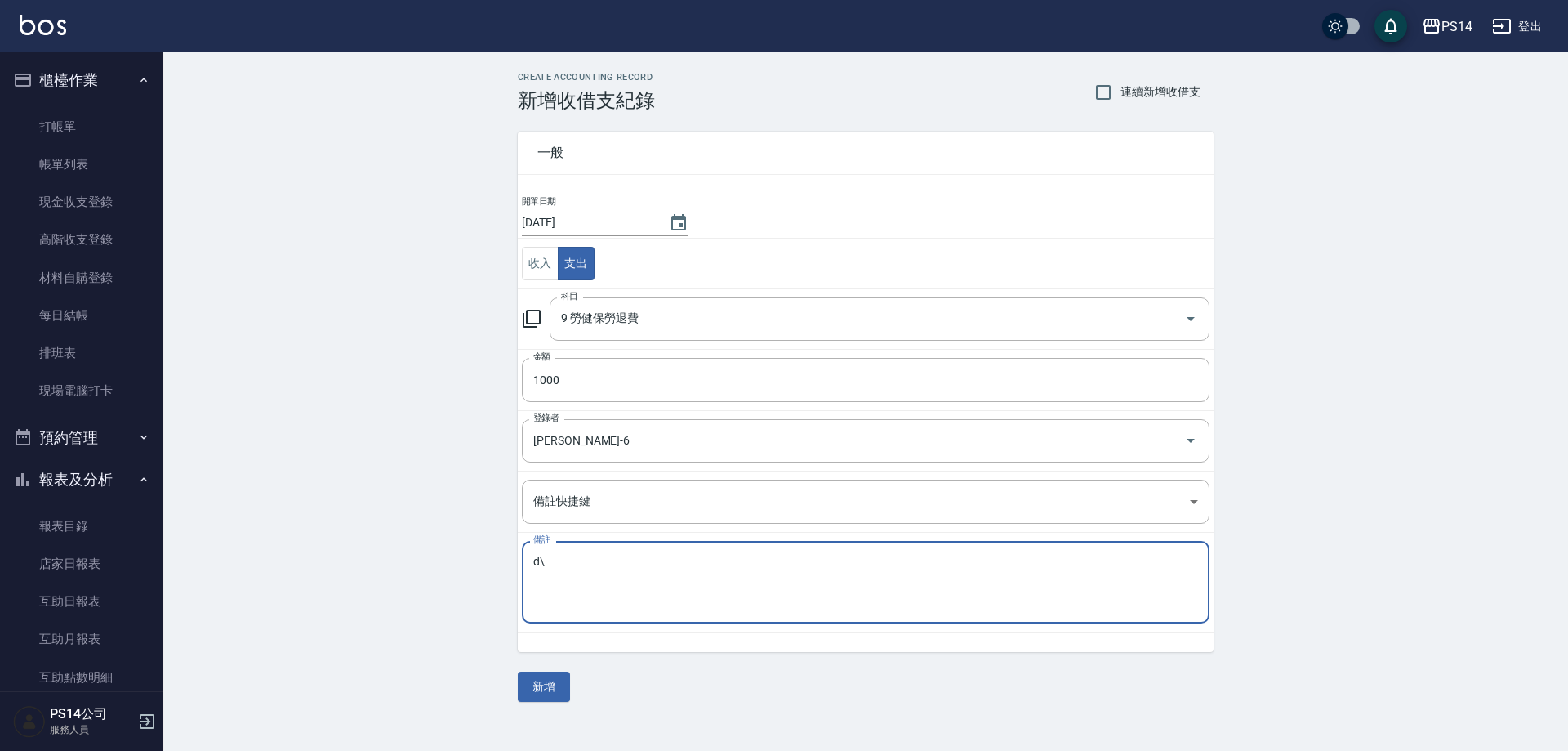
type textarea "d"
type textarea "28"
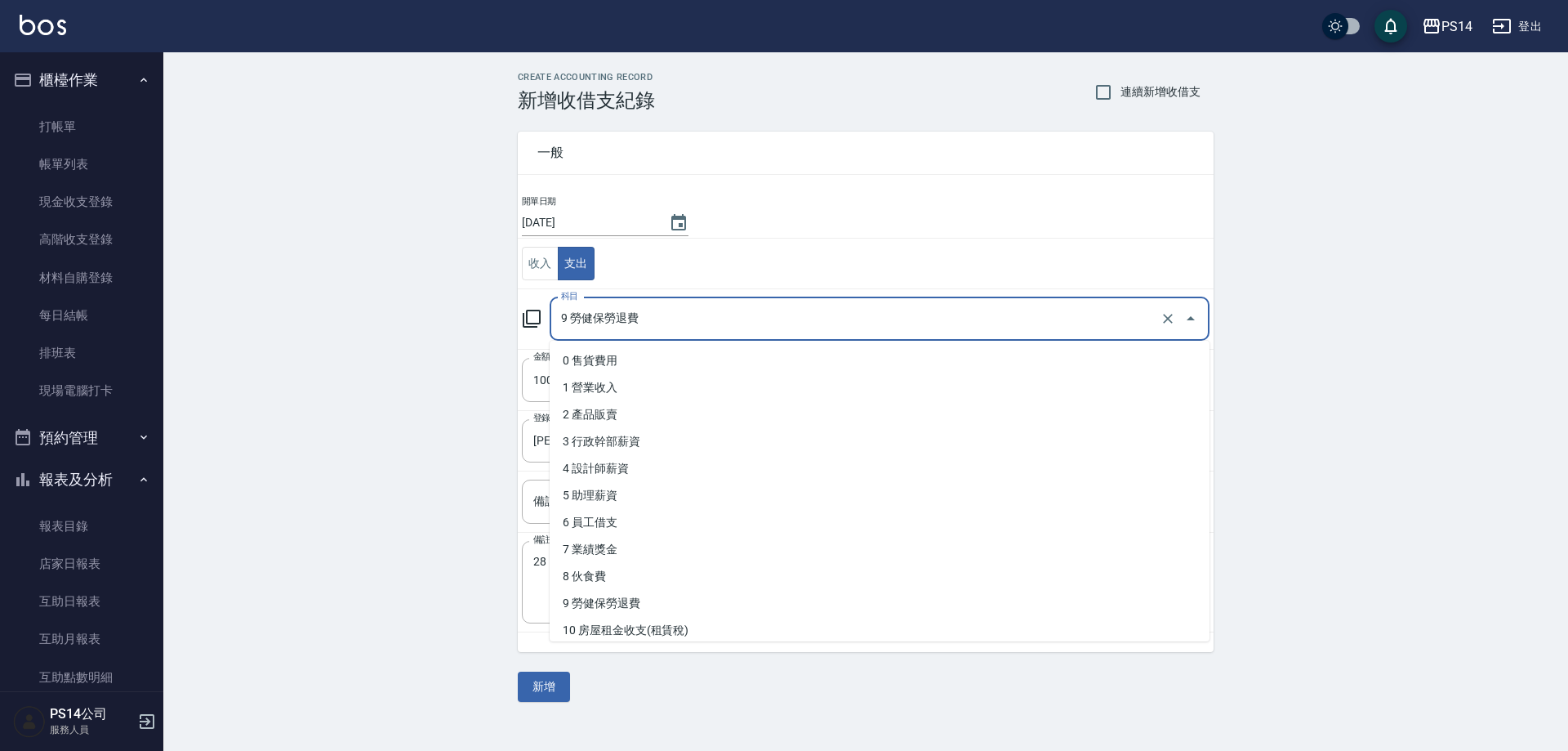
click at [619, 305] on input "9 勞健保勞退費" at bounding box center [857, 319] width 599 height 29
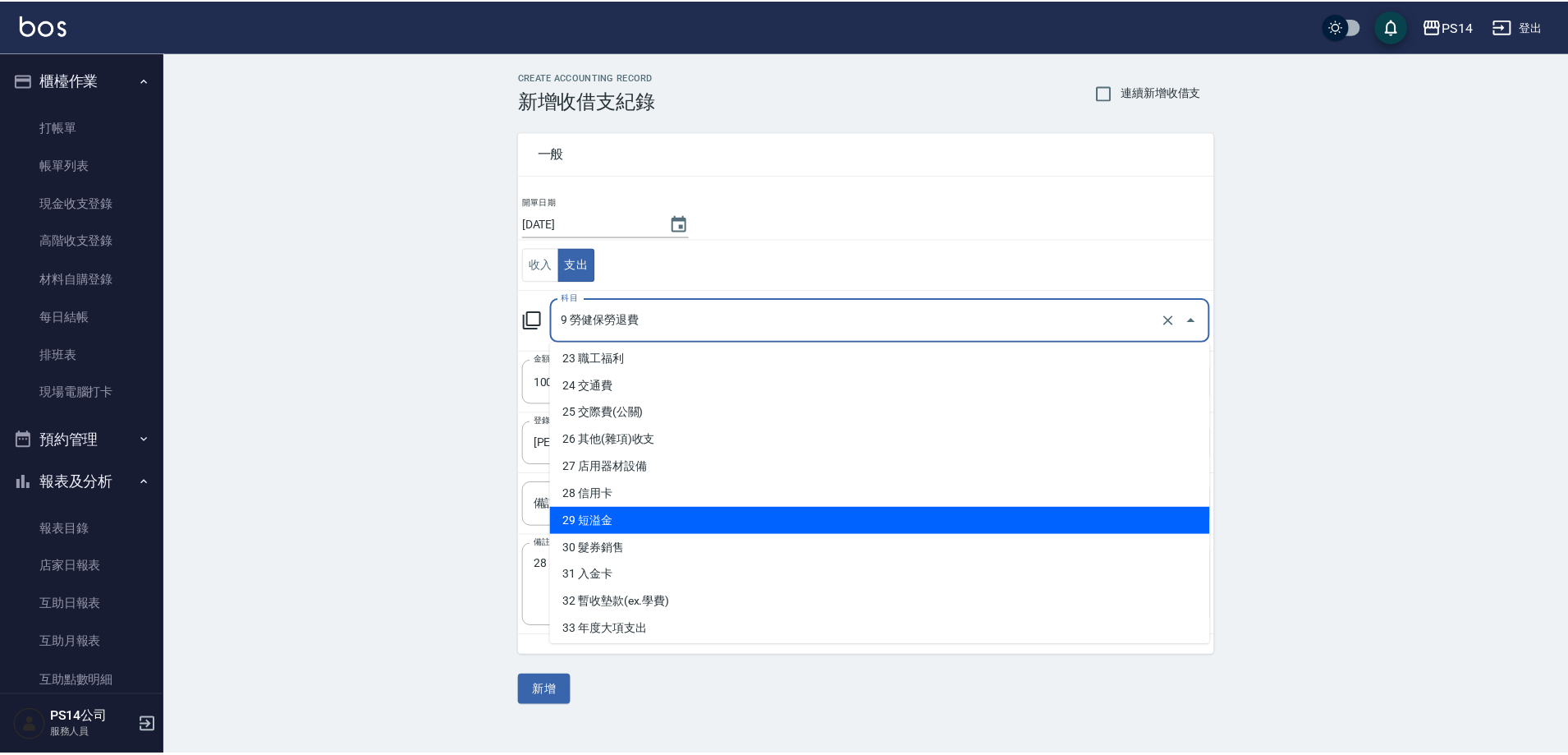
scroll to position [576, 0]
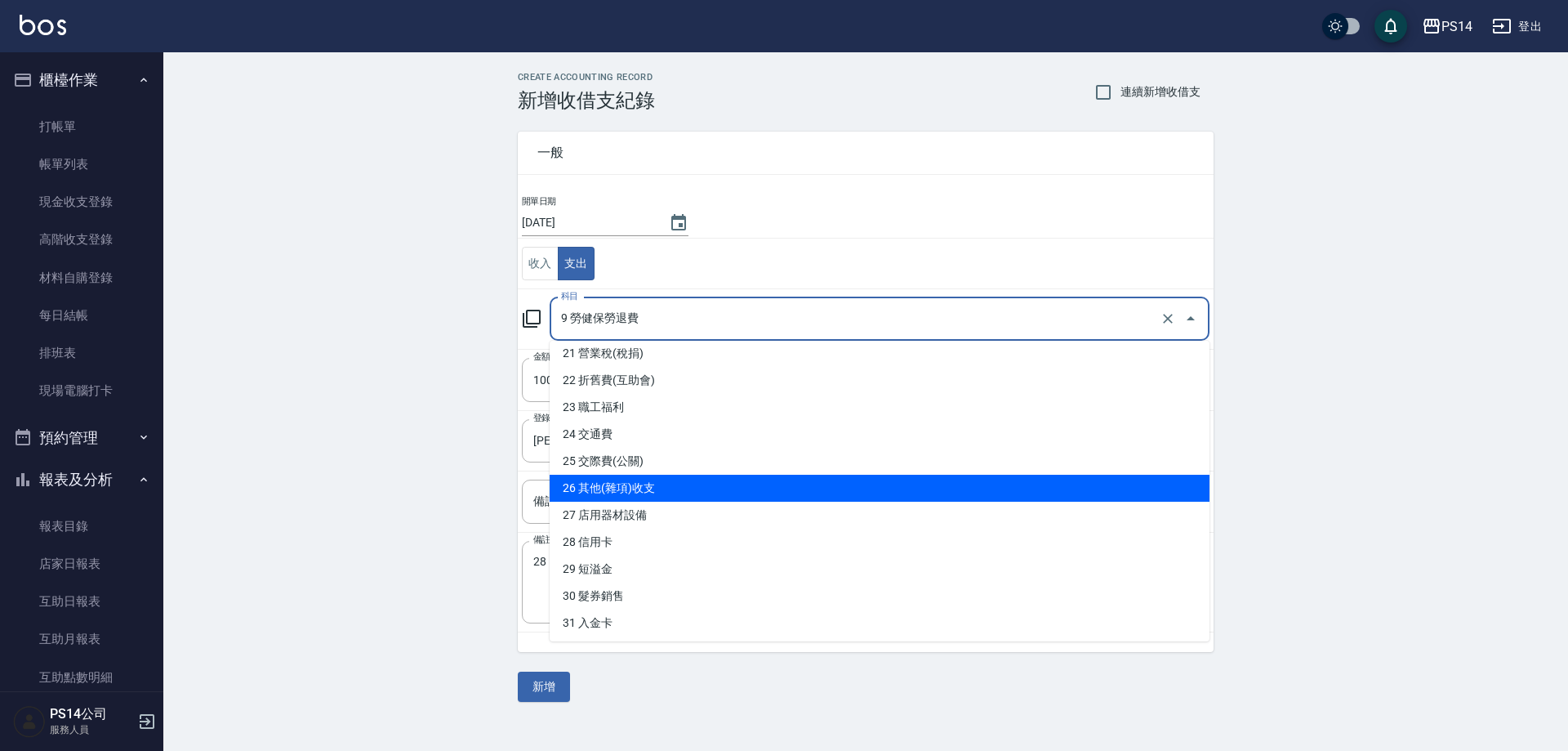
click at [758, 495] on li "26 其他(雜項)收支" at bounding box center [880, 488] width 660 height 27
type input "26 其他(雜項)收支"
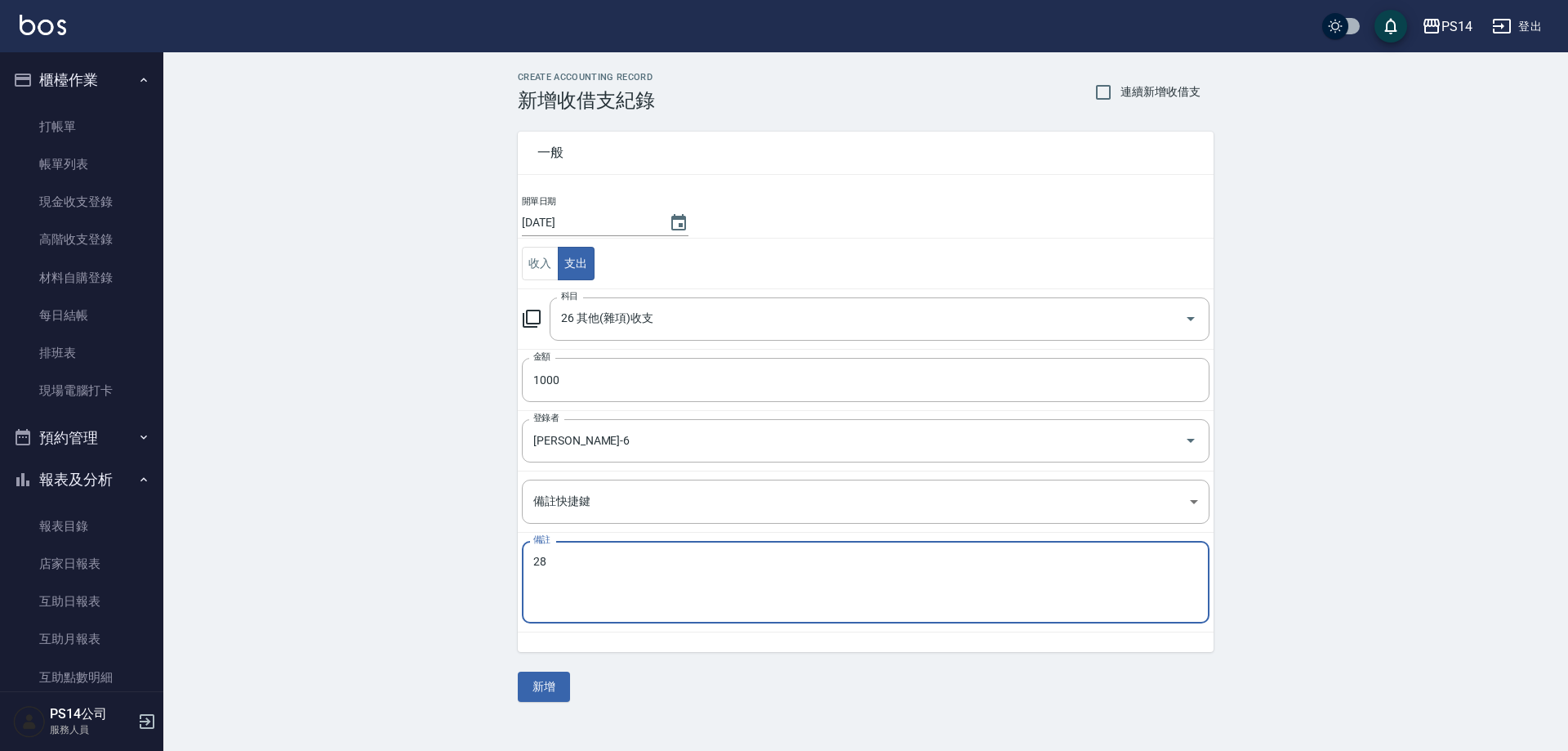
click at [640, 583] on textarea "28" at bounding box center [866, 583] width 665 height 56
type textarea "28看醫生"
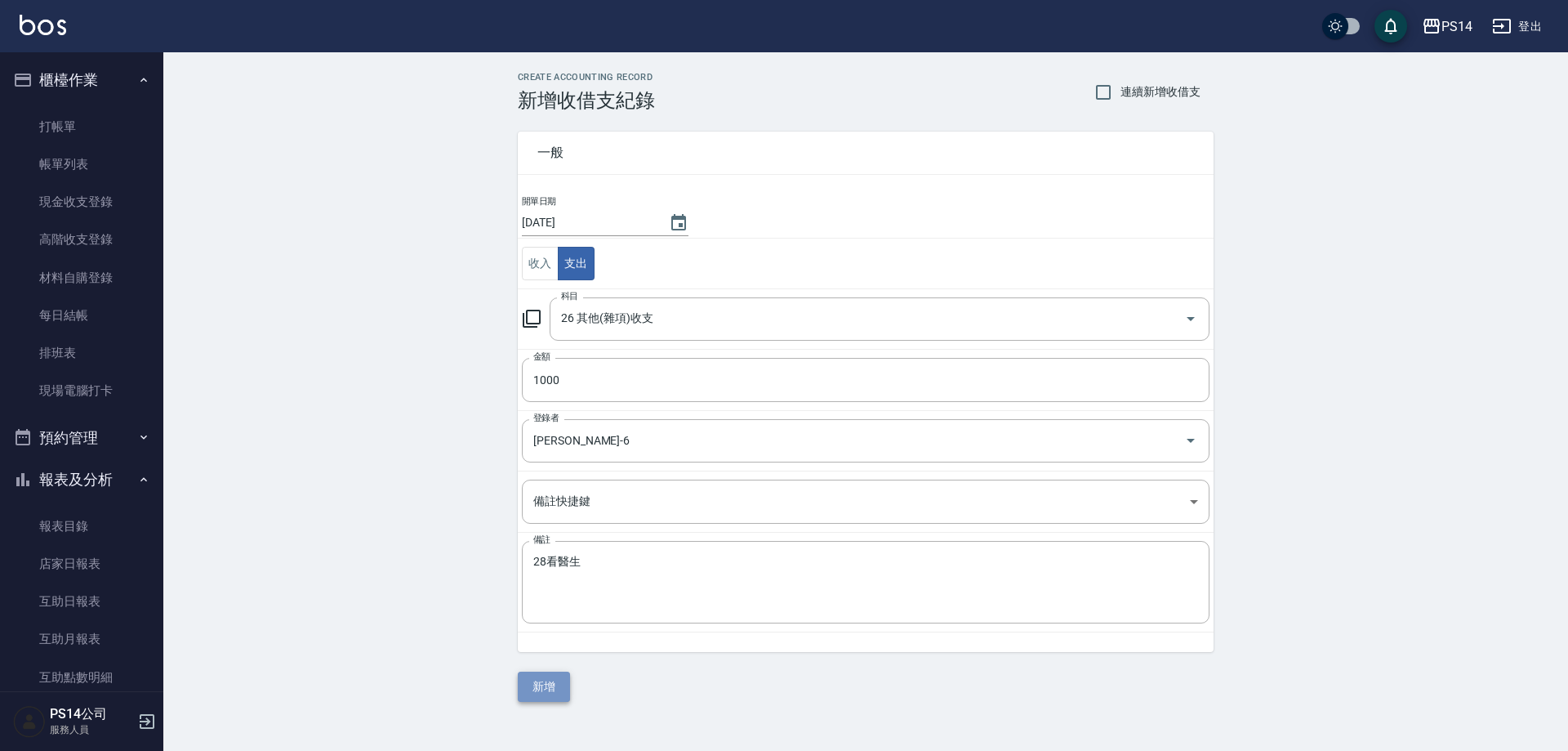
click at [524, 696] on button "新增" at bounding box center [544, 687] width 52 height 30
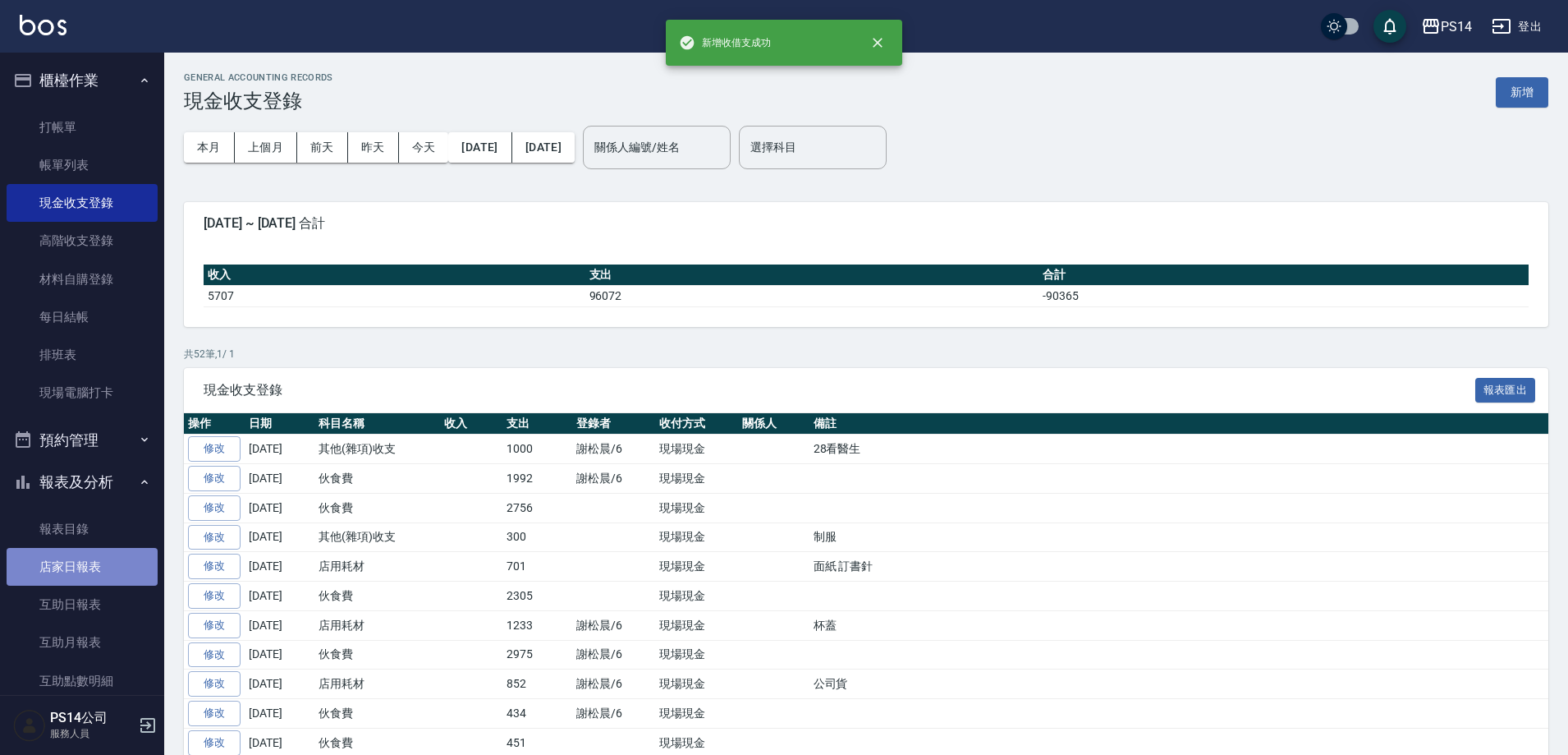
click at [84, 568] on link "店家日報表" at bounding box center [82, 566] width 151 height 38
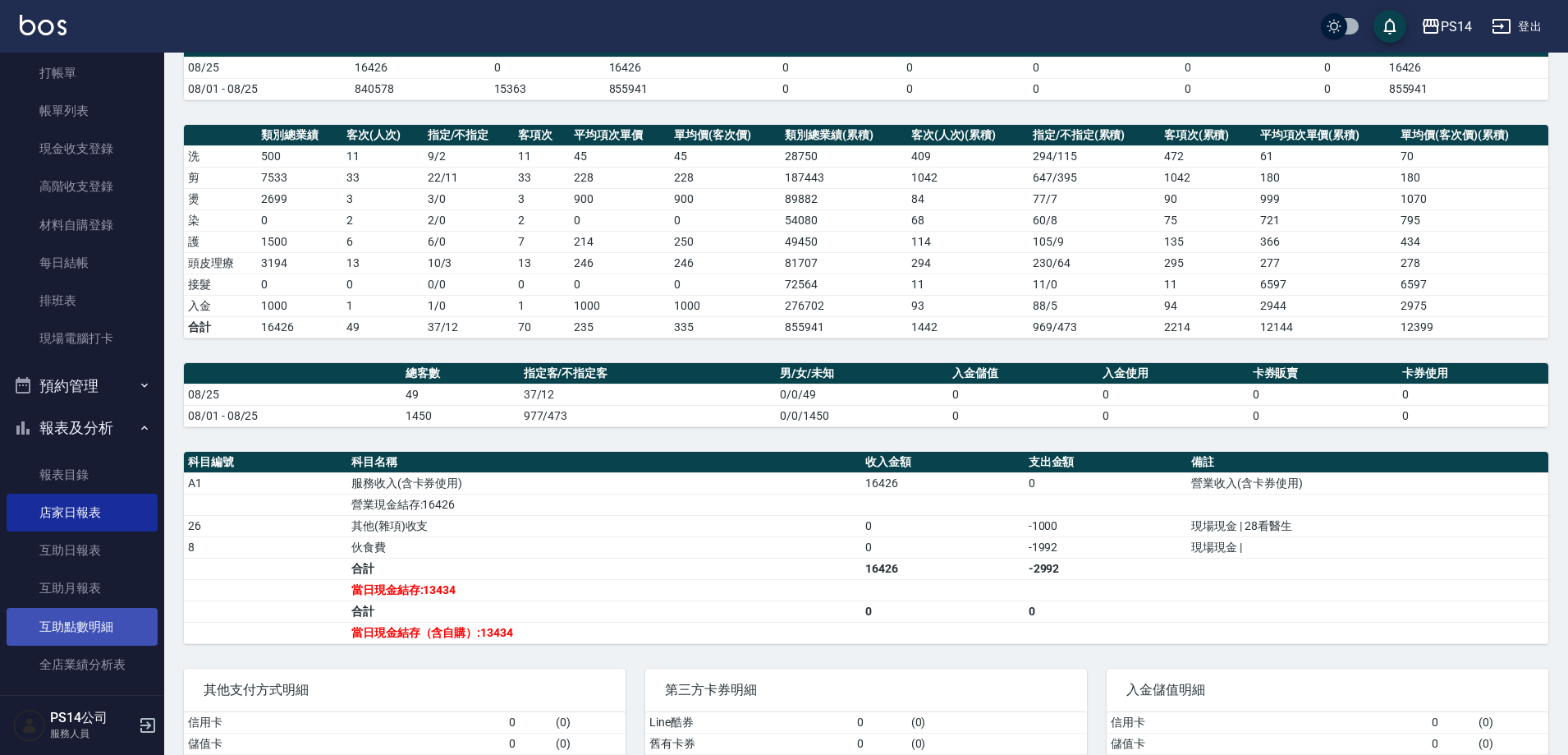
scroll to position [82, 0]
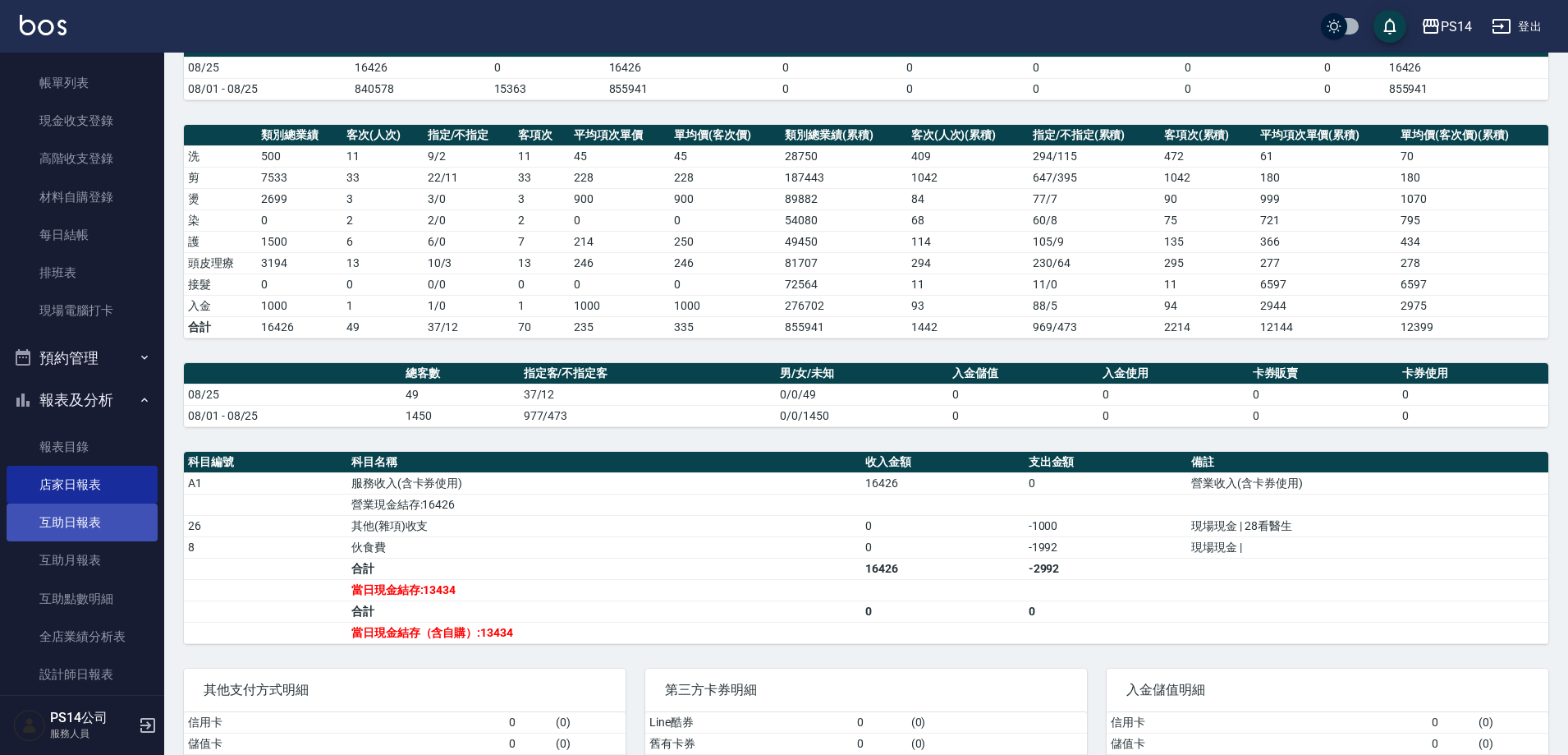
click at [114, 530] on link "互助日報表" at bounding box center [82, 522] width 151 height 38
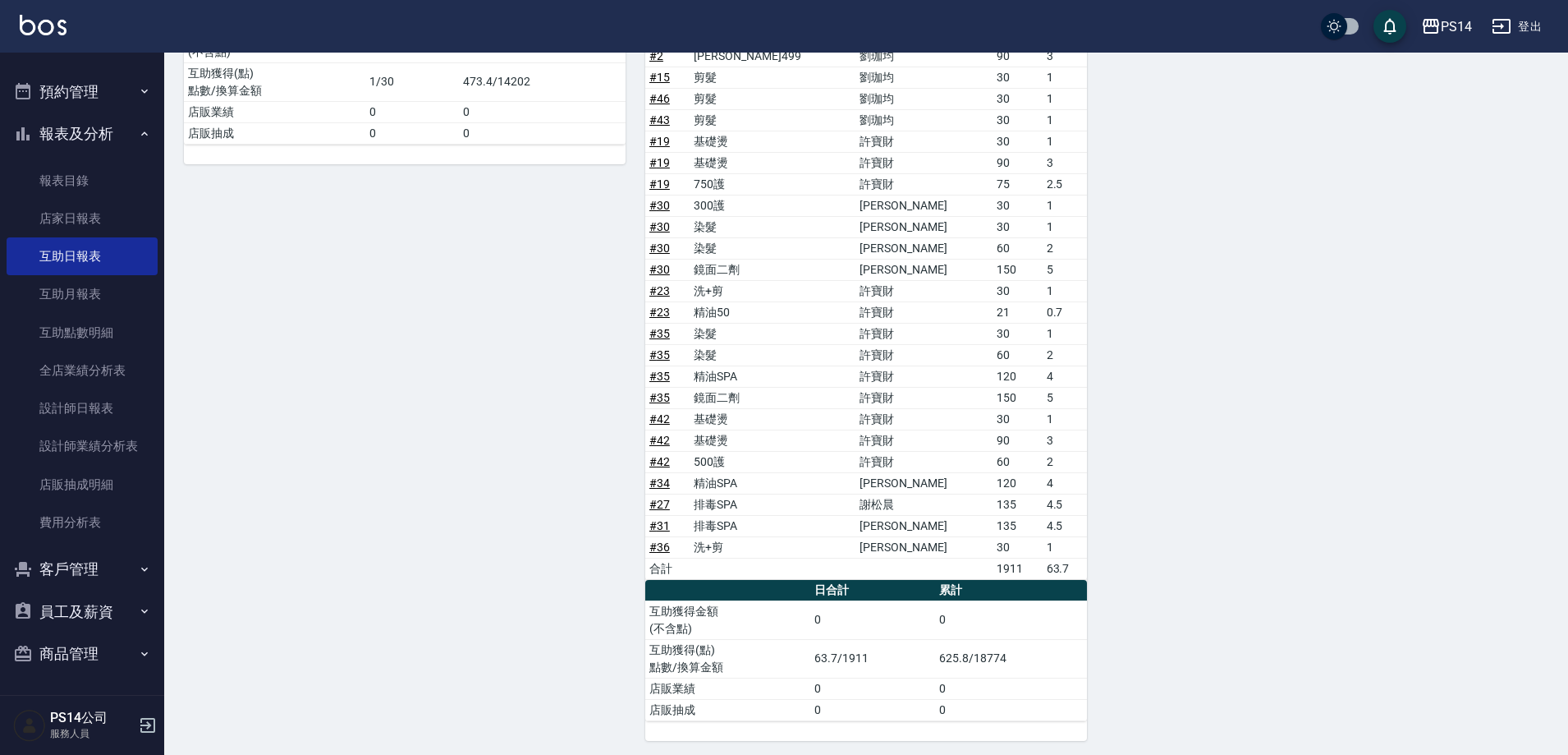
scroll to position [1398, 0]
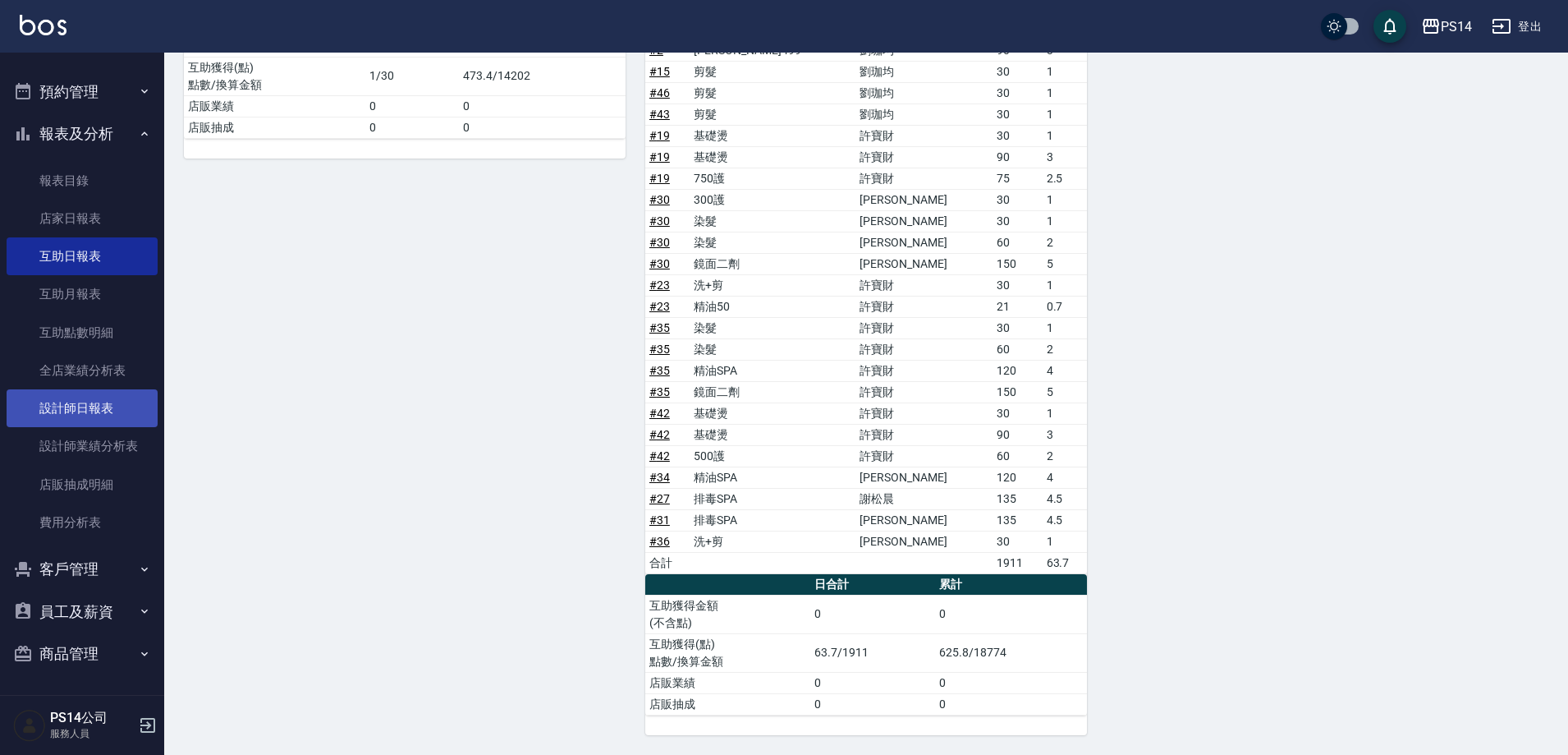
click at [85, 415] on link "設計師日報表" at bounding box center [82, 408] width 151 height 38
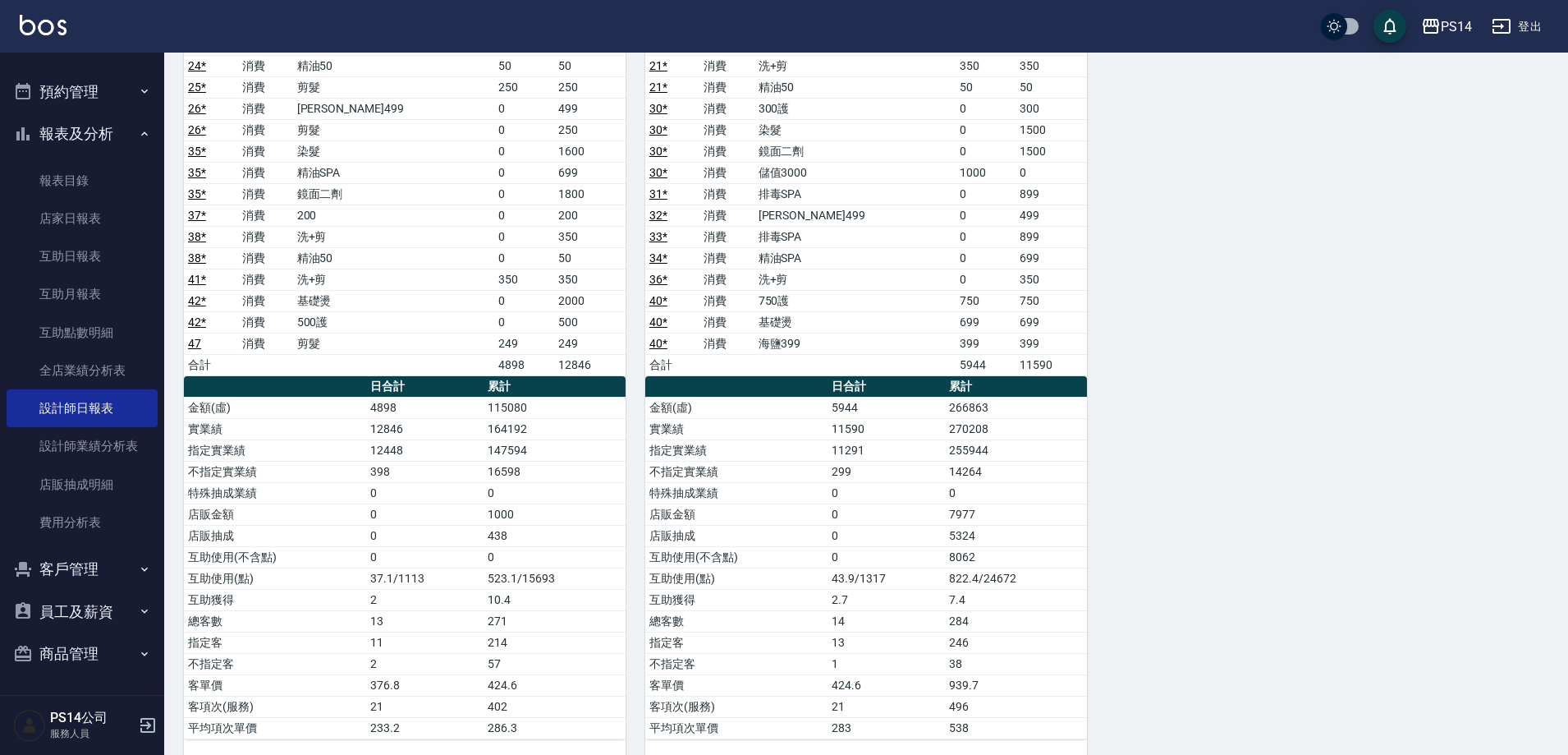
scroll to position [1110, 0]
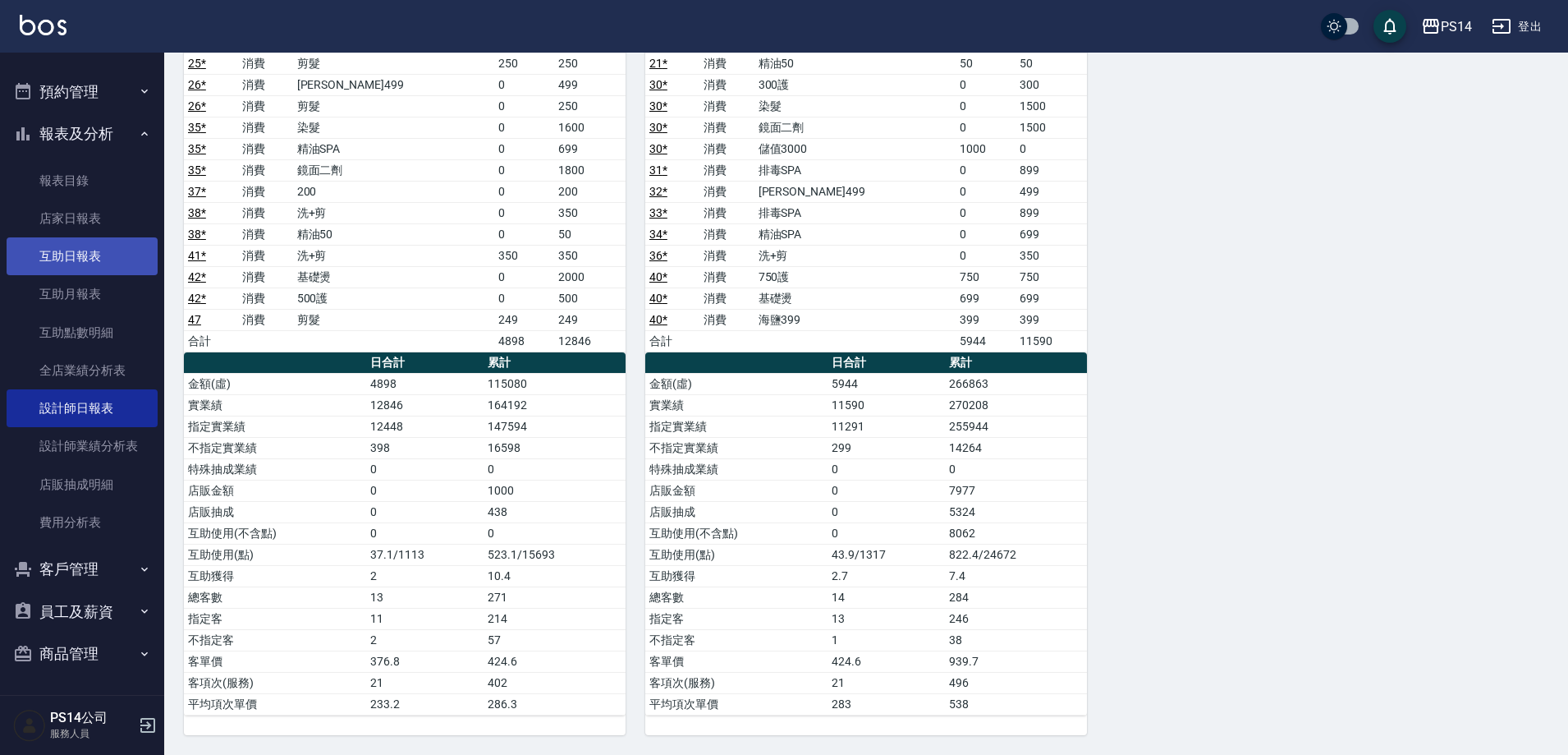
drag, startPoint x: 74, startPoint y: 220, endPoint x: 128, endPoint y: 242, distance: 58.3
click at [75, 220] on link "店家日報表" at bounding box center [82, 218] width 151 height 38
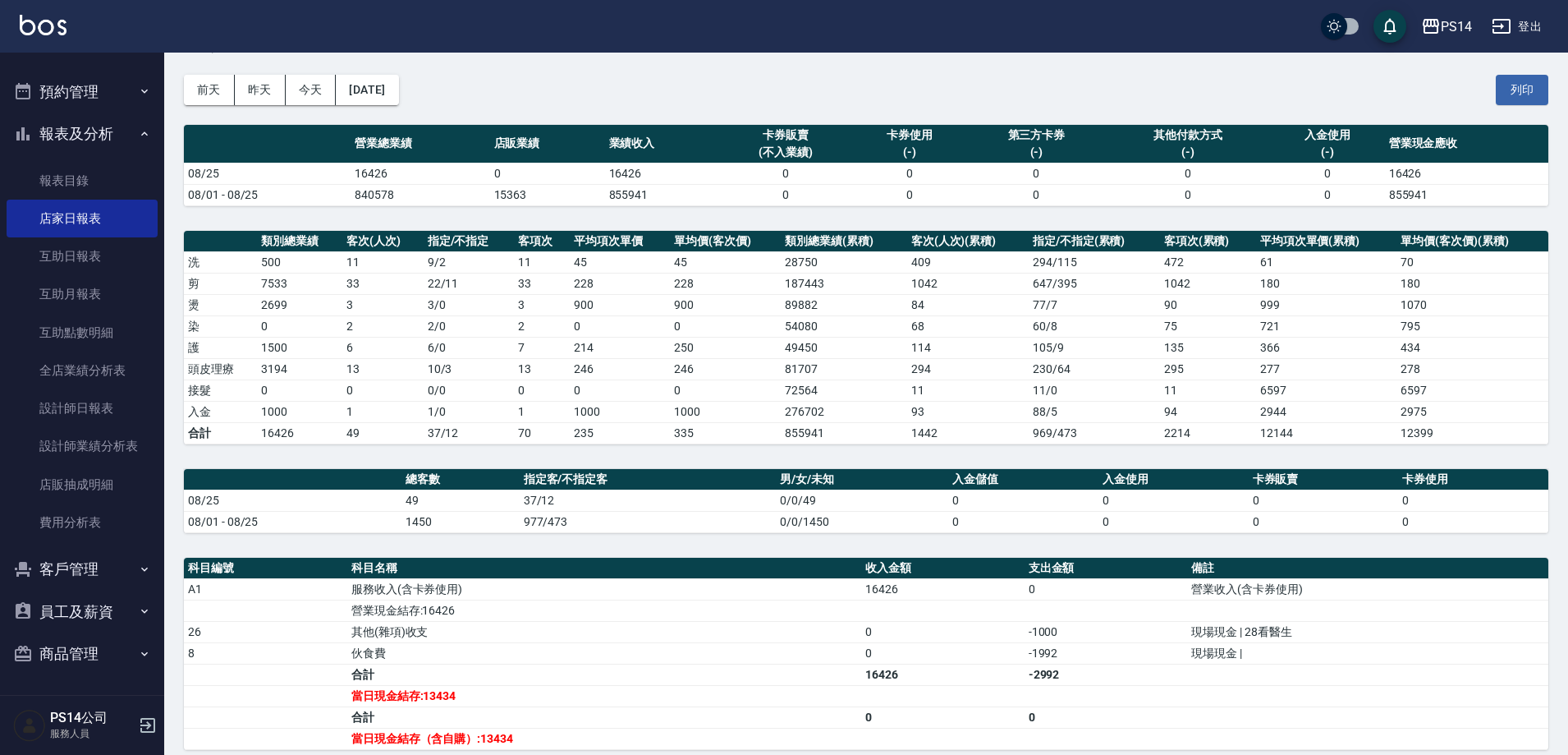
scroll to position [82, 0]
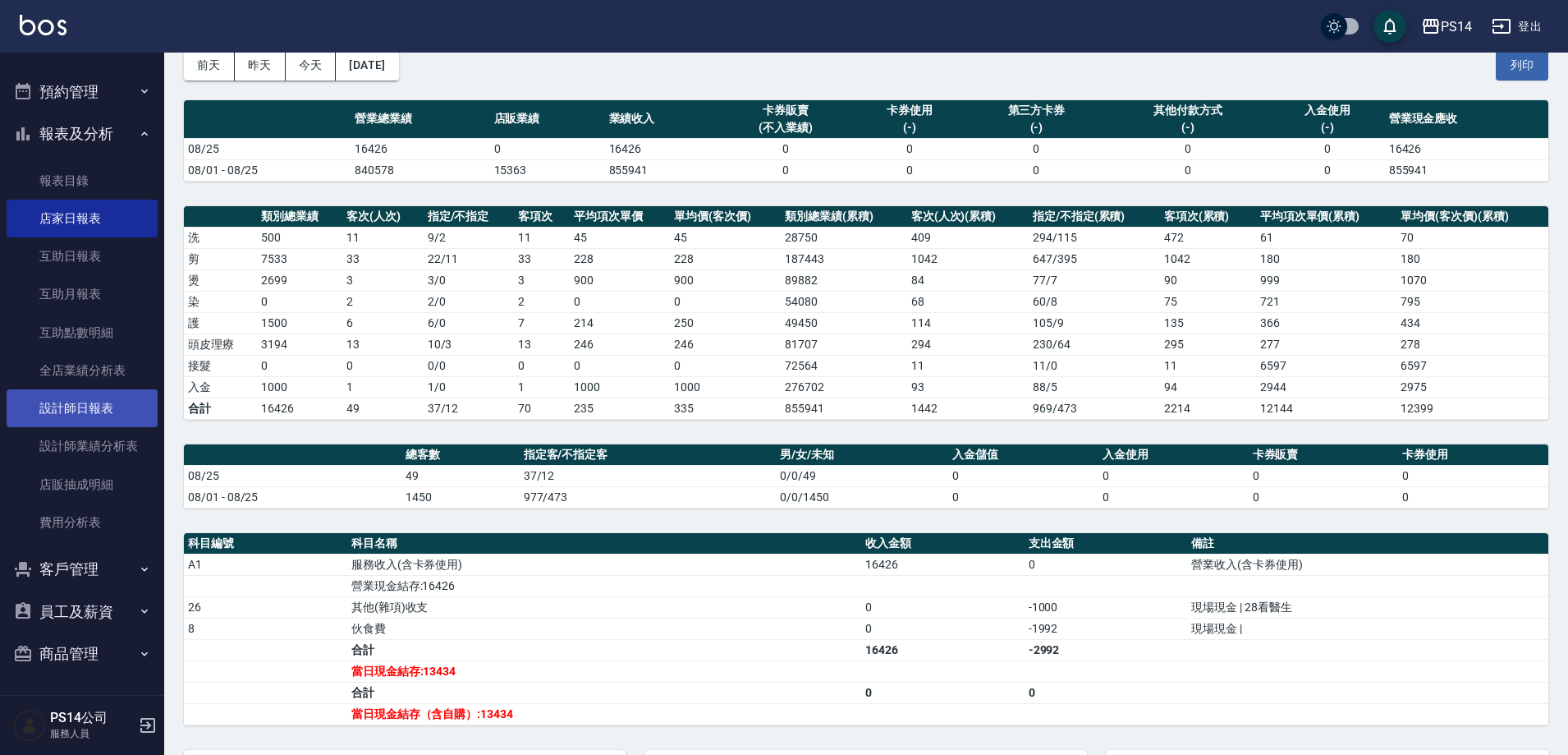
click at [88, 391] on link "設計師日報表" at bounding box center [82, 408] width 151 height 38
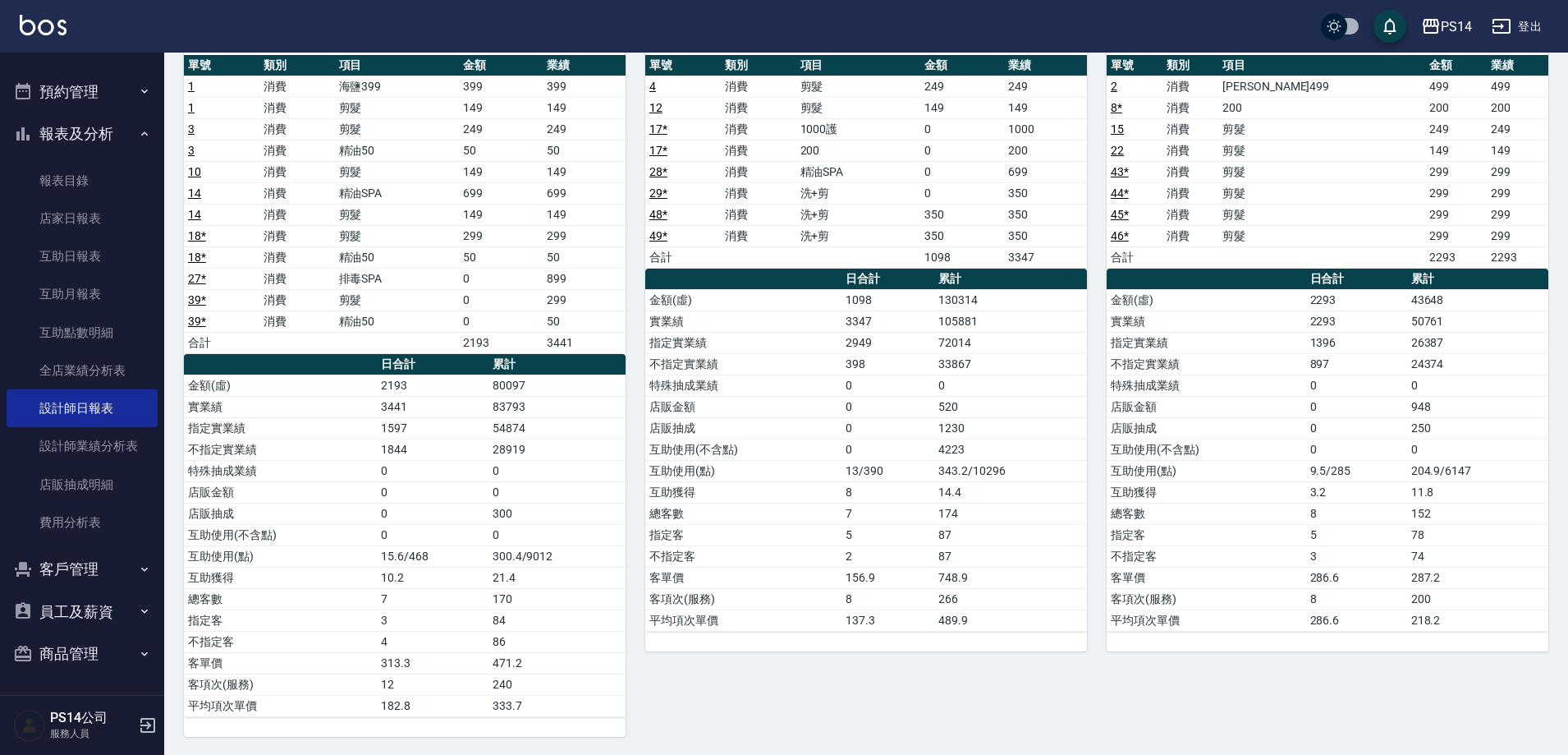
scroll to position [164, 0]
